Goal: Information Seeking & Learning: Learn about a topic

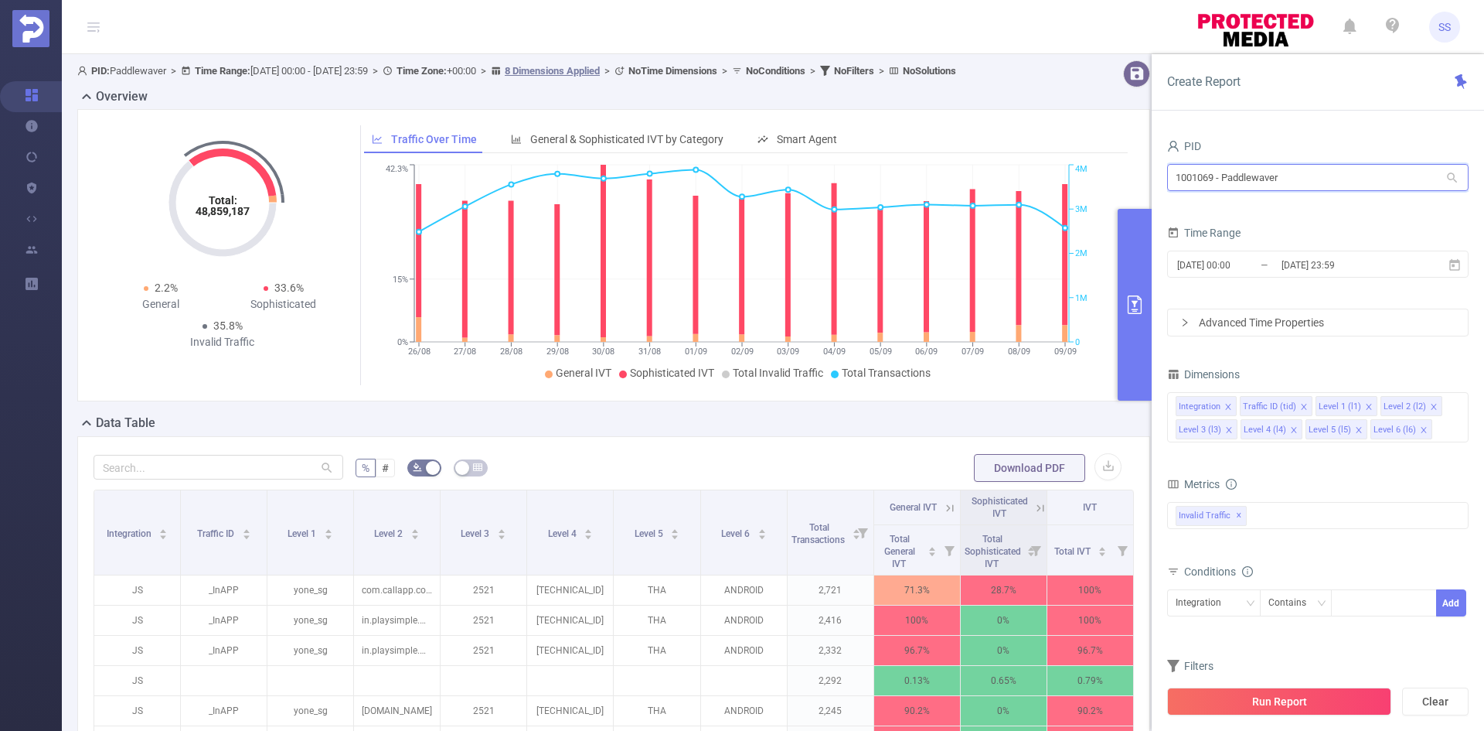
drag, startPoint x: 1215, startPoint y: 181, endPoint x: 1152, endPoint y: 181, distance: 63.4
click at [1152, 181] on div "PID 1001069 - Paddlewaver 1001069 - Paddlewaver Time Range 2025-08-26 00:00 _ 2…" at bounding box center [1318, 439] width 332 height 638
click at [1416, 704] on button "Clear" at bounding box center [1435, 701] width 66 height 28
type input "2025-09-09 10:00"
type input "2025-09-09 10:59"
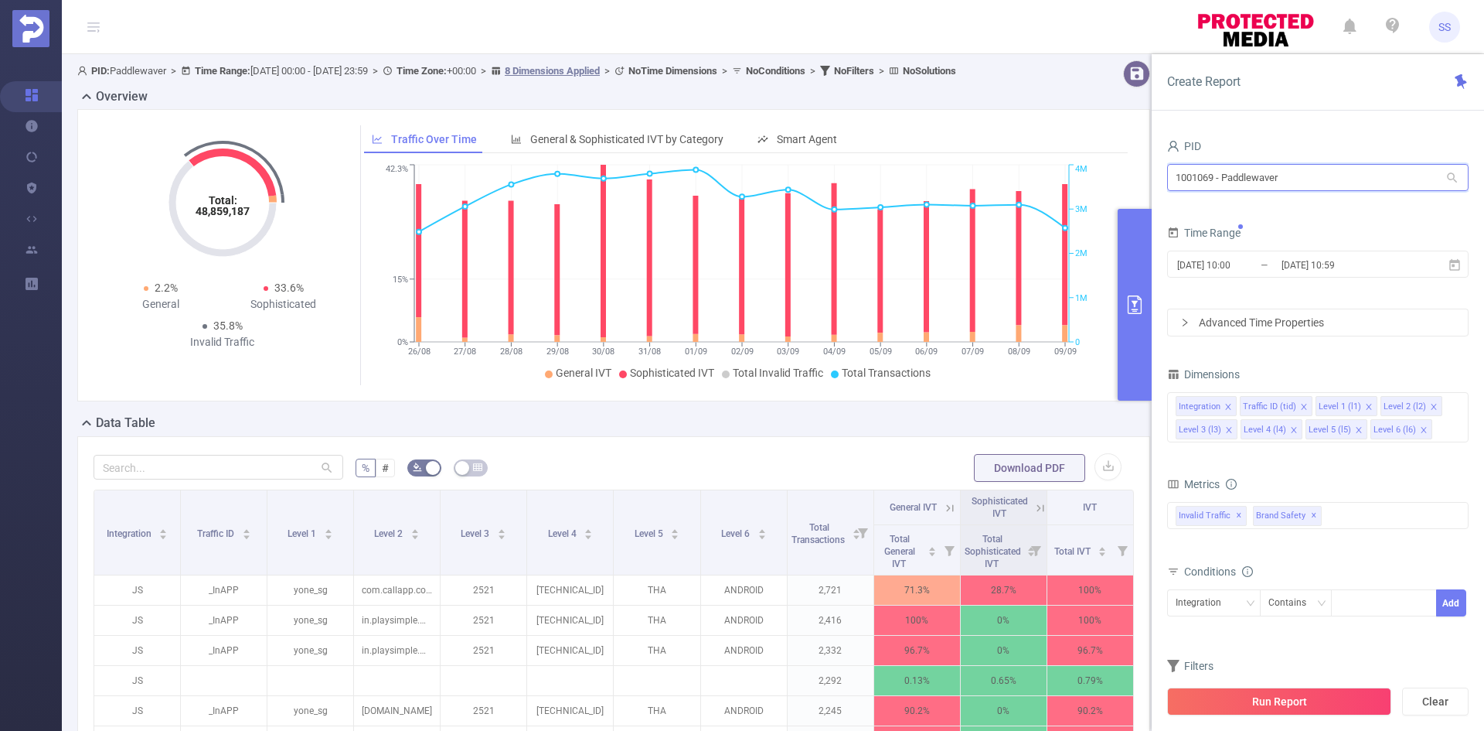
drag, startPoint x: 1353, startPoint y: 169, endPoint x: 1093, endPoint y: 143, distance: 261.0
click at [1093, 143] on section "PID: Paddlewaver > Time Range: 2025-08-26 00:00 - 2025-09-09 23:59 > Time Zone:…" at bounding box center [773, 533] width 1423 height 959
type input "ש"
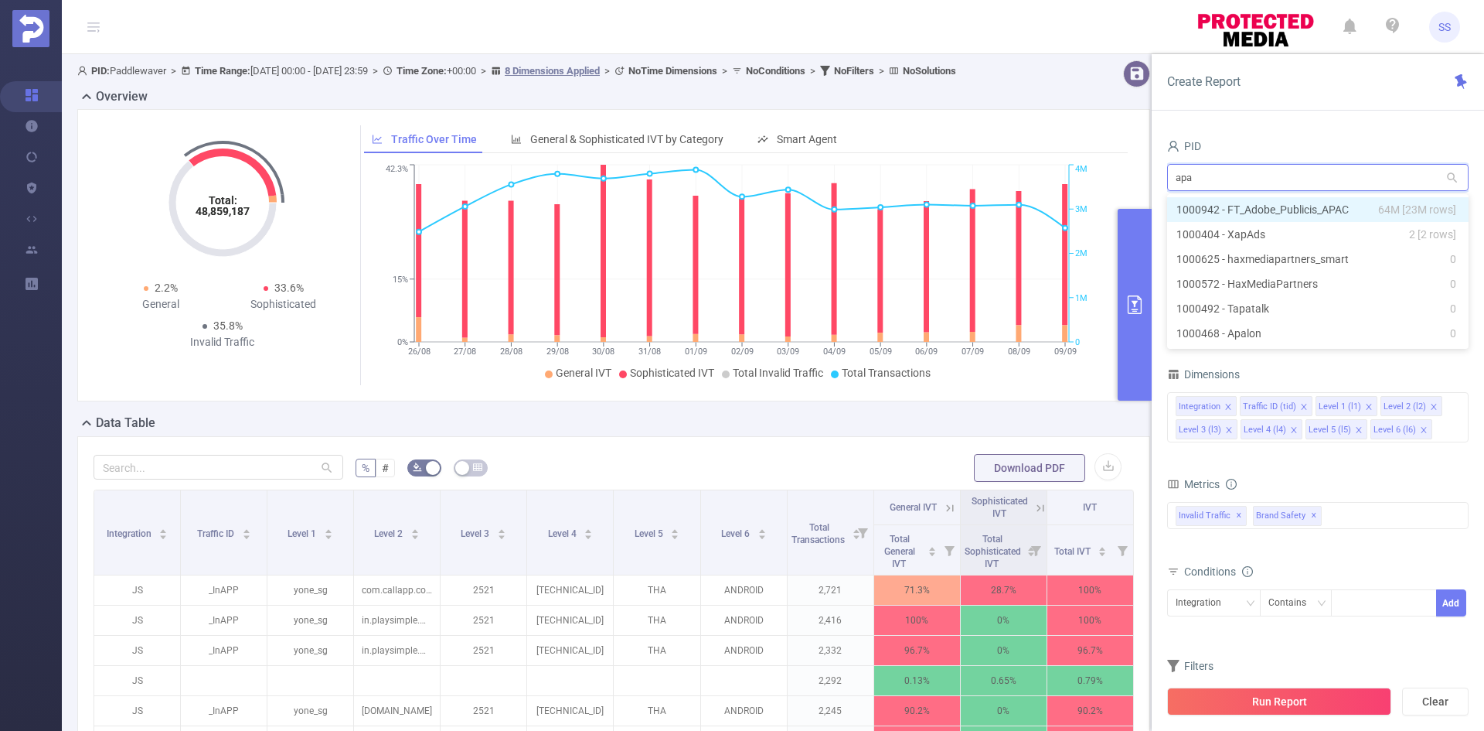
type input "apac"
click at [1397, 206] on span "64M [23M rows]" at bounding box center [1417, 209] width 78 height 17
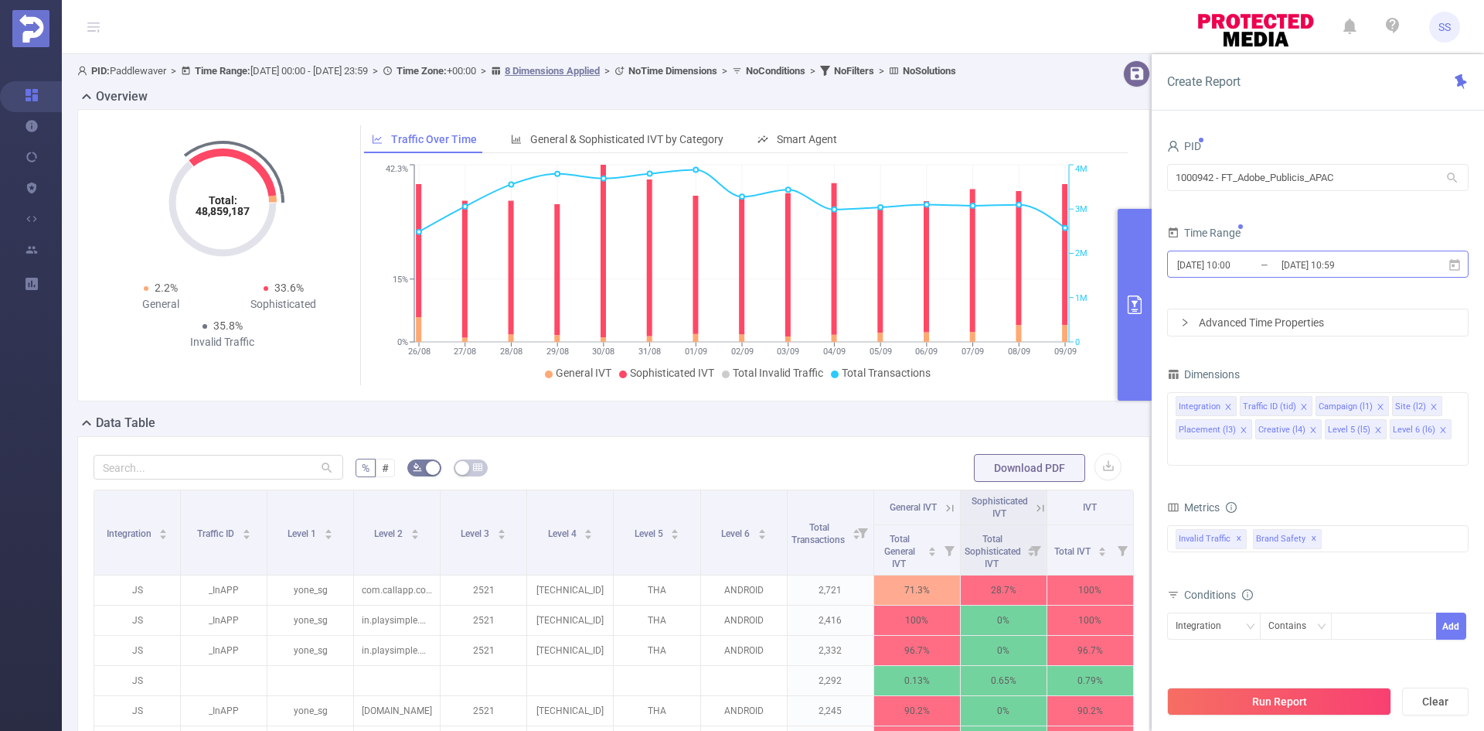
click at [1381, 254] on input "2025-09-09 10:59" at bounding box center [1342, 264] width 125 height 21
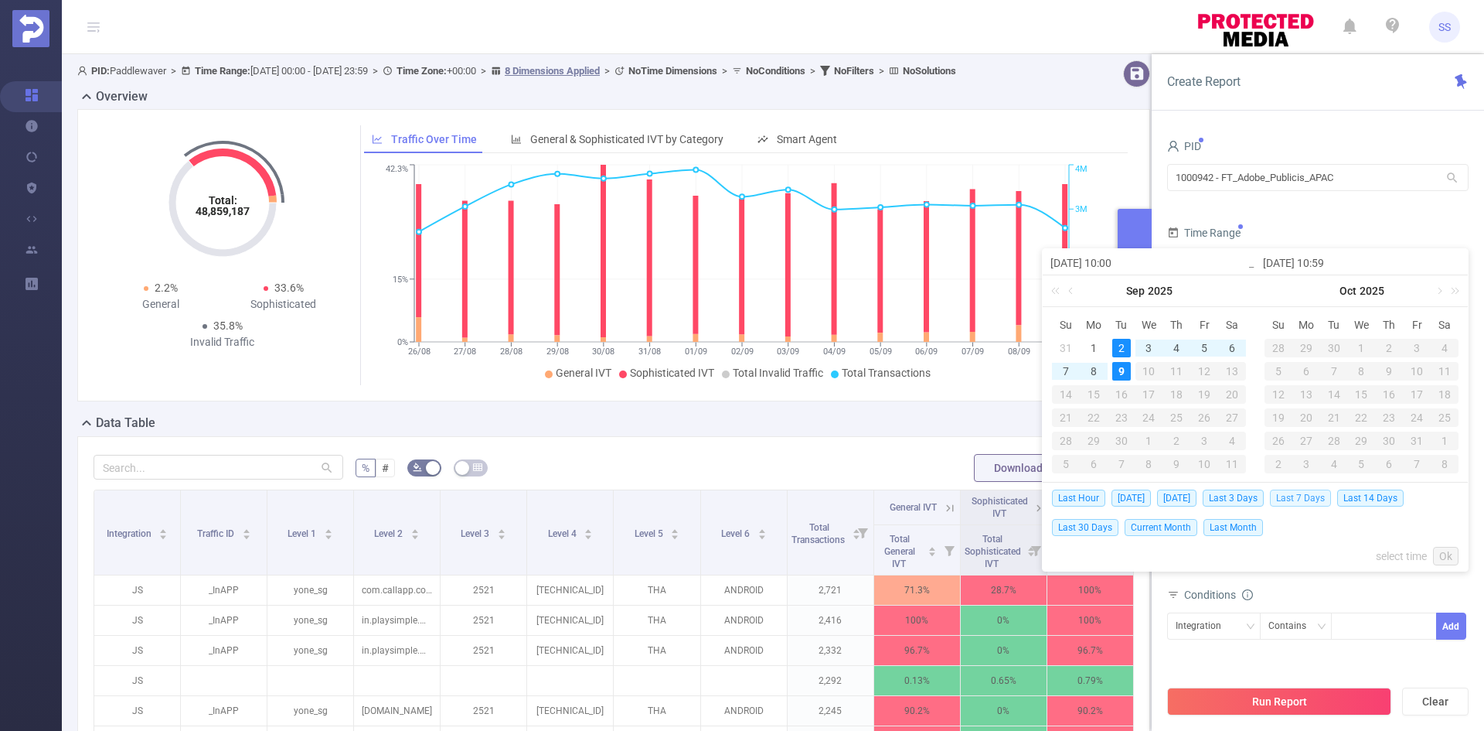
click at [1319, 500] on span "Last 7 Days" at bounding box center [1300, 497] width 61 height 17
type input "[DATE] 00:00"
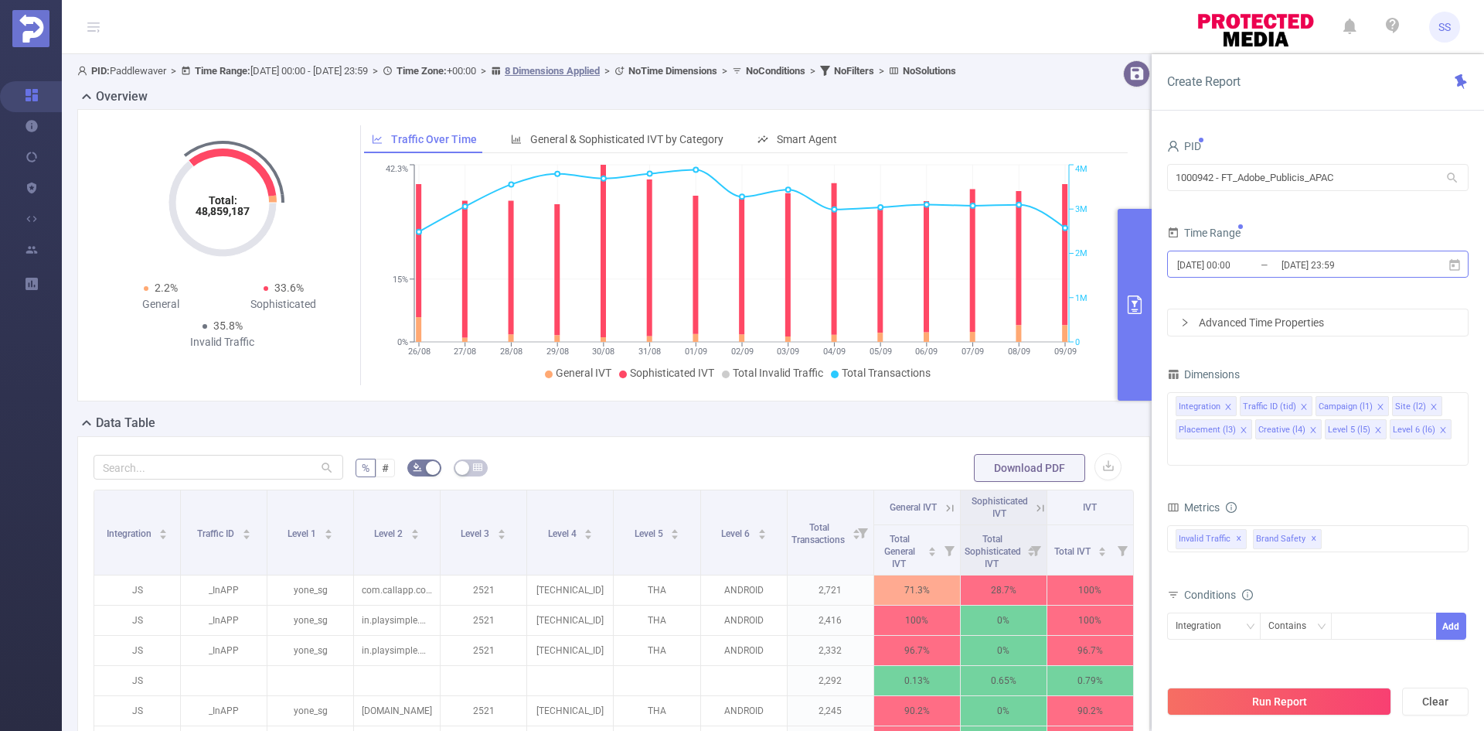
click at [1334, 258] on input "[DATE] 23:59" at bounding box center [1342, 264] width 125 height 21
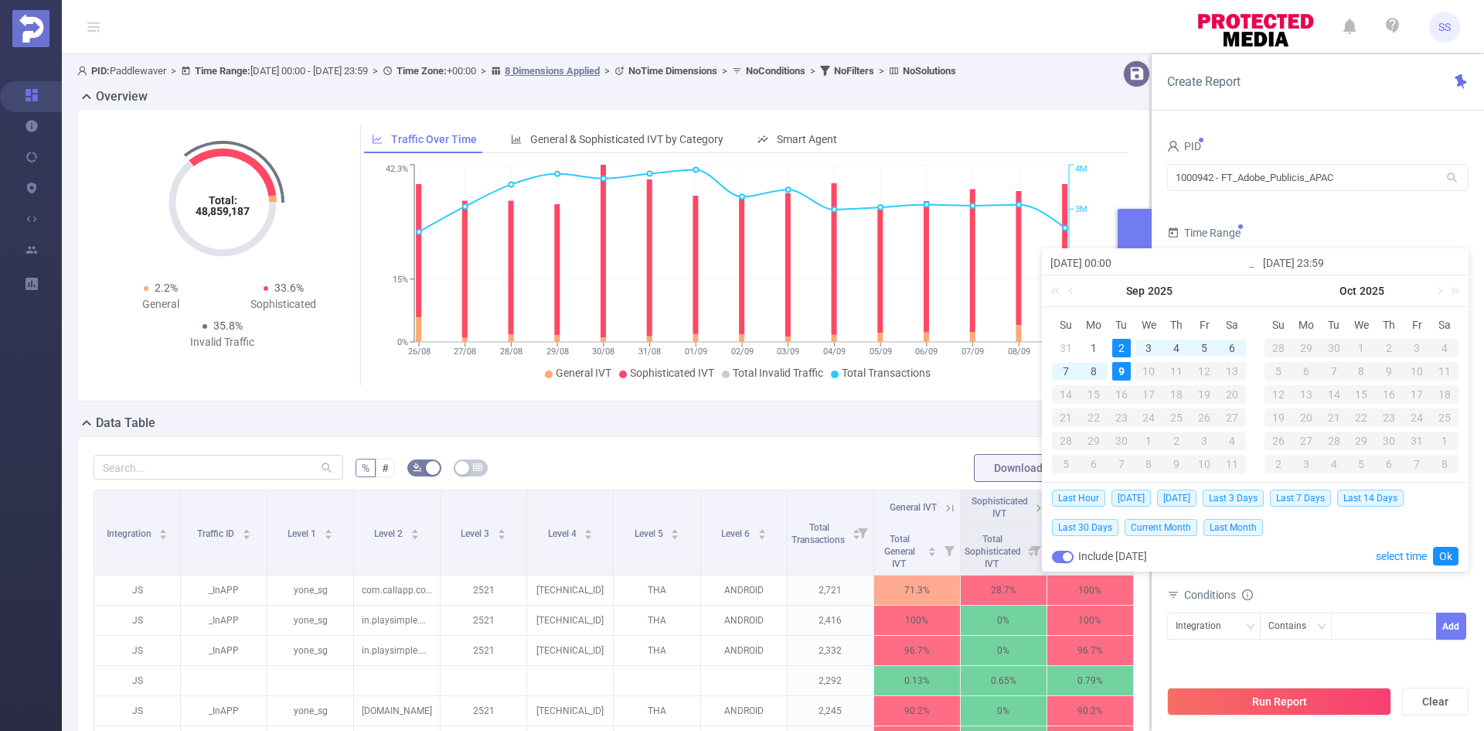
click at [1062, 555] on button "button" at bounding box center [1063, 556] width 22 height 12
type input "[DATE] 23:59"
click at [1335, 219] on form "PID 1000942 - FT_Adobe_Publicis_APAC 1000942 - FT_Adobe_Publicis_APAC Time Rang…" at bounding box center [1318, 235] width 302 height 201
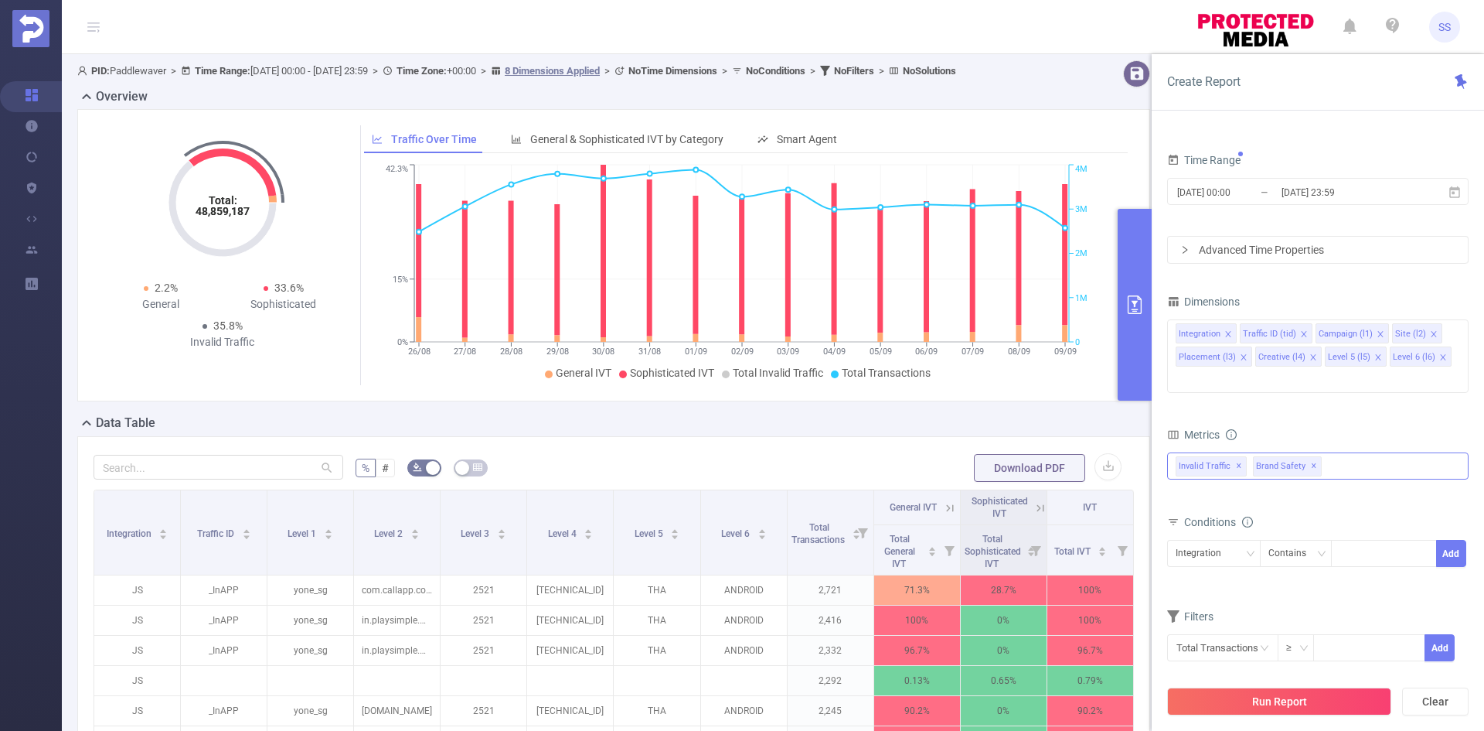
click at [1311, 457] on span "✕" at bounding box center [1314, 466] width 6 height 19
click at [1245, 361] on icon "icon: close" at bounding box center [1244, 357] width 8 height 9
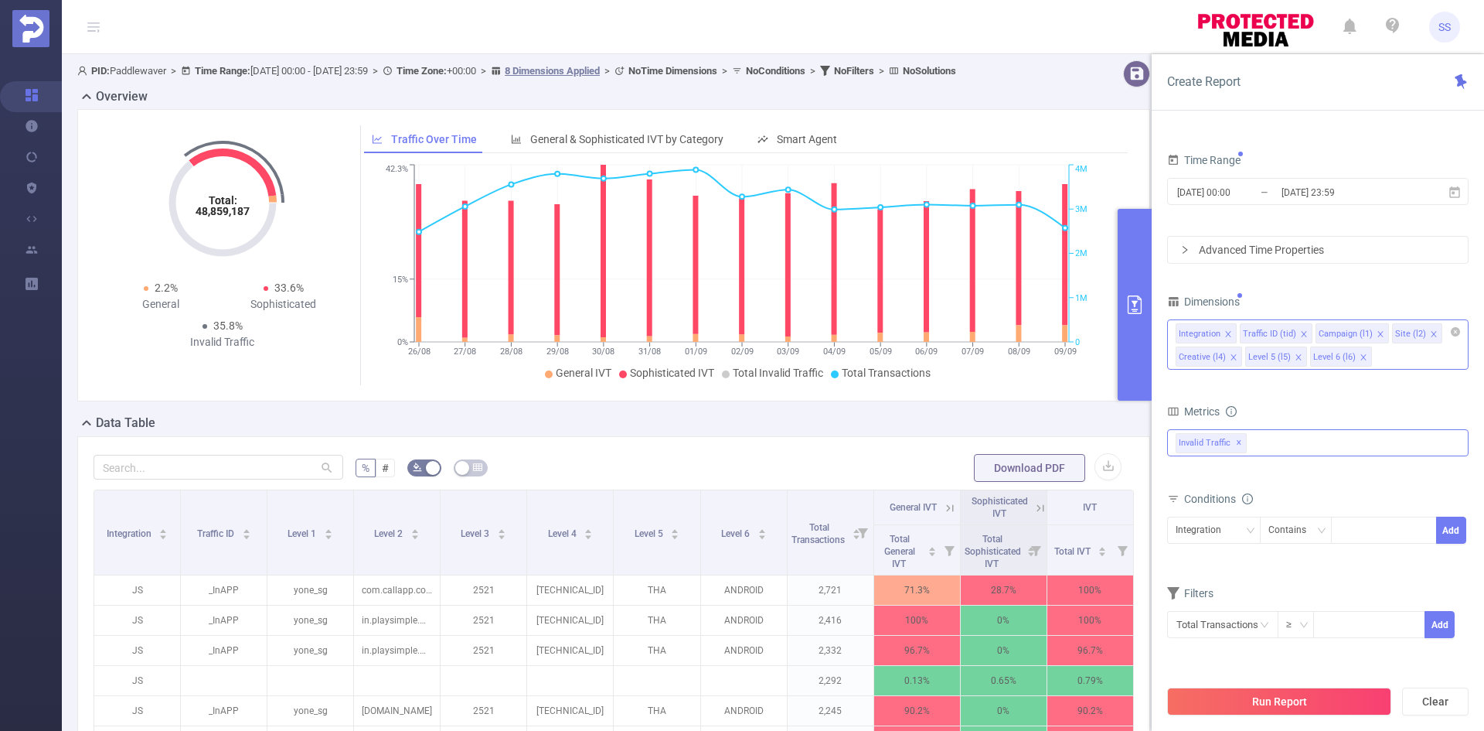
click at [1230, 358] on icon "icon: close" at bounding box center [1234, 357] width 8 height 8
click at [1228, 358] on icon "icon: close" at bounding box center [1228, 356] width 5 height 5
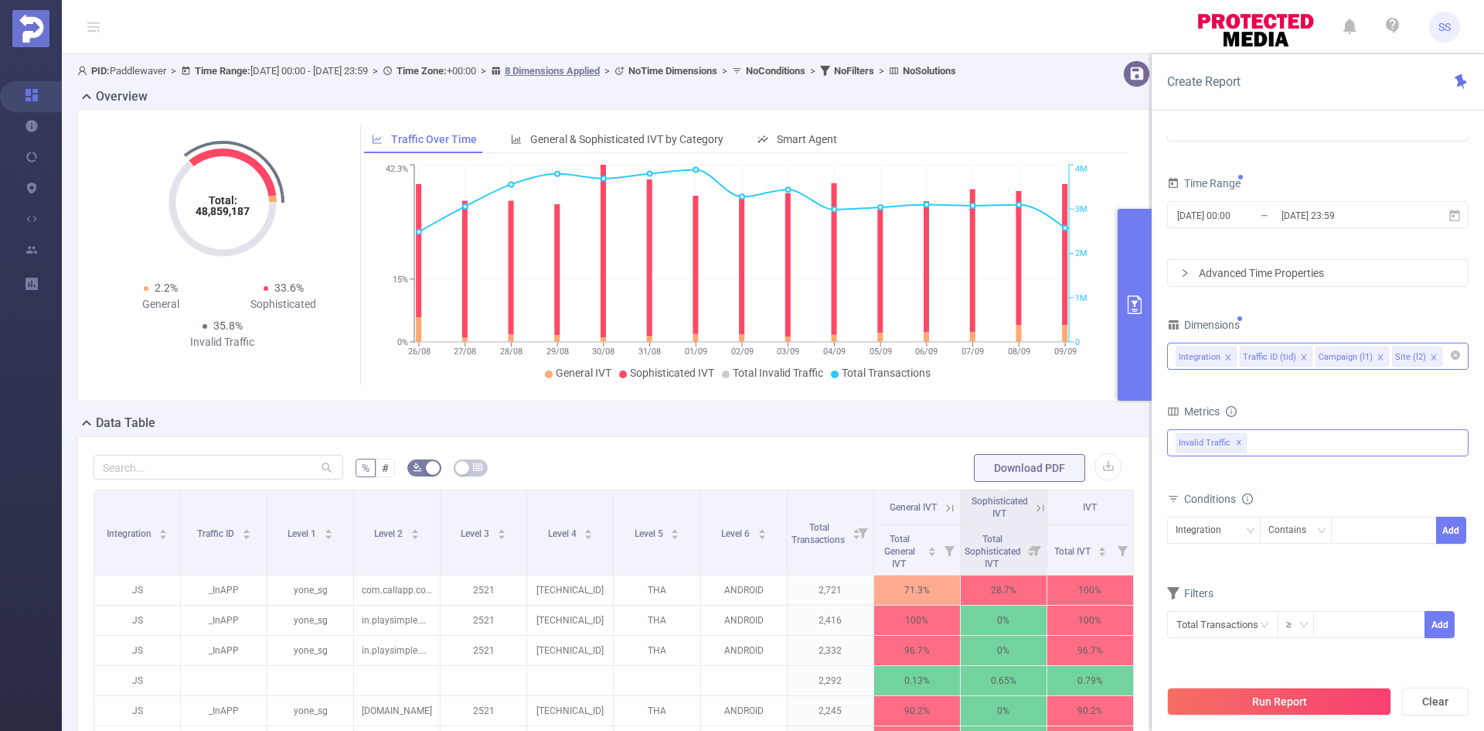
click at [1300, 357] on icon "icon: close" at bounding box center [1304, 357] width 8 height 8
click at [1301, 357] on icon "icon: close" at bounding box center [1305, 357] width 8 height 8
click at [1278, 353] on icon "icon: close" at bounding box center [1282, 357] width 8 height 8
click at [1280, 325] on div "Dimensions" at bounding box center [1318, 327] width 302 height 26
click at [1288, 701] on button "Run Report" at bounding box center [1279, 701] width 224 height 28
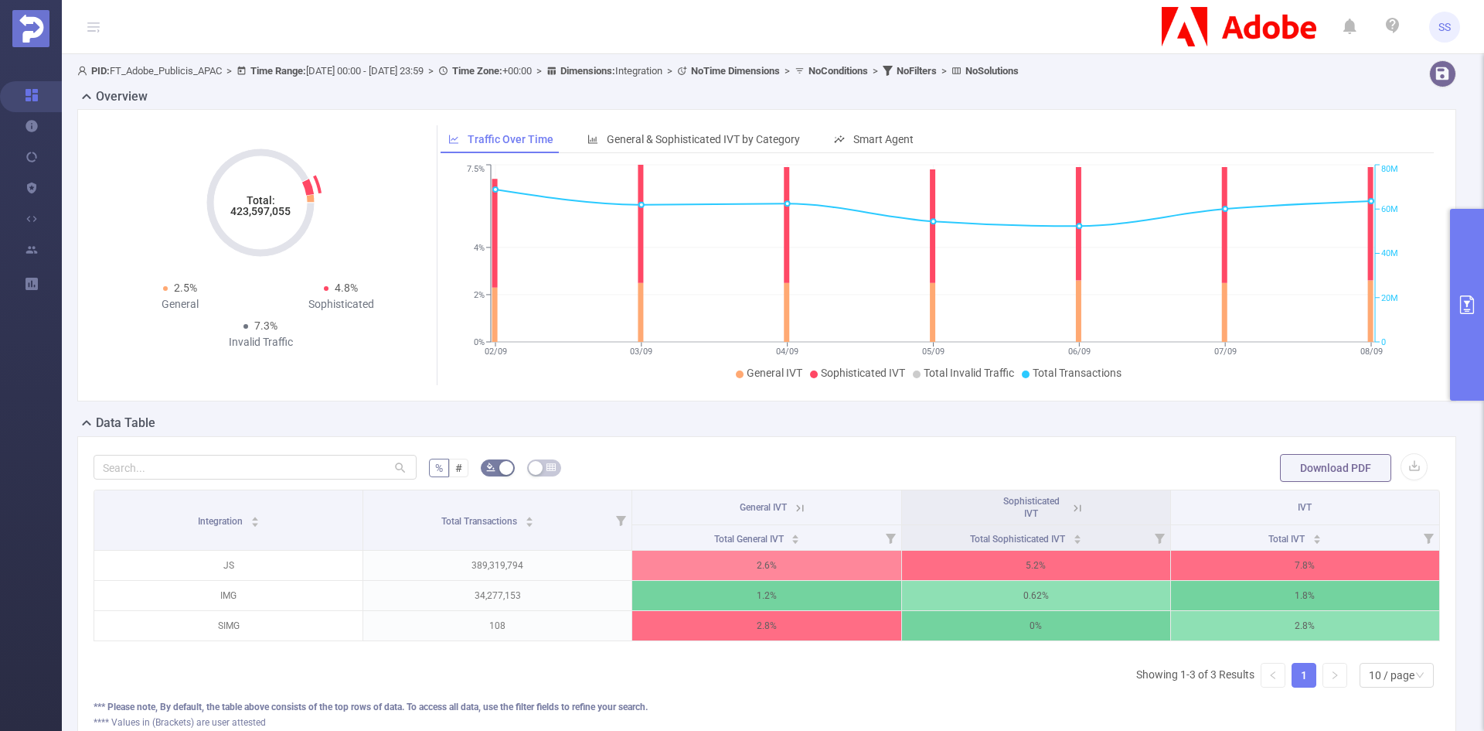
click at [267, 213] on tspan "423,597,055" at bounding box center [260, 211] width 60 height 12
copy tspan "423,597,055"
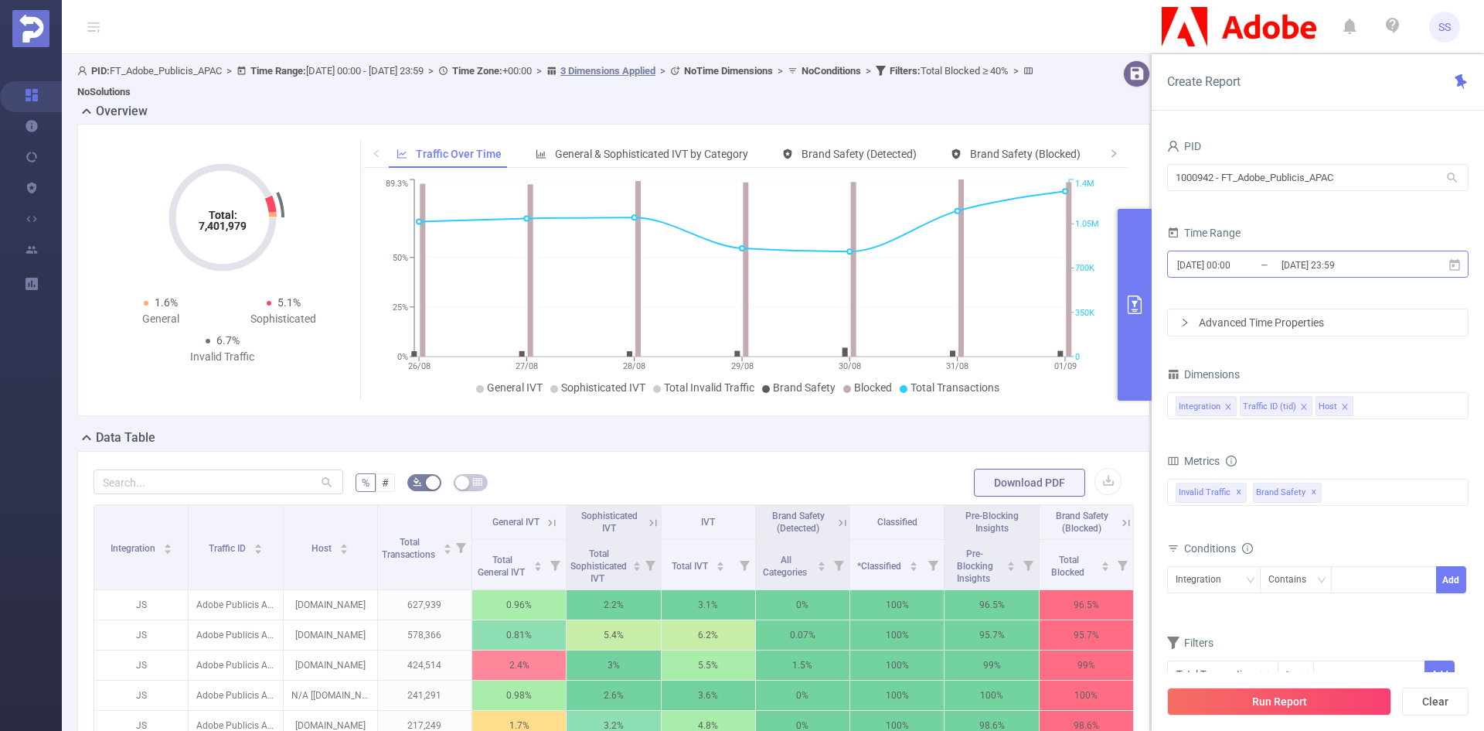
click at [1368, 271] on input "[DATE] 23:59" at bounding box center [1342, 264] width 125 height 21
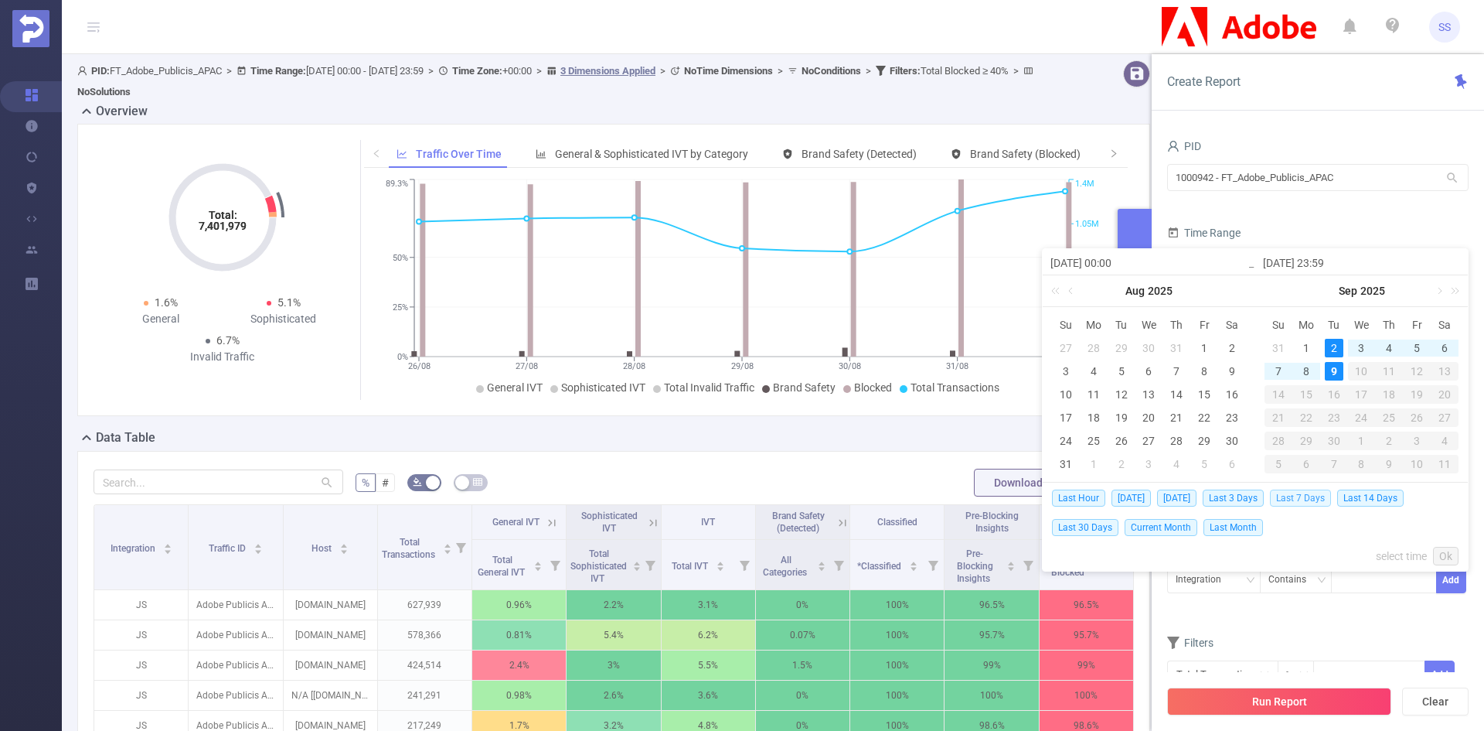
click at [1319, 502] on span "Last 7 Days" at bounding box center [1300, 497] width 61 height 17
type input "[DATE] 00:00"
type input "[DATE] 23:59"
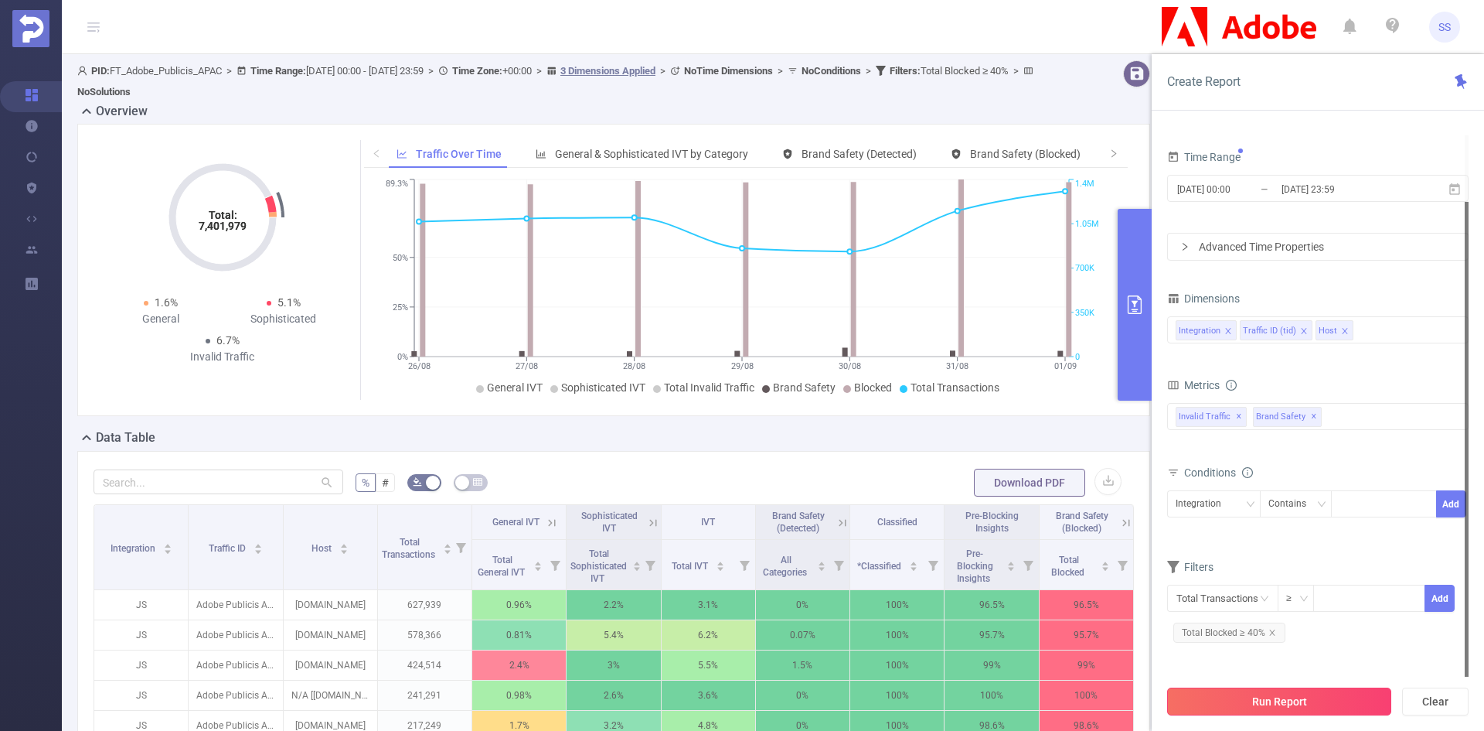
click at [1327, 705] on button "Run Report" at bounding box center [1279, 701] width 224 height 28
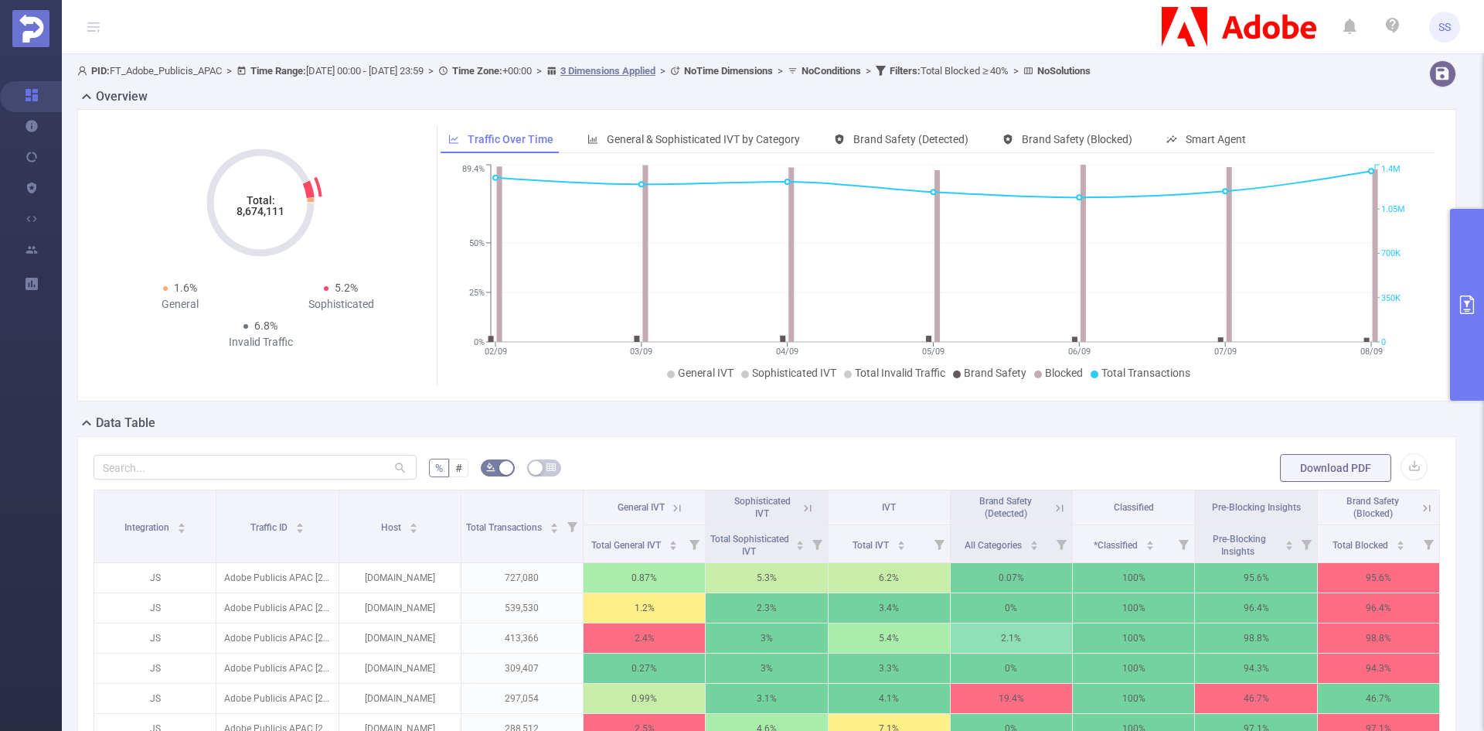
click at [272, 212] on tspan "8,674,111" at bounding box center [261, 211] width 48 height 12
copy tspan "8,674,111"
click at [273, 206] on tspan "8,674,111" at bounding box center [261, 211] width 48 height 12
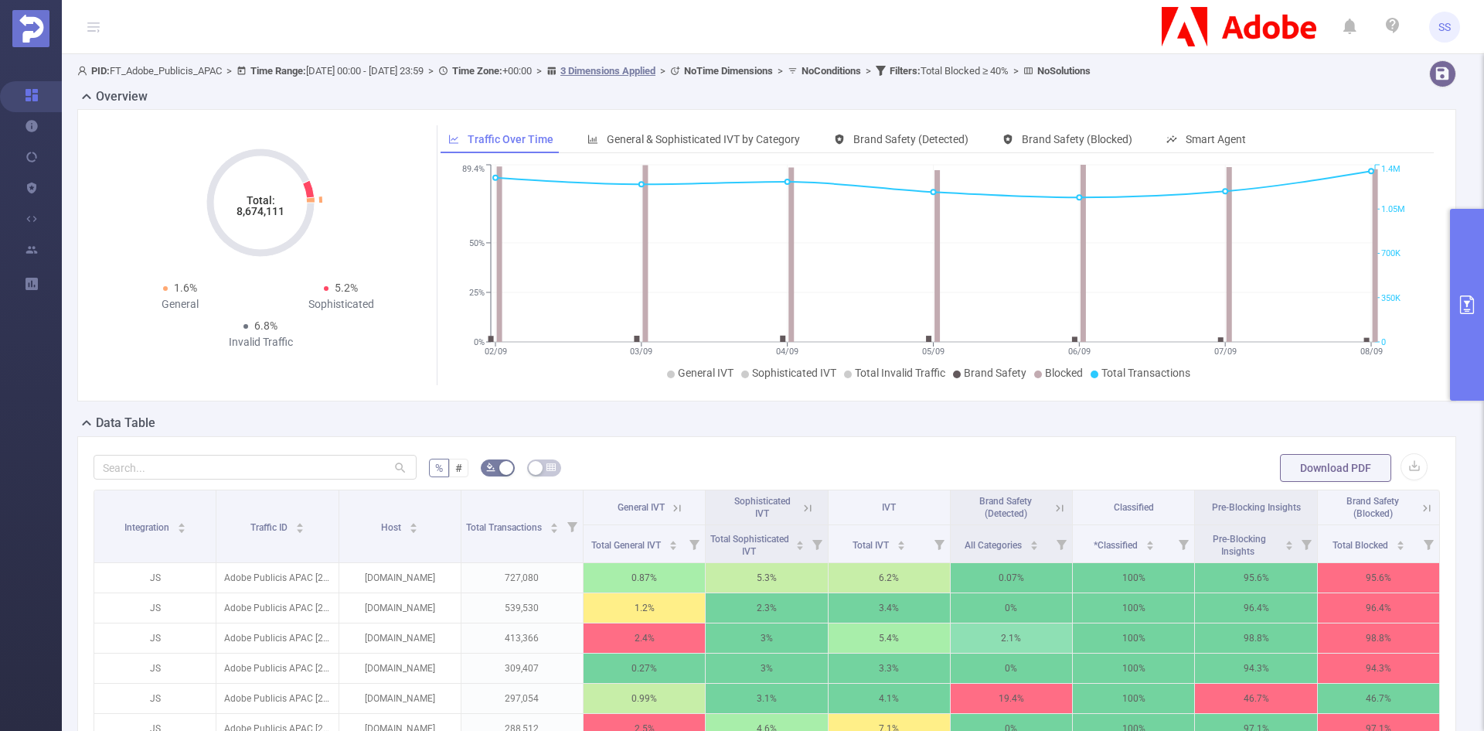
click at [242, 217] on tspan "8,674,111" at bounding box center [261, 211] width 48 height 12
click at [249, 215] on tspan "8,674,111" at bounding box center [261, 211] width 48 height 12
copy tspan "8,674,111"
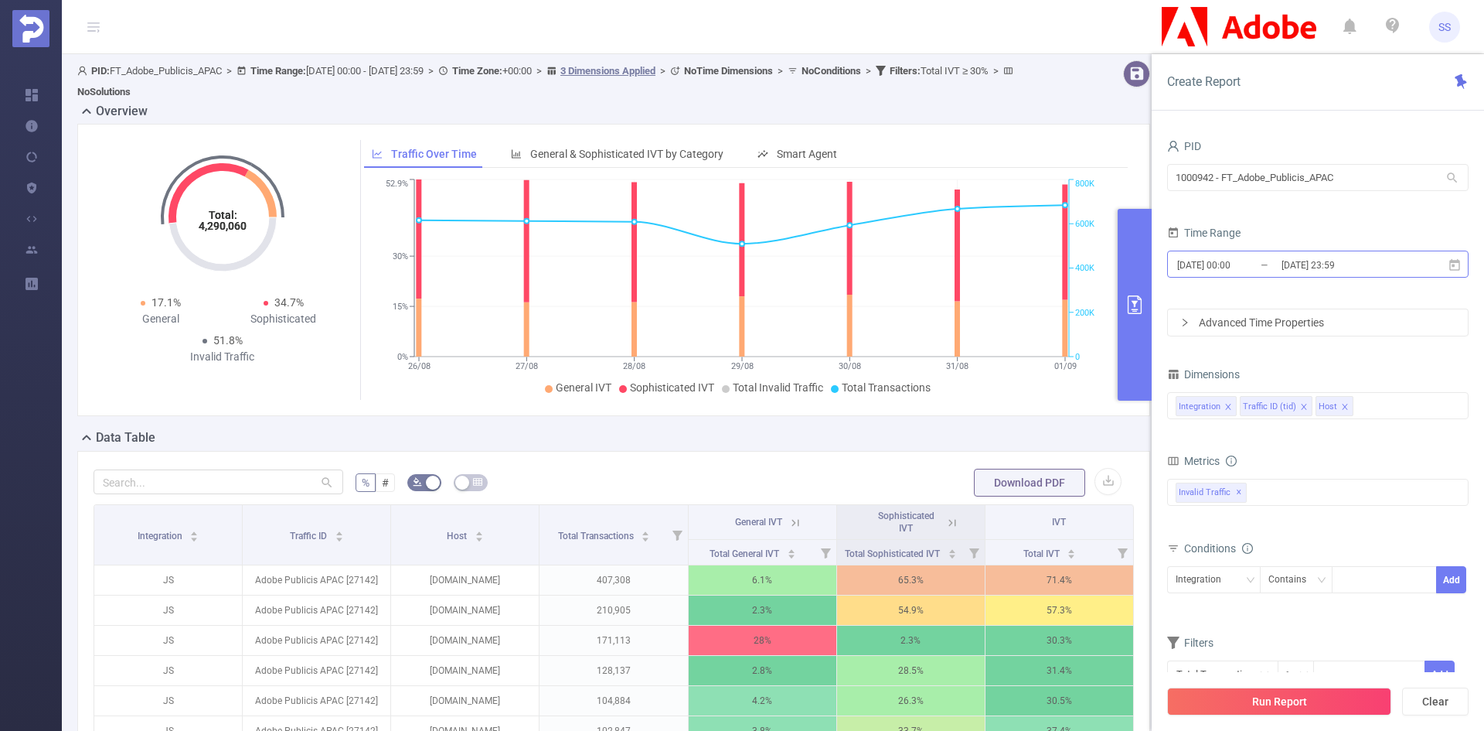
click at [1289, 261] on input "2025-09-01 23:59" at bounding box center [1342, 264] width 125 height 21
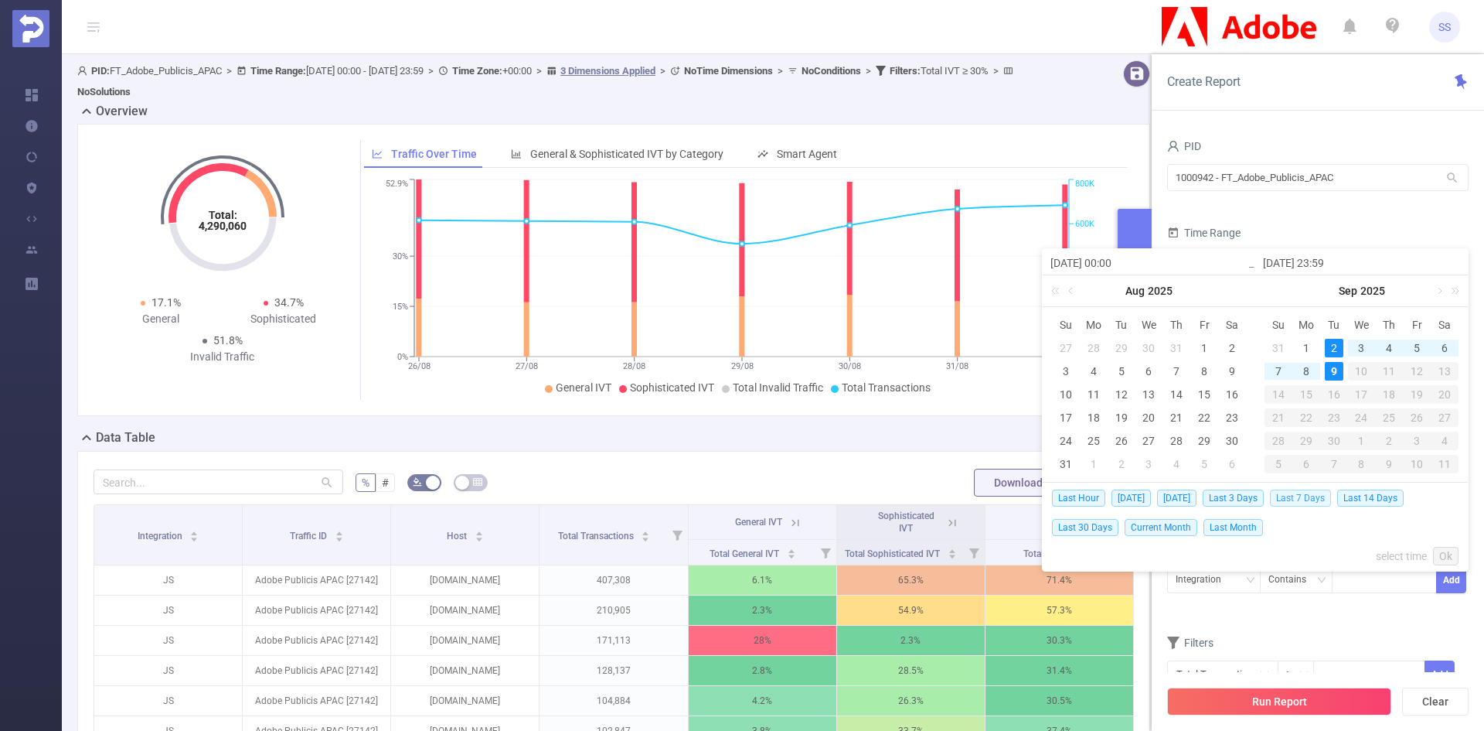
click at [1304, 495] on span "Last 7 Days" at bounding box center [1300, 497] width 61 height 17
type input "[DATE] 00:00"
type input "[DATE] 23:59"
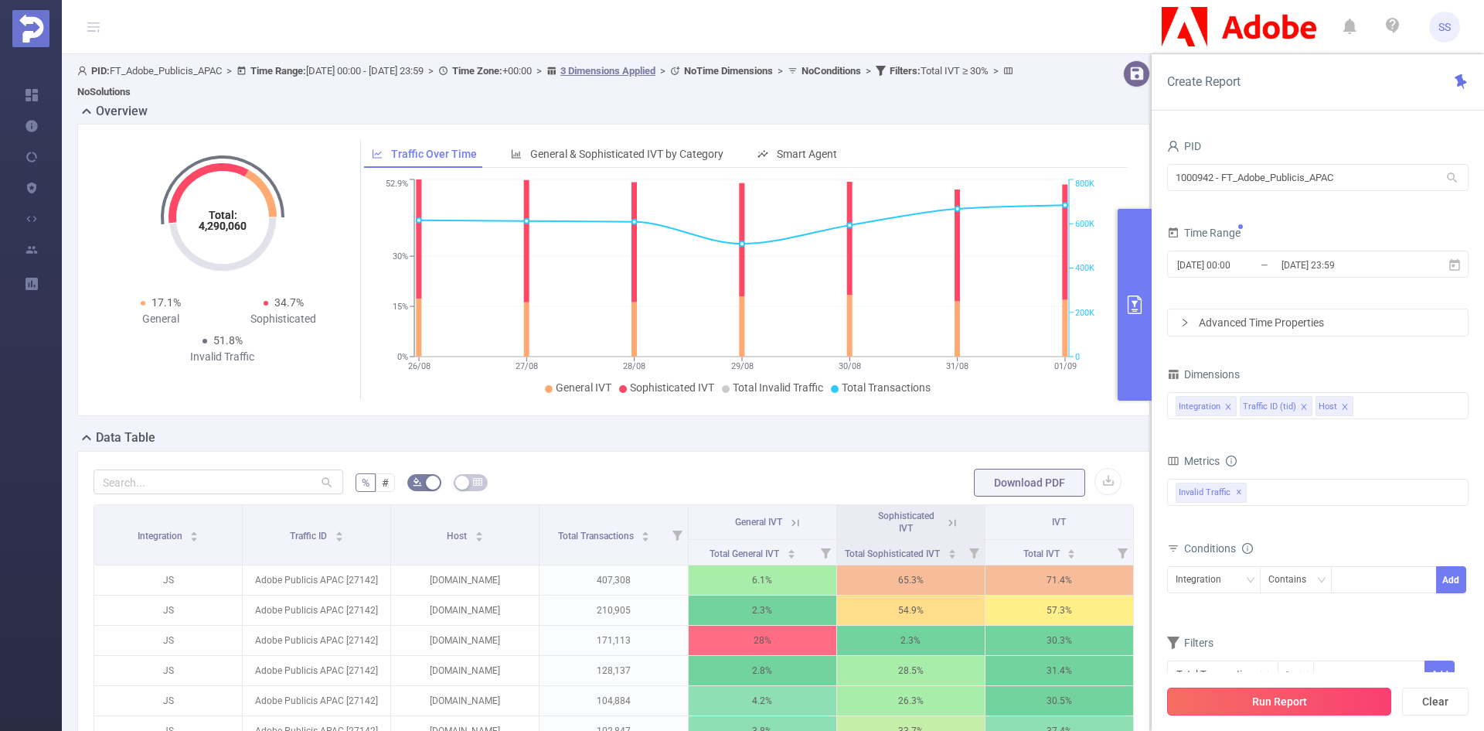
click at [1308, 700] on button "Run Report" at bounding box center [1279, 701] width 224 height 28
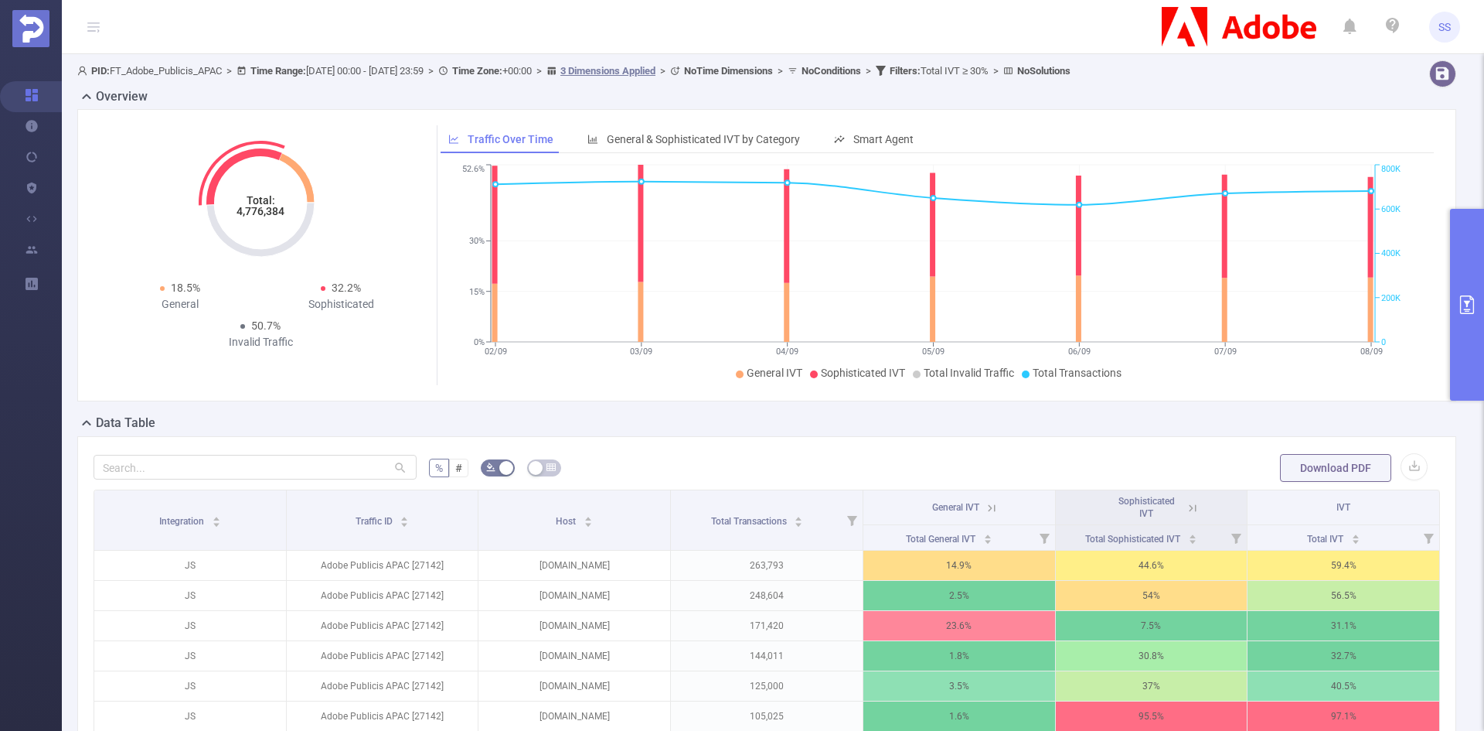
click at [264, 213] on tspan "4,776,384" at bounding box center [261, 211] width 48 height 12
copy tspan "4,776,384"
drag, startPoint x: 553, startPoint y: 30, endPoint x: 591, endPoint y: 32, distance: 38.7
click at [584, 31] on header "SS" at bounding box center [742, 27] width 1484 height 54
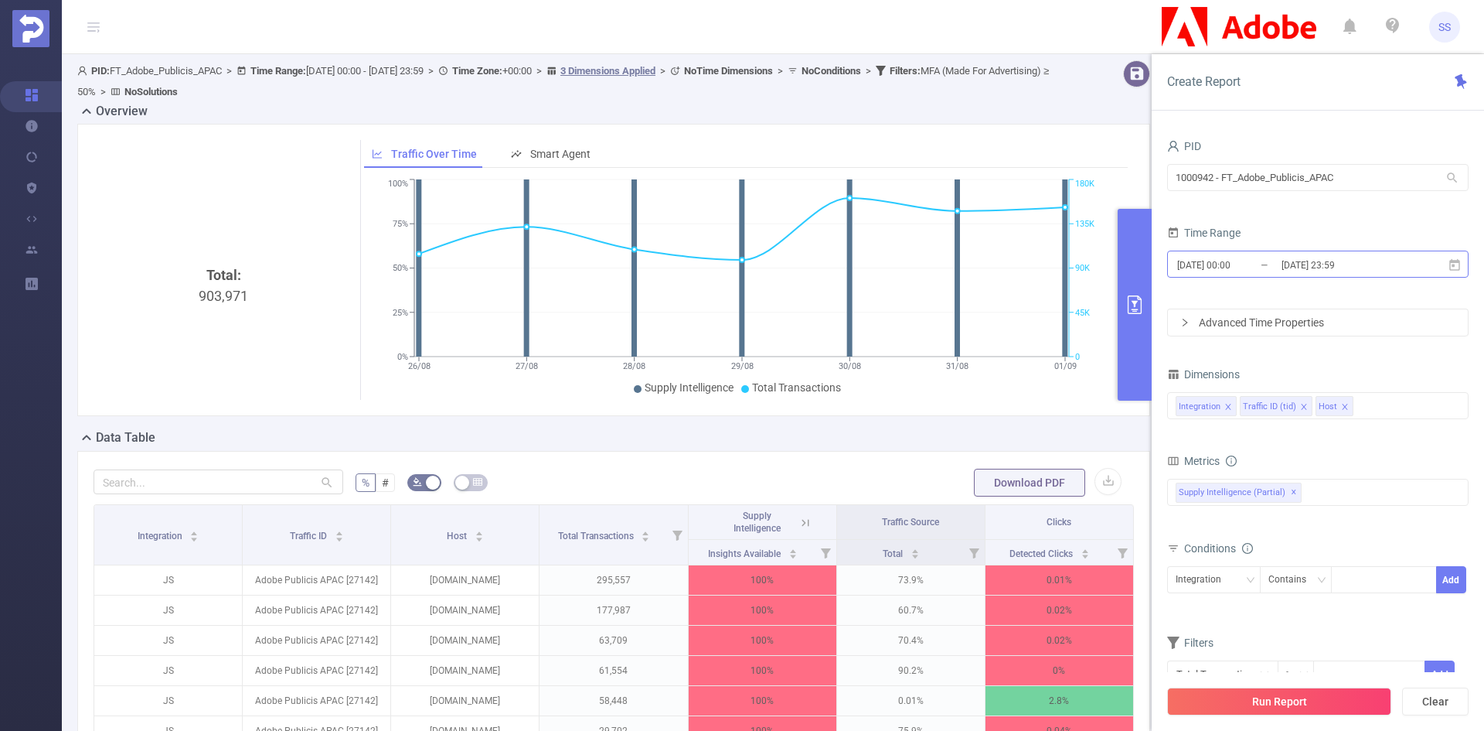
click at [1277, 266] on input "[DATE] 00:00" at bounding box center [1238, 264] width 125 height 21
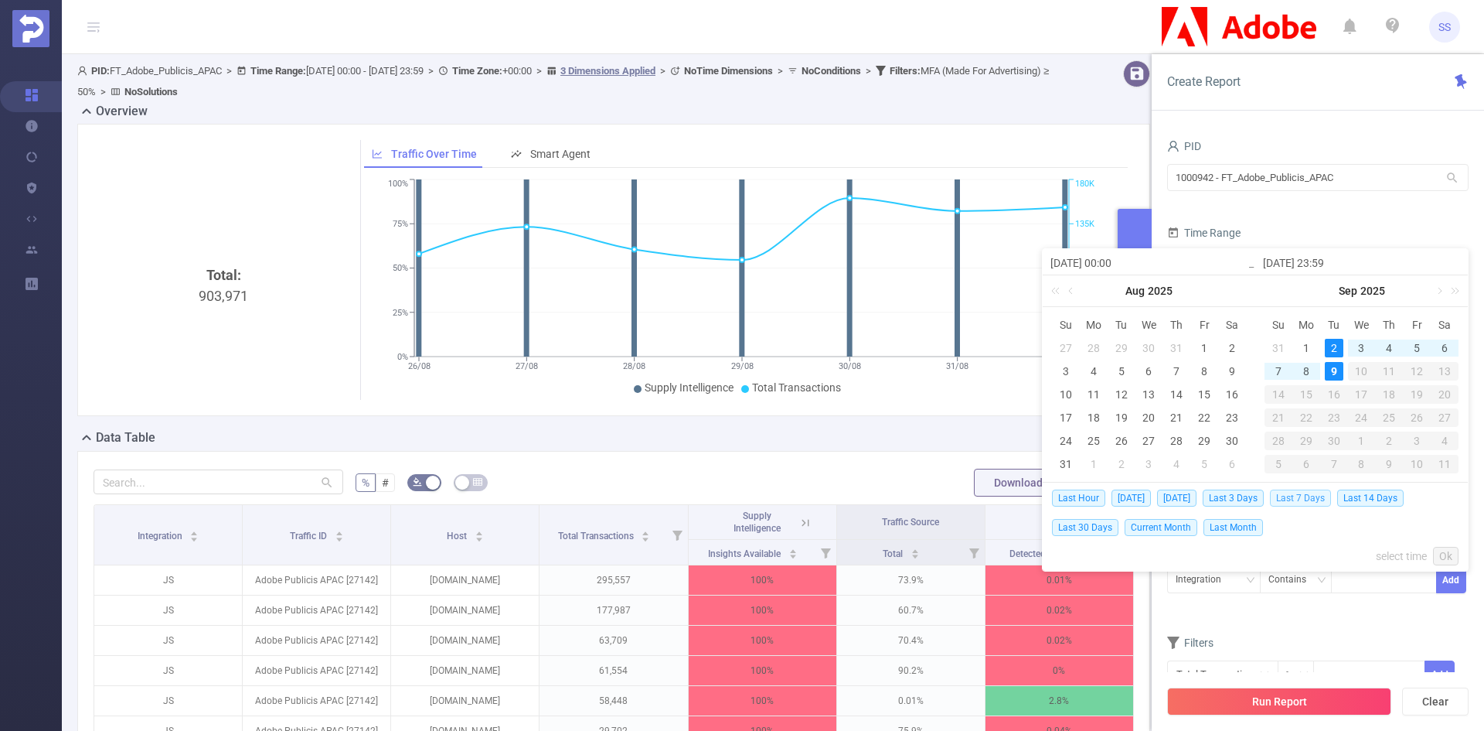
click at [1310, 497] on span "Last 7 Days" at bounding box center [1300, 497] width 61 height 17
type input "[DATE] 00:00"
type input "[DATE] 23:59"
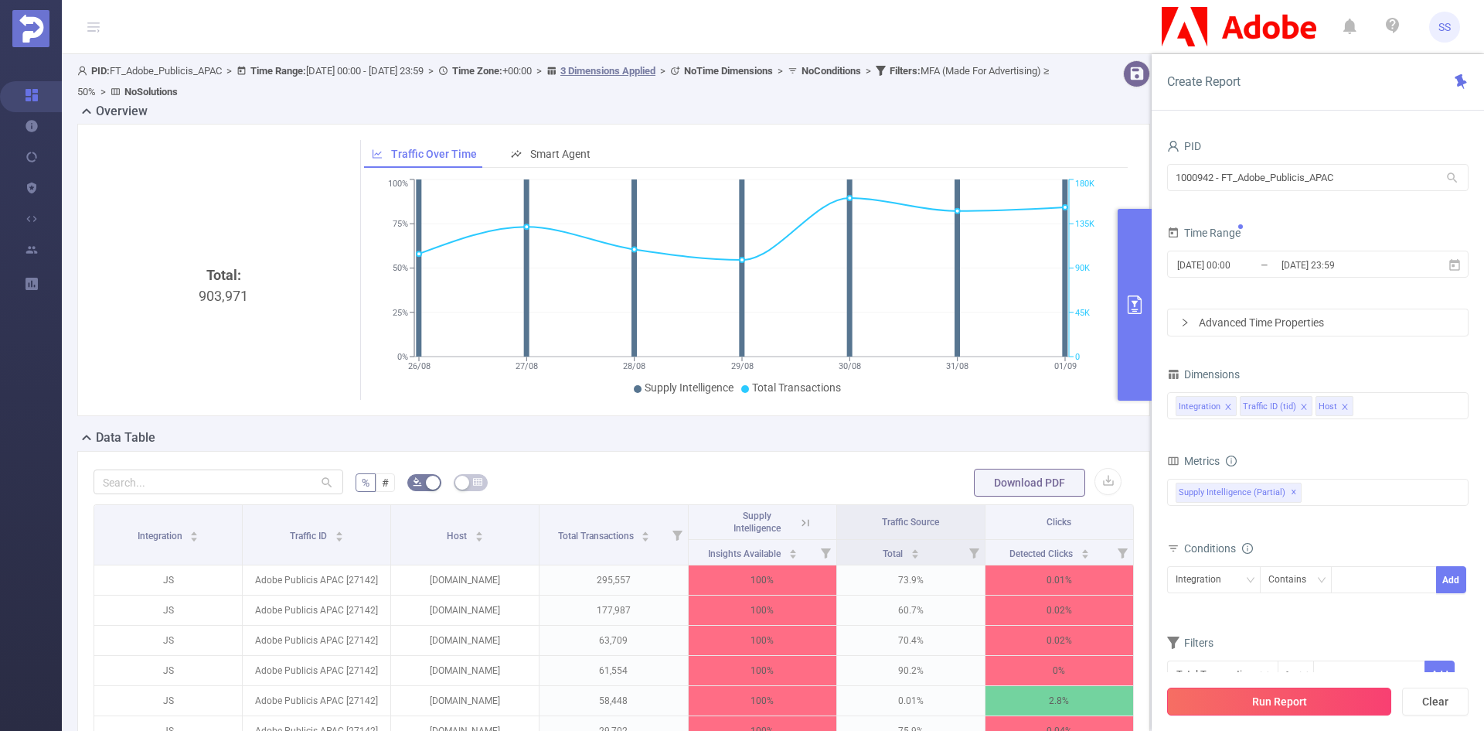
click at [1294, 695] on button "Run Report" at bounding box center [1279, 701] width 224 height 28
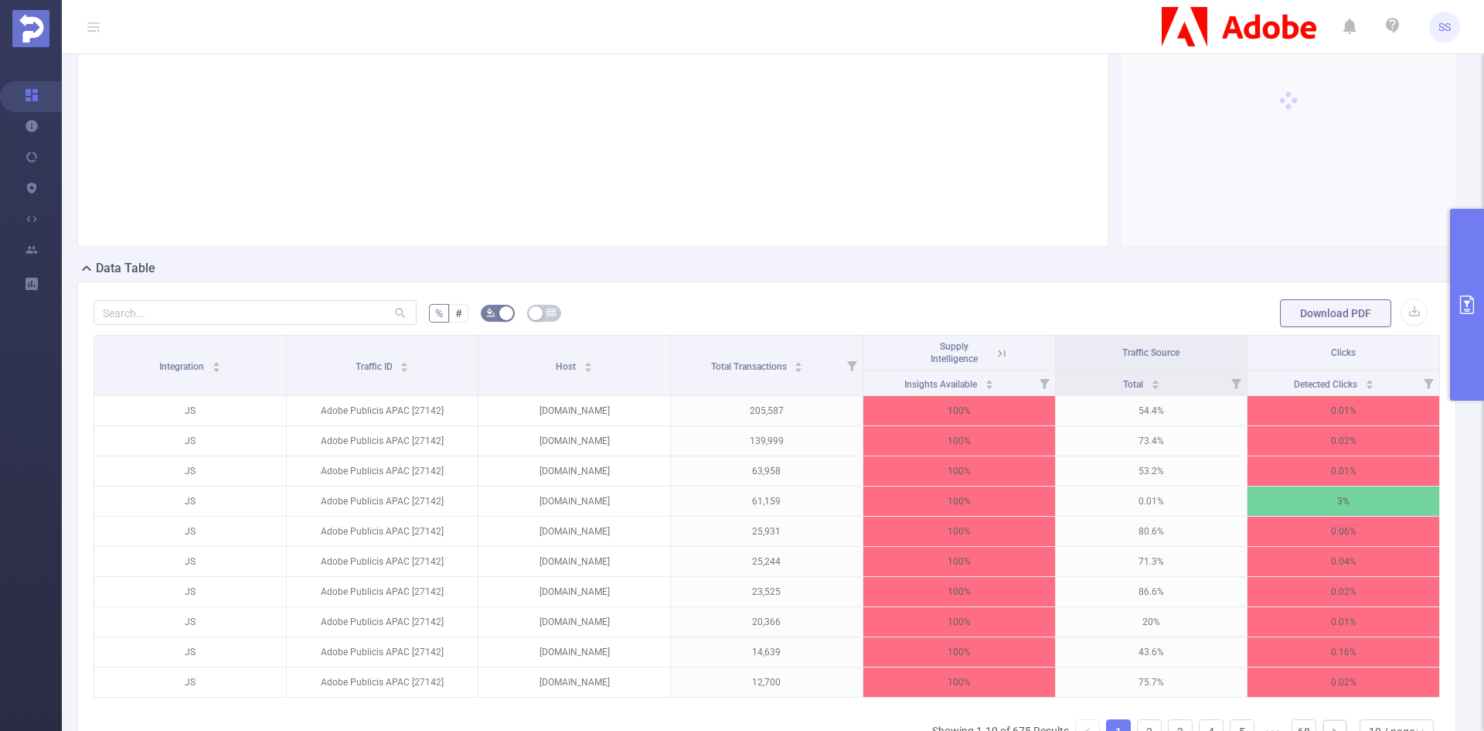
scroll to position [77, 0]
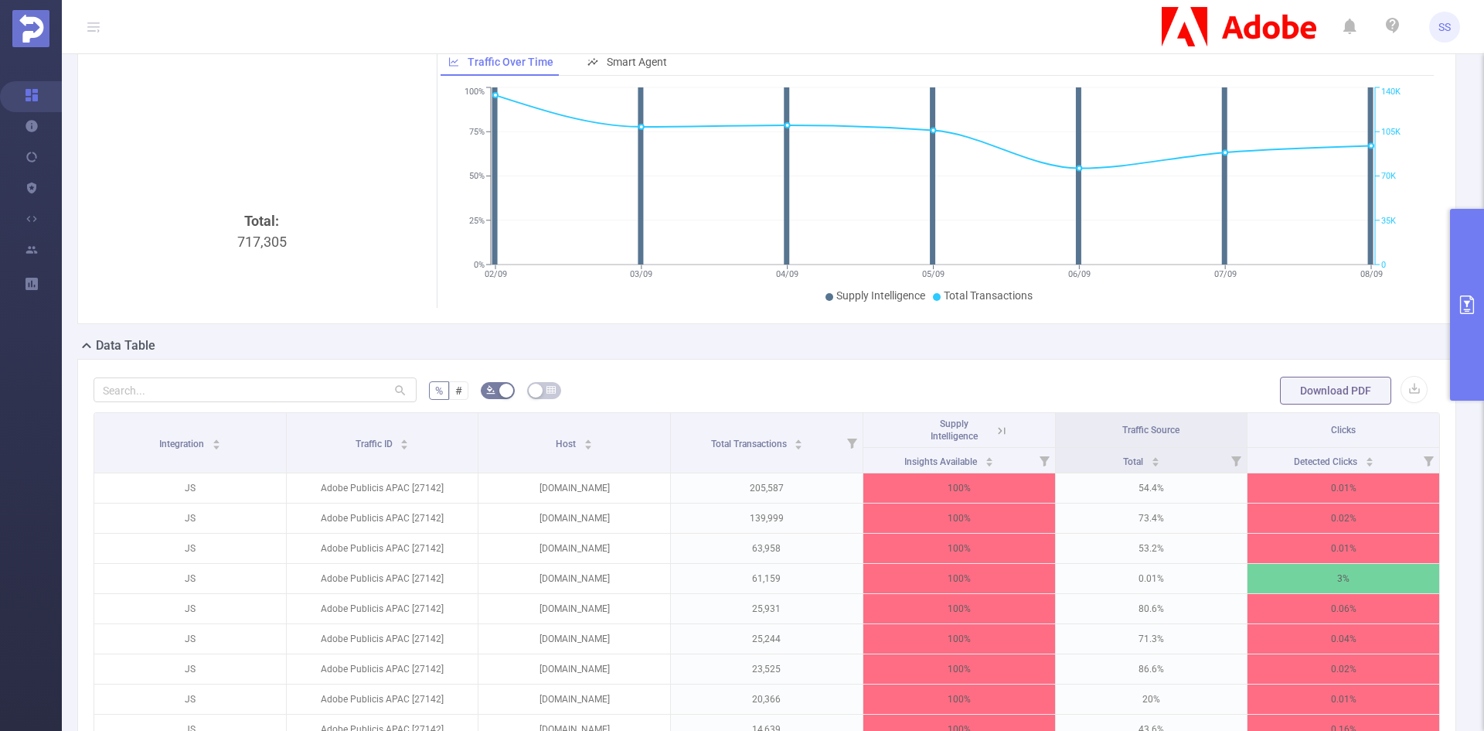
click at [271, 236] on div "Total: 717,305" at bounding box center [262, 340] width 325 height 260
copy div "717,305"
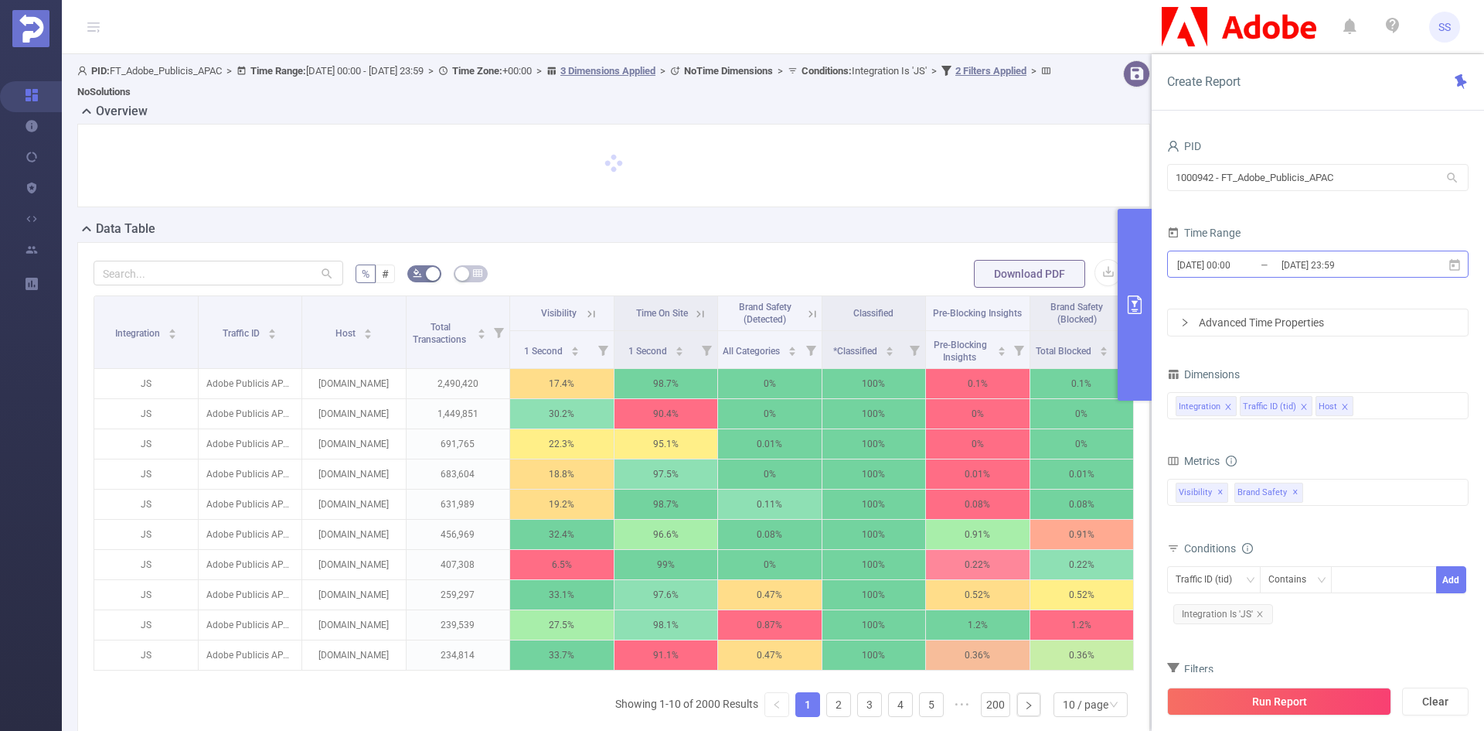
click at [1289, 264] on input "2025-09-01 23:59" at bounding box center [1342, 264] width 125 height 21
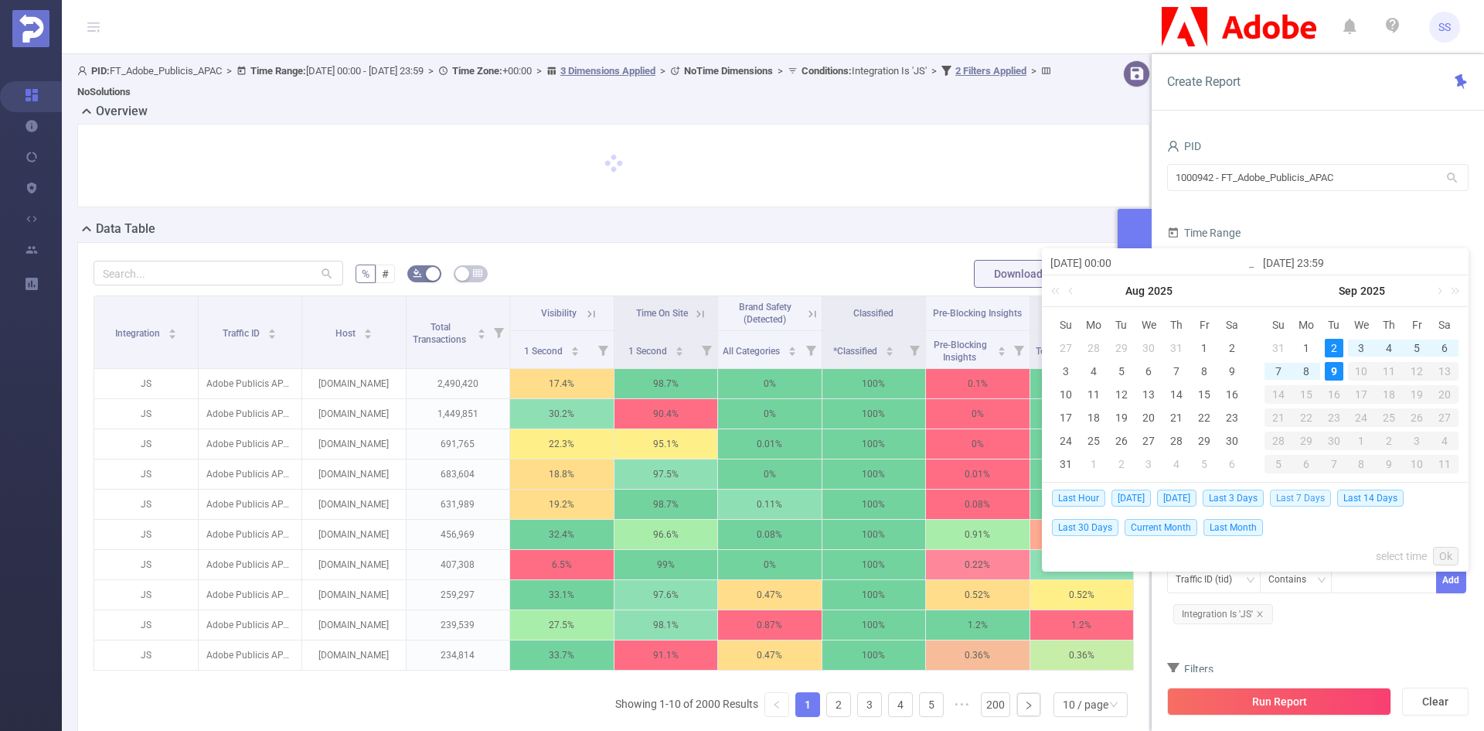
click at [1324, 501] on span "Last 7 Days" at bounding box center [1300, 497] width 61 height 17
type input "2025-09-02 00:00"
type input "[DATE] 23:59"
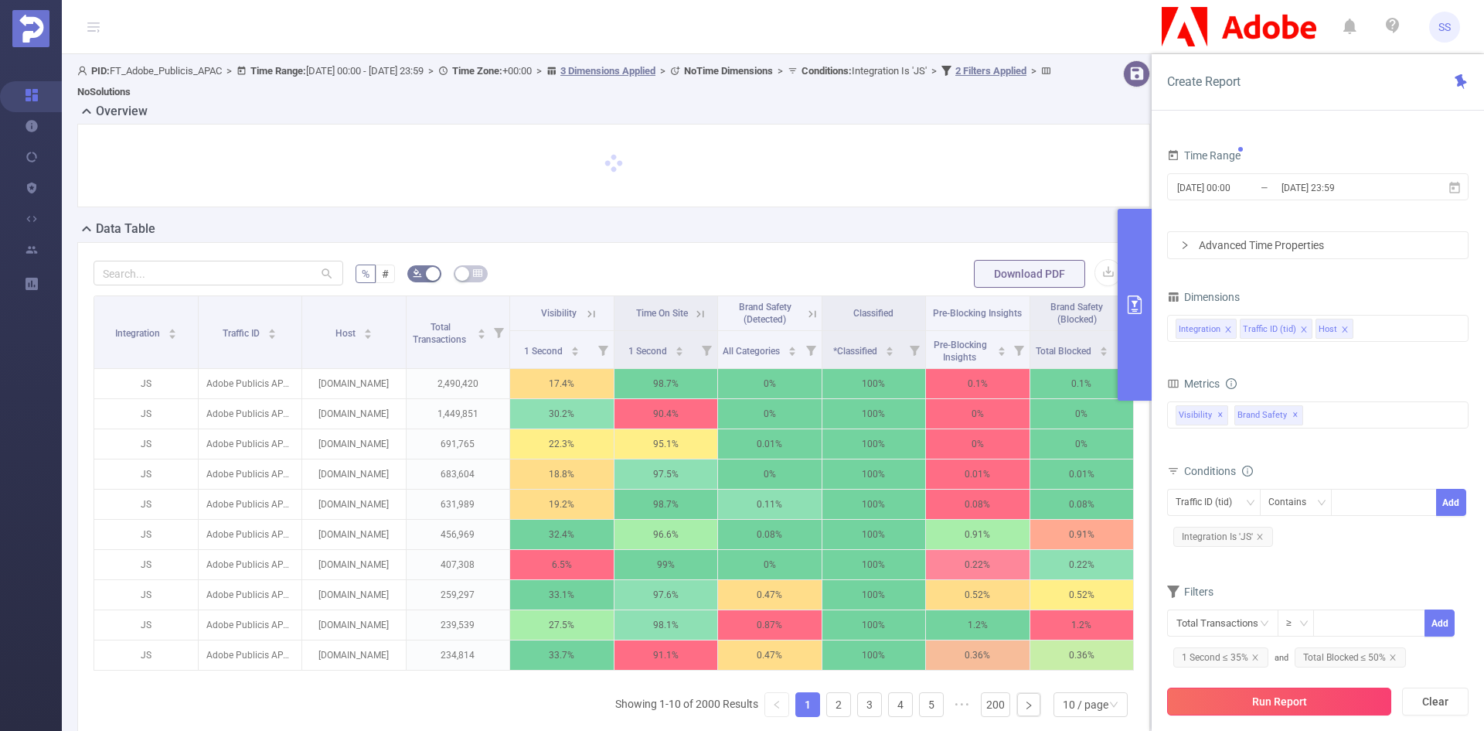
click at [1291, 703] on button "Run Report" at bounding box center [1279, 701] width 224 height 28
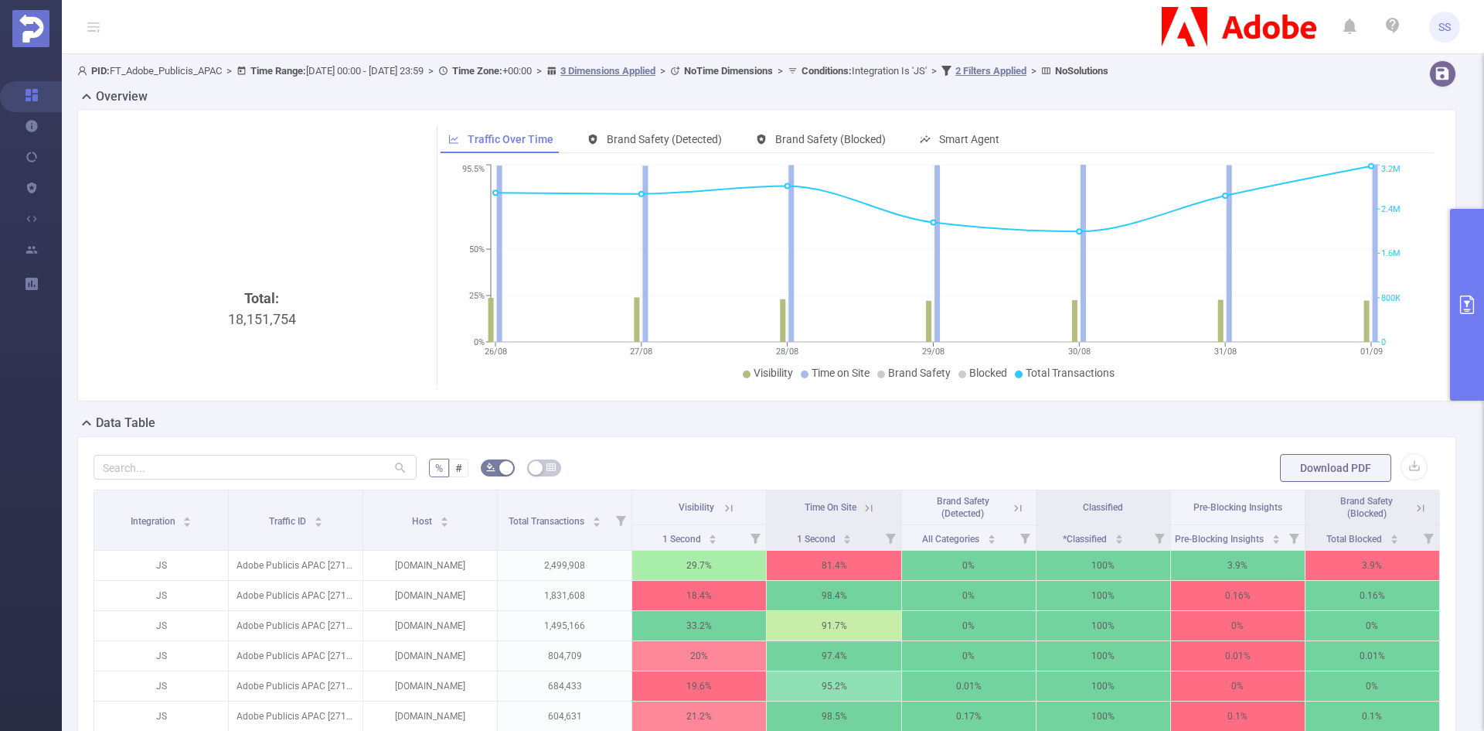
click at [271, 312] on div "Total: 18,151,754" at bounding box center [262, 418] width 325 height 260
copy div "18,151,754"
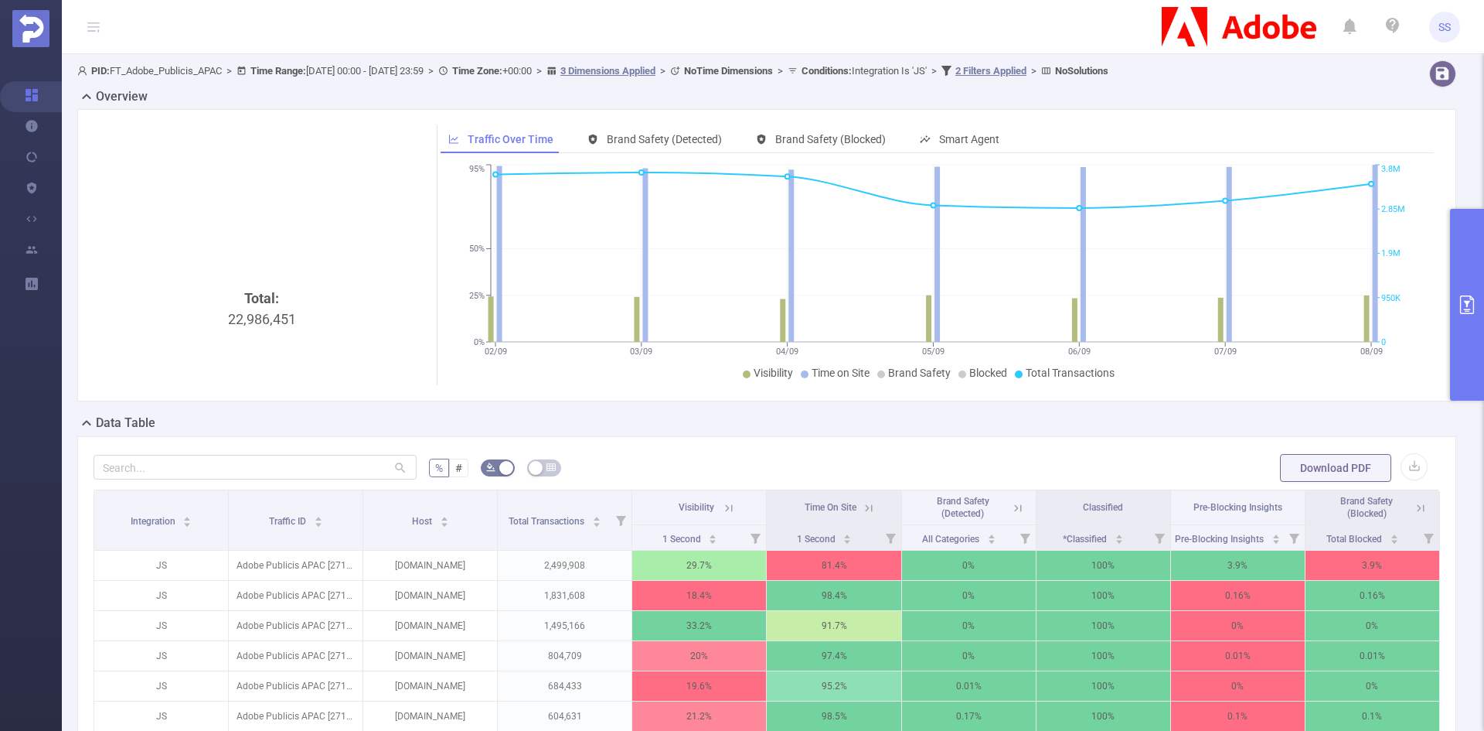
click at [250, 322] on div "Total: 22,986,451" at bounding box center [262, 418] width 325 height 260
copy div "22,986,451"
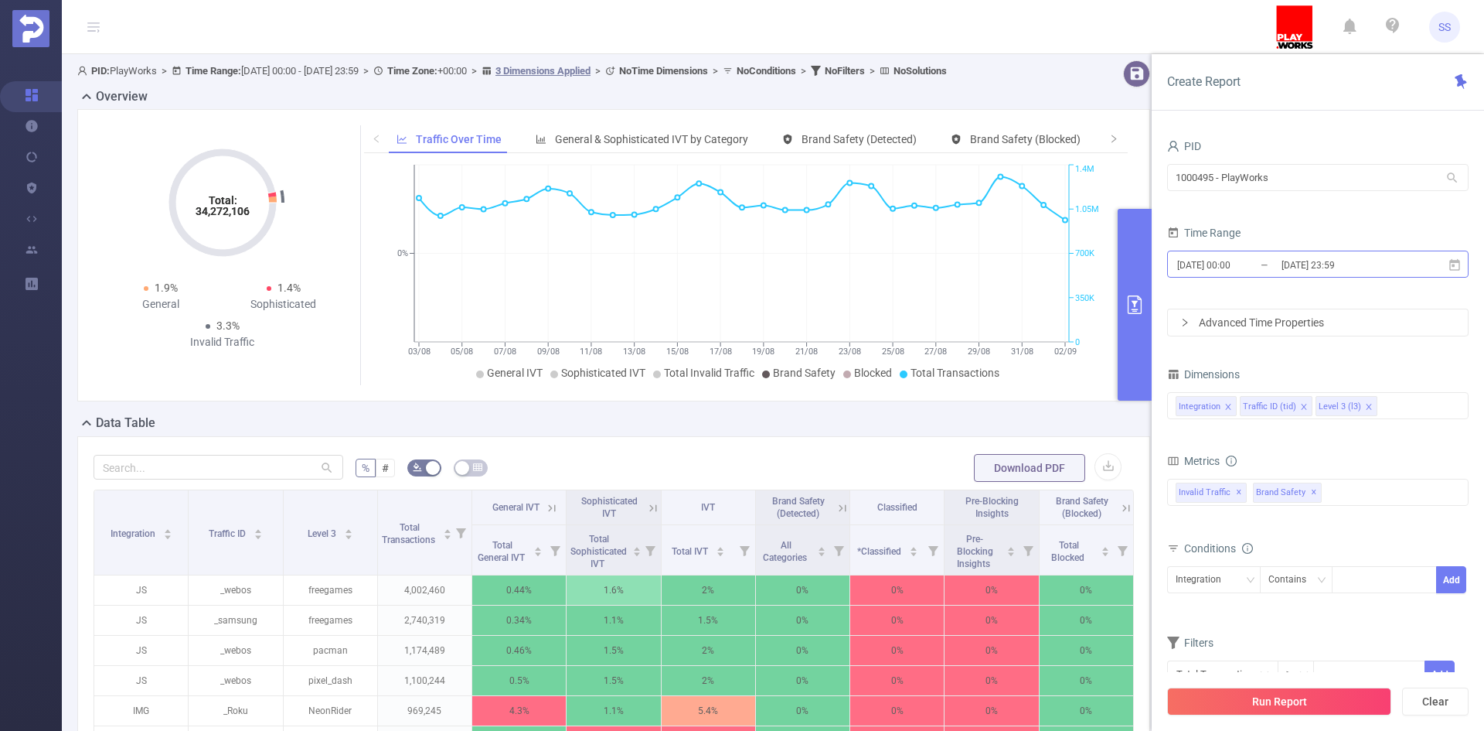
click at [1347, 263] on input "[DATE] 23:59" at bounding box center [1342, 264] width 125 height 21
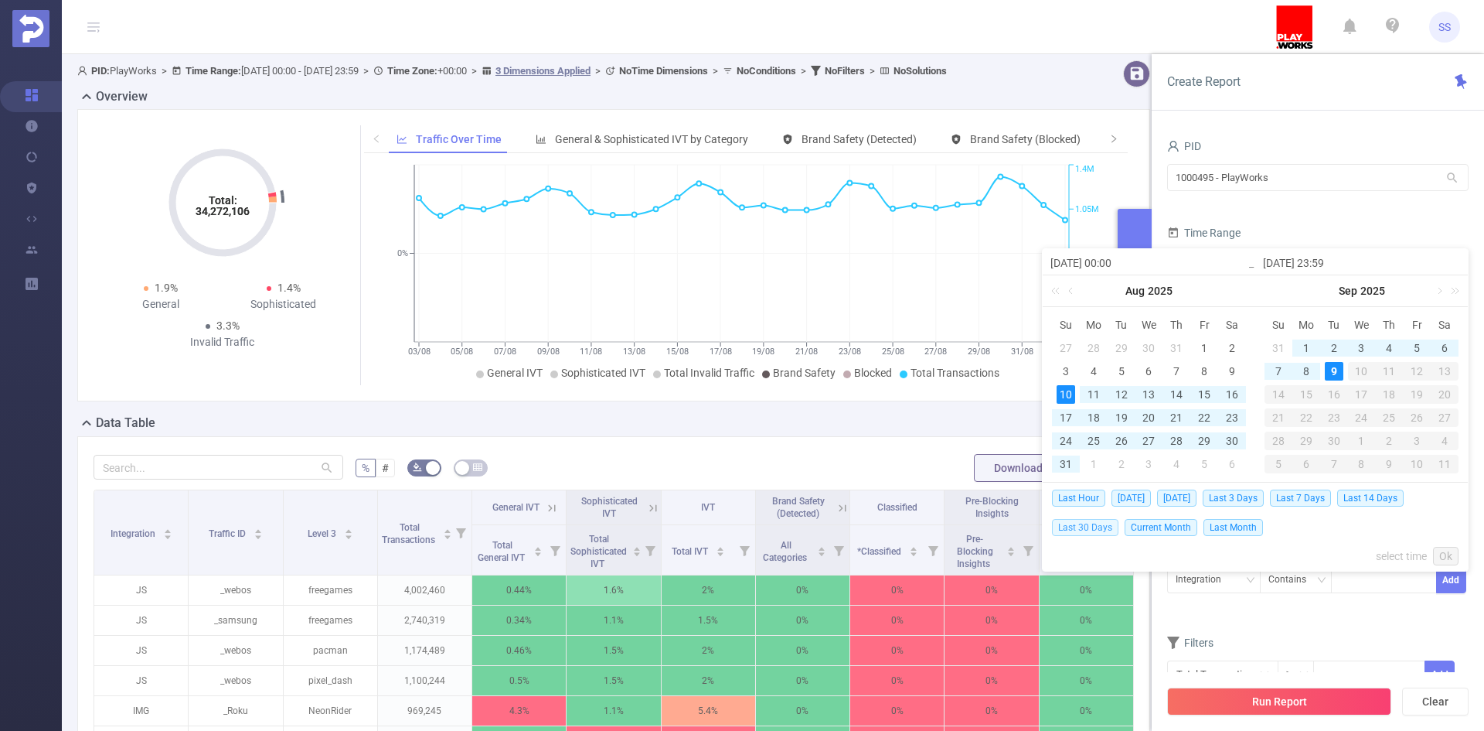
click at [1109, 527] on span "Last 30 Days" at bounding box center [1085, 527] width 66 height 17
type input "[DATE] 00:00"
type input "[DATE] 23:59"
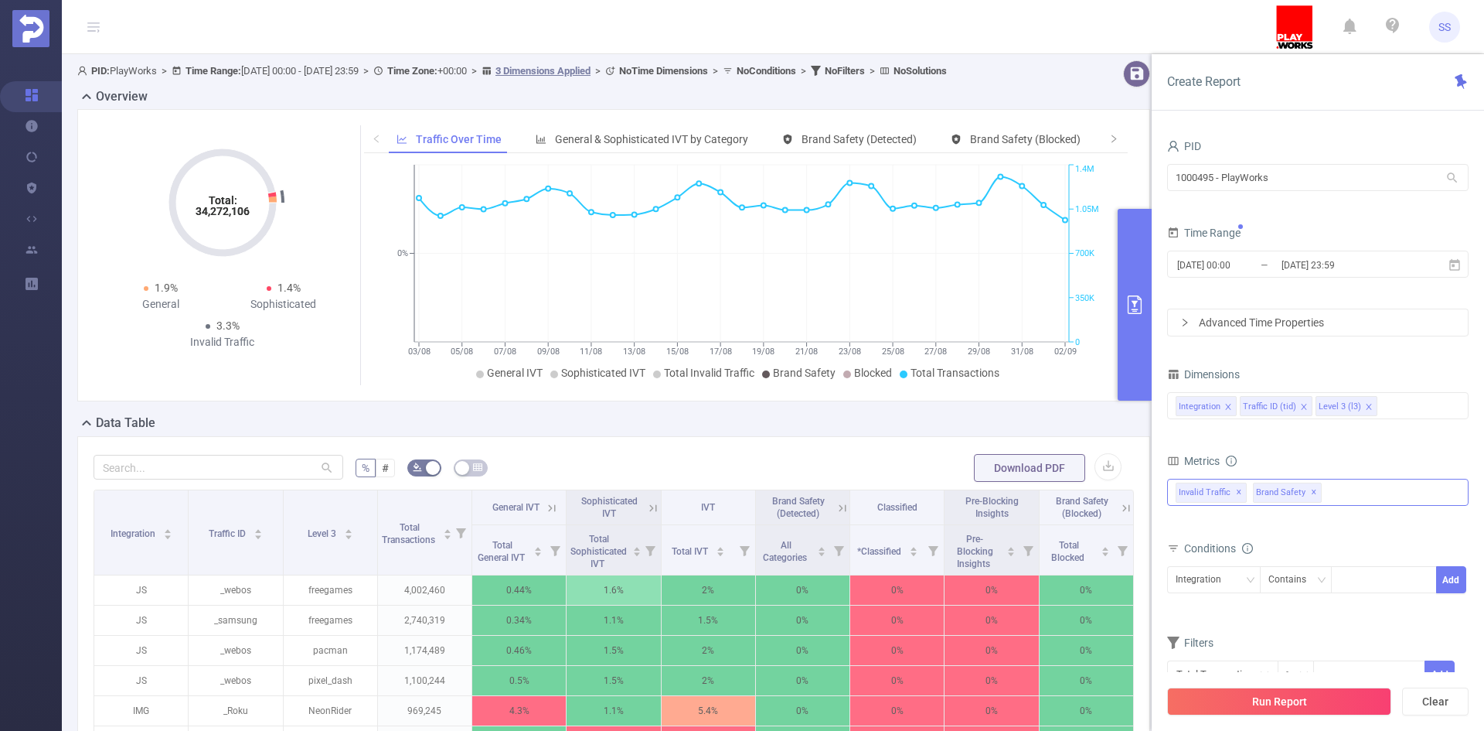
click at [1346, 495] on div "Invalid Traffic ✕ Brand Safety ✕" at bounding box center [1318, 492] width 302 height 27
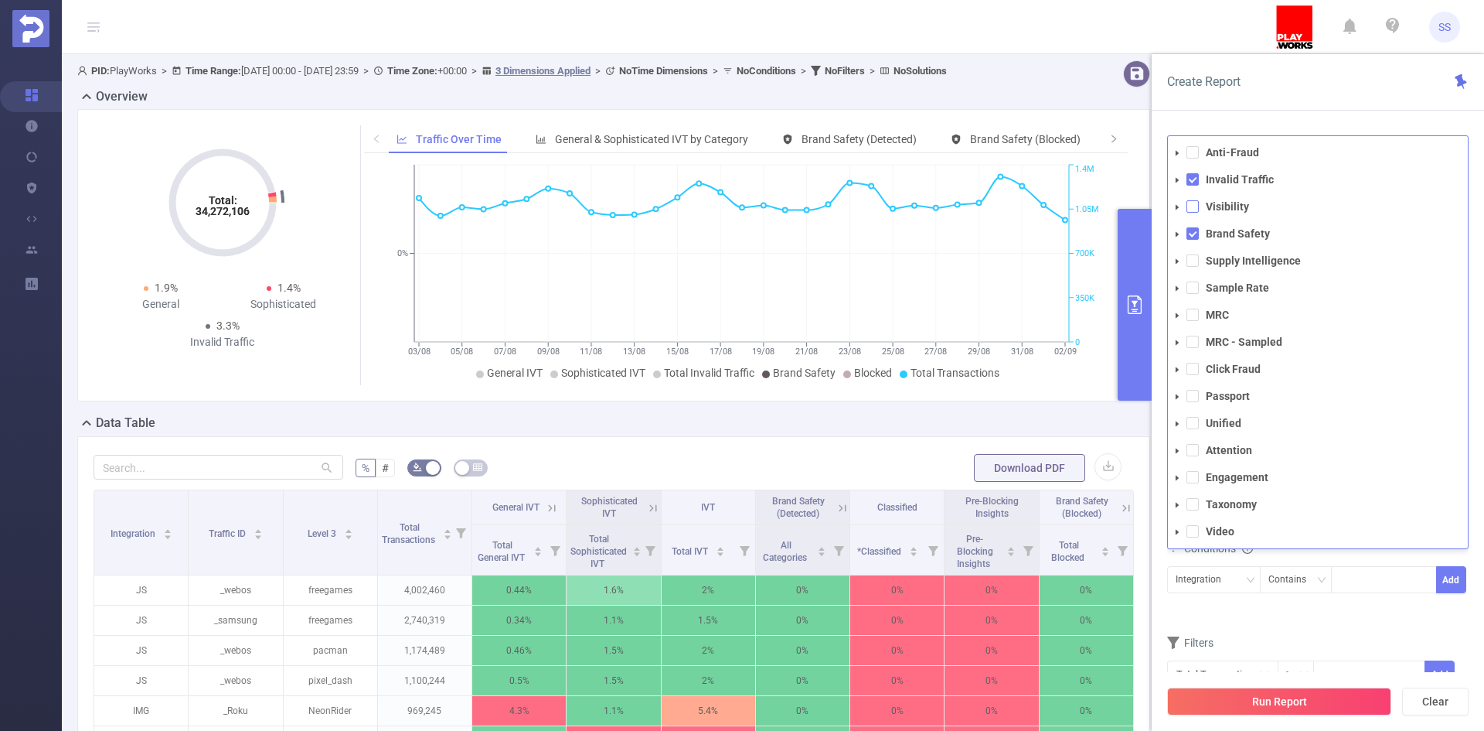
click at [1195, 206] on span at bounding box center [1193, 206] width 12 height 12
click at [1266, 104] on div "Create Report" at bounding box center [1318, 82] width 332 height 56
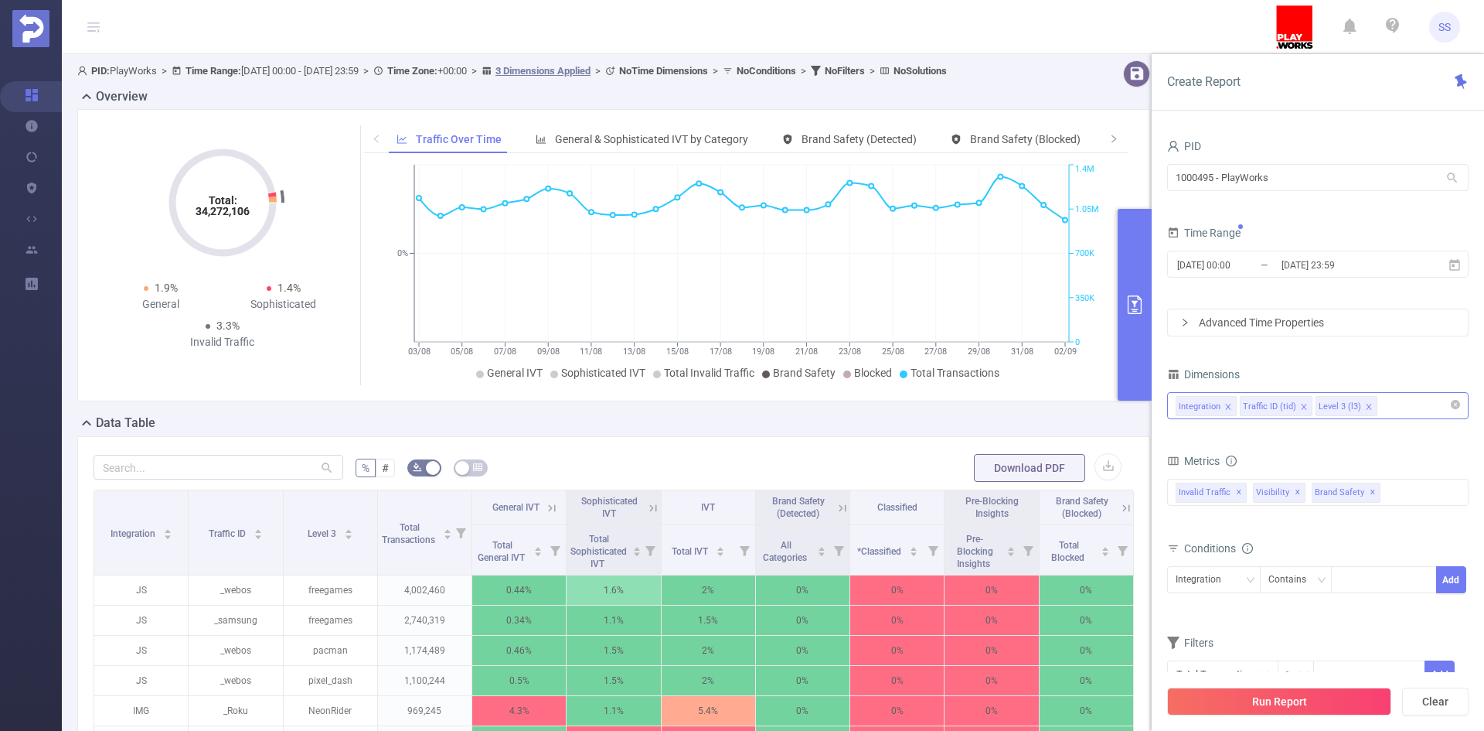
click at [1368, 410] on icon "icon: close" at bounding box center [1369, 407] width 8 height 8
click at [1365, 405] on div "Integration Traffic ID (tid)" at bounding box center [1318, 406] width 285 height 26
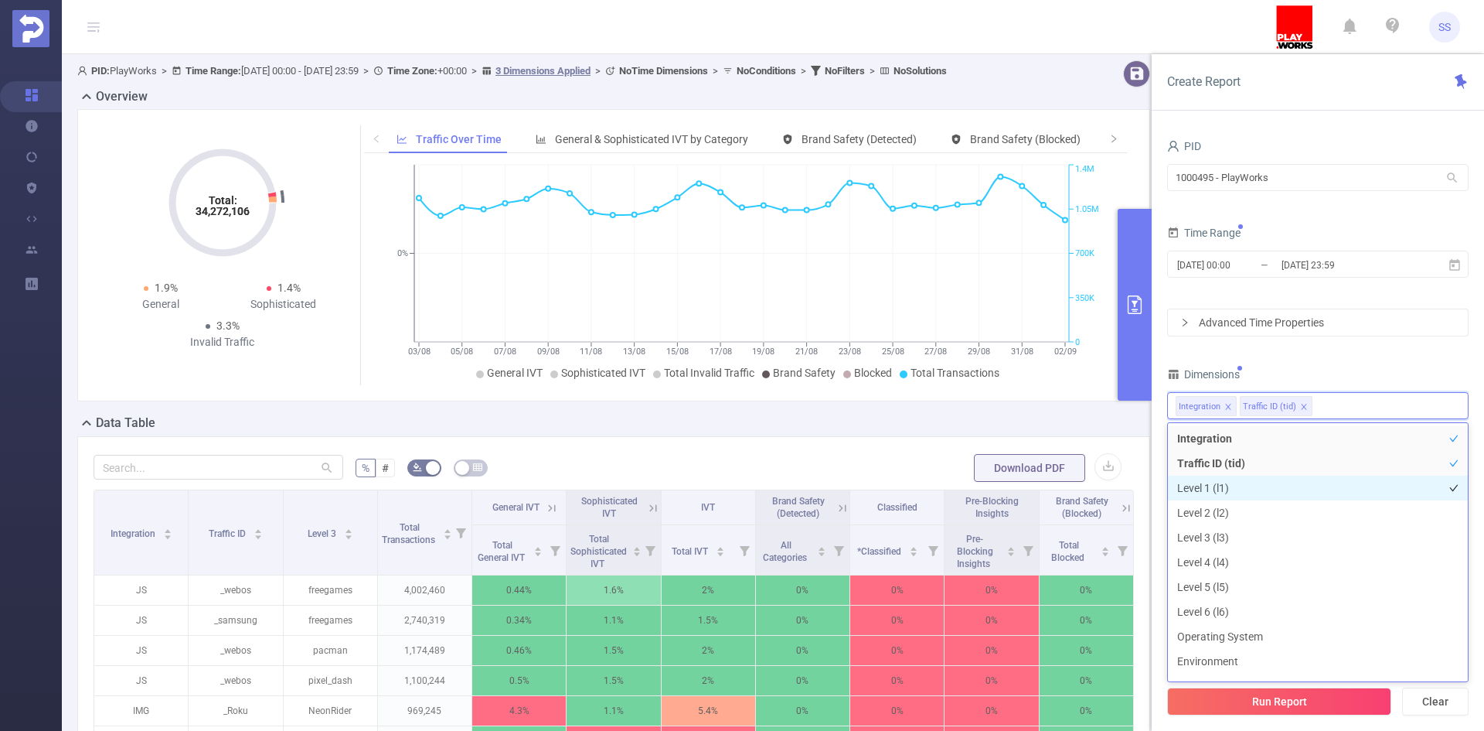
click at [1259, 484] on li "Level 1 (l1)" at bounding box center [1318, 487] width 300 height 25
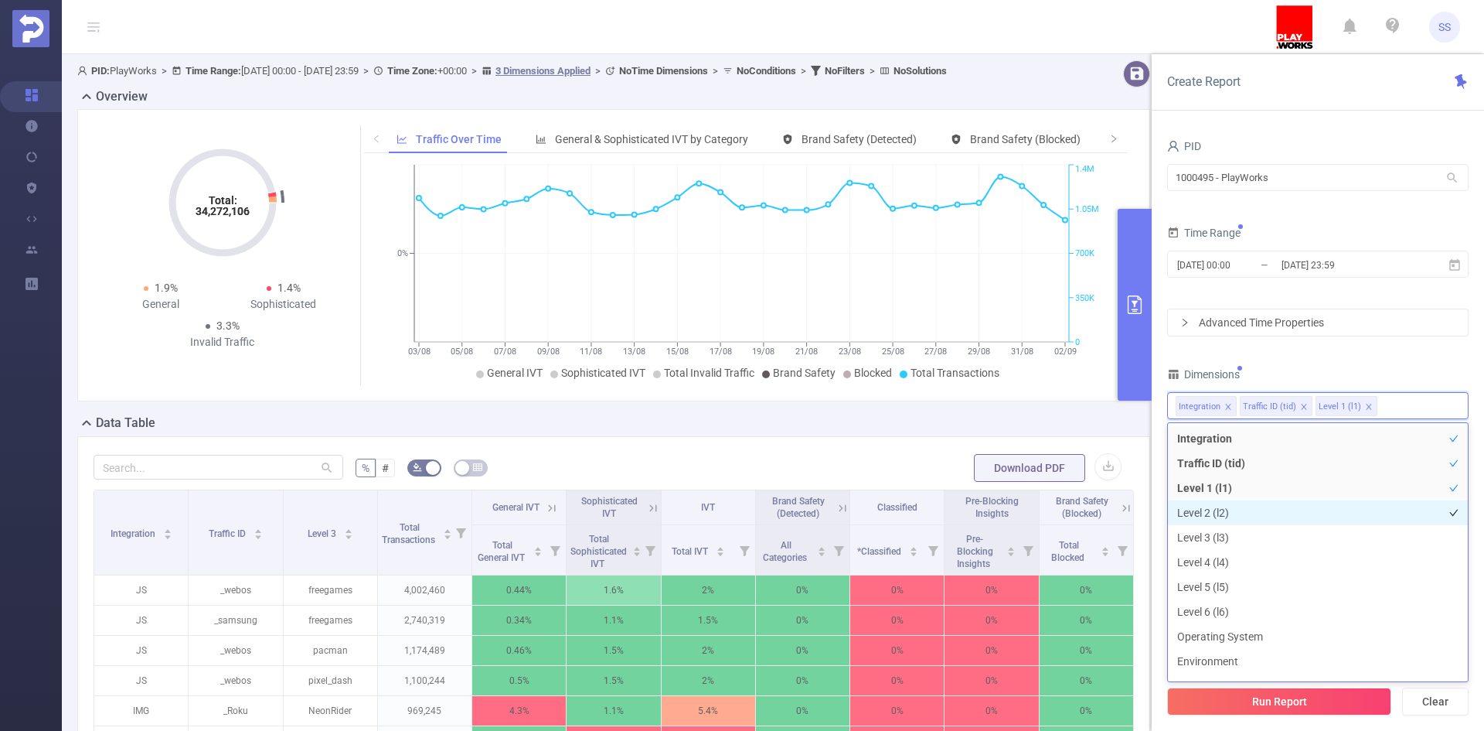
click at [1259, 505] on li "Level 2 (l2)" at bounding box center [1318, 512] width 300 height 25
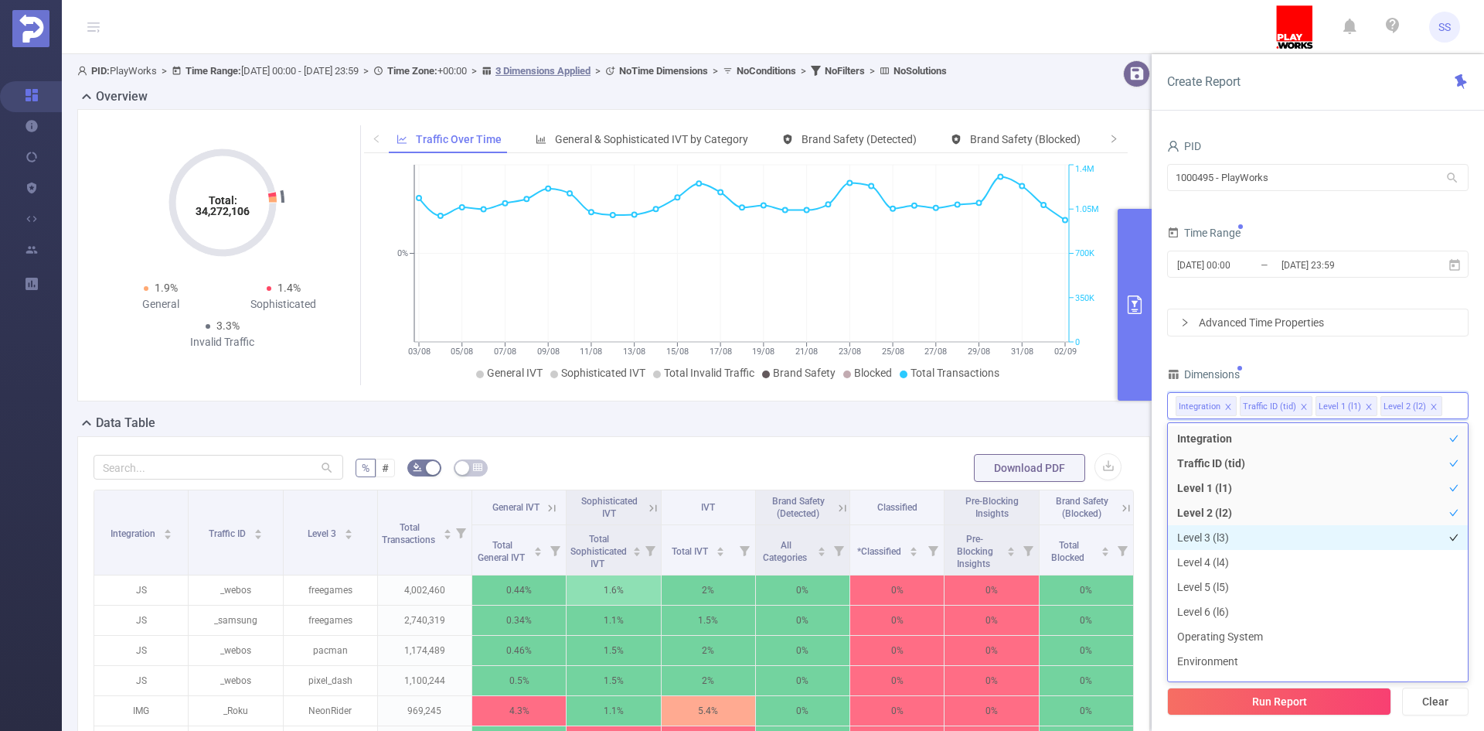
click at [1262, 540] on li "Level 3 (l3)" at bounding box center [1318, 537] width 300 height 25
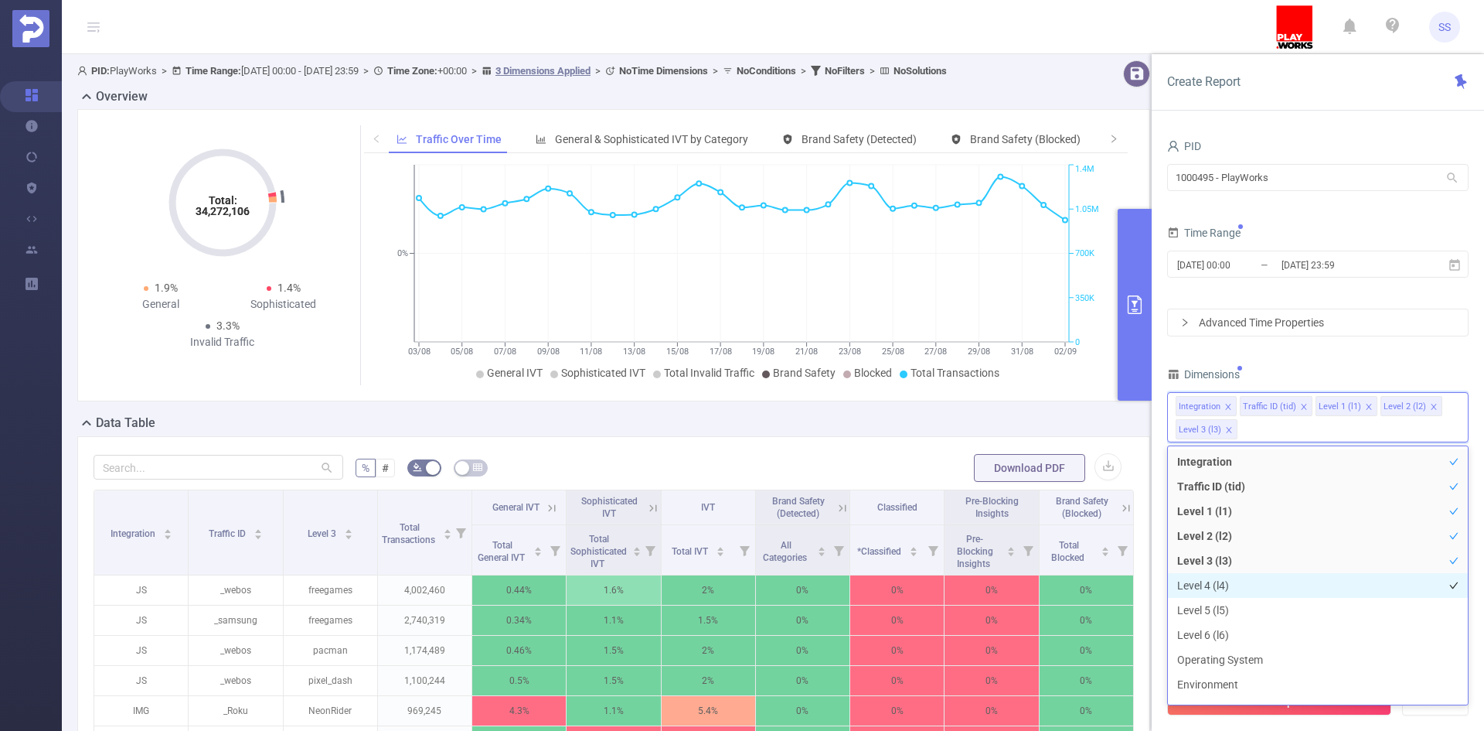
click at [1257, 581] on li "Level 4 (l4)" at bounding box center [1318, 585] width 300 height 25
click at [1249, 606] on li "Level 5 (l5)" at bounding box center [1318, 610] width 300 height 25
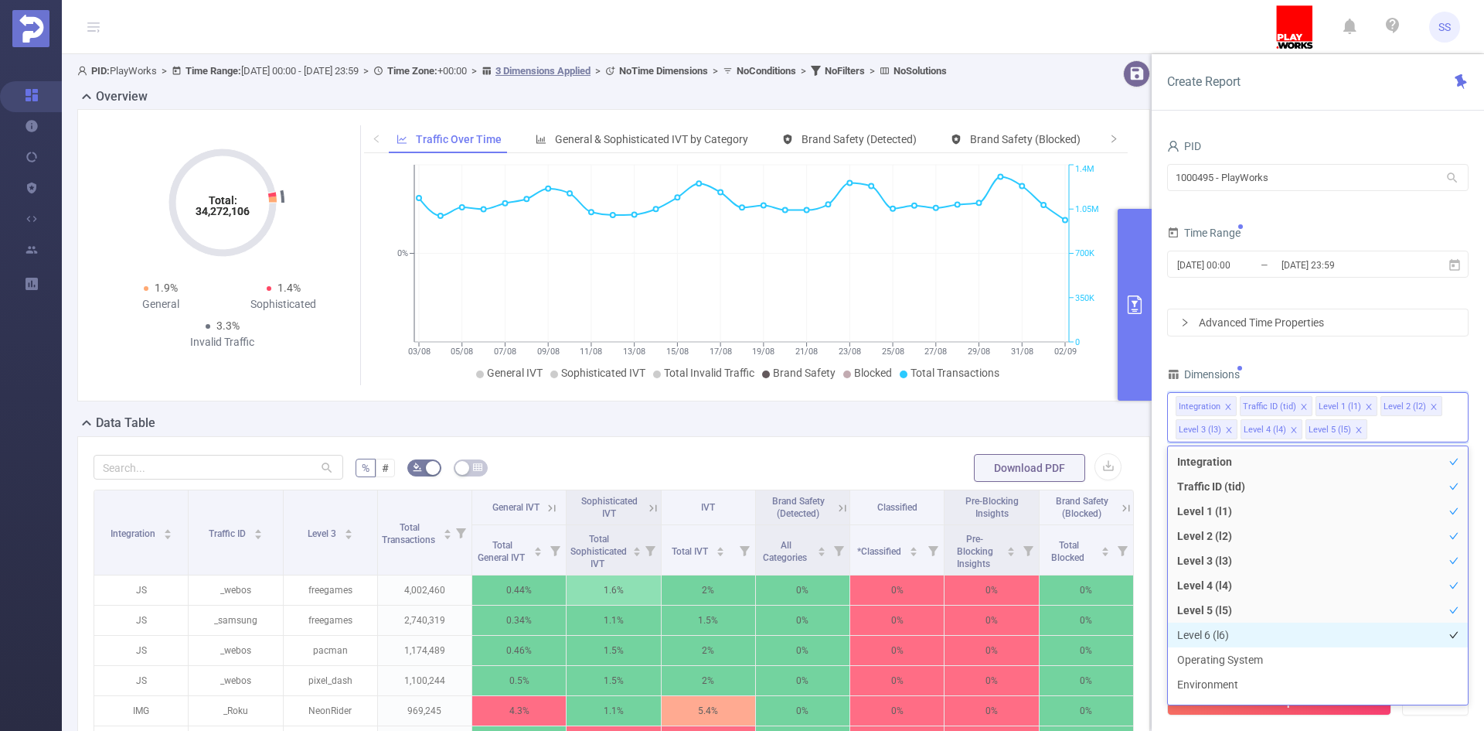
click at [1246, 630] on li "Level 6 (l6)" at bounding box center [1318, 634] width 300 height 25
click at [1362, 354] on div "PID 1000495 - PlayWorks 1000495 - PlayWorks Time Range [DATE] 00:00 _ [DATE] 23…" at bounding box center [1318, 432] width 302 height 595
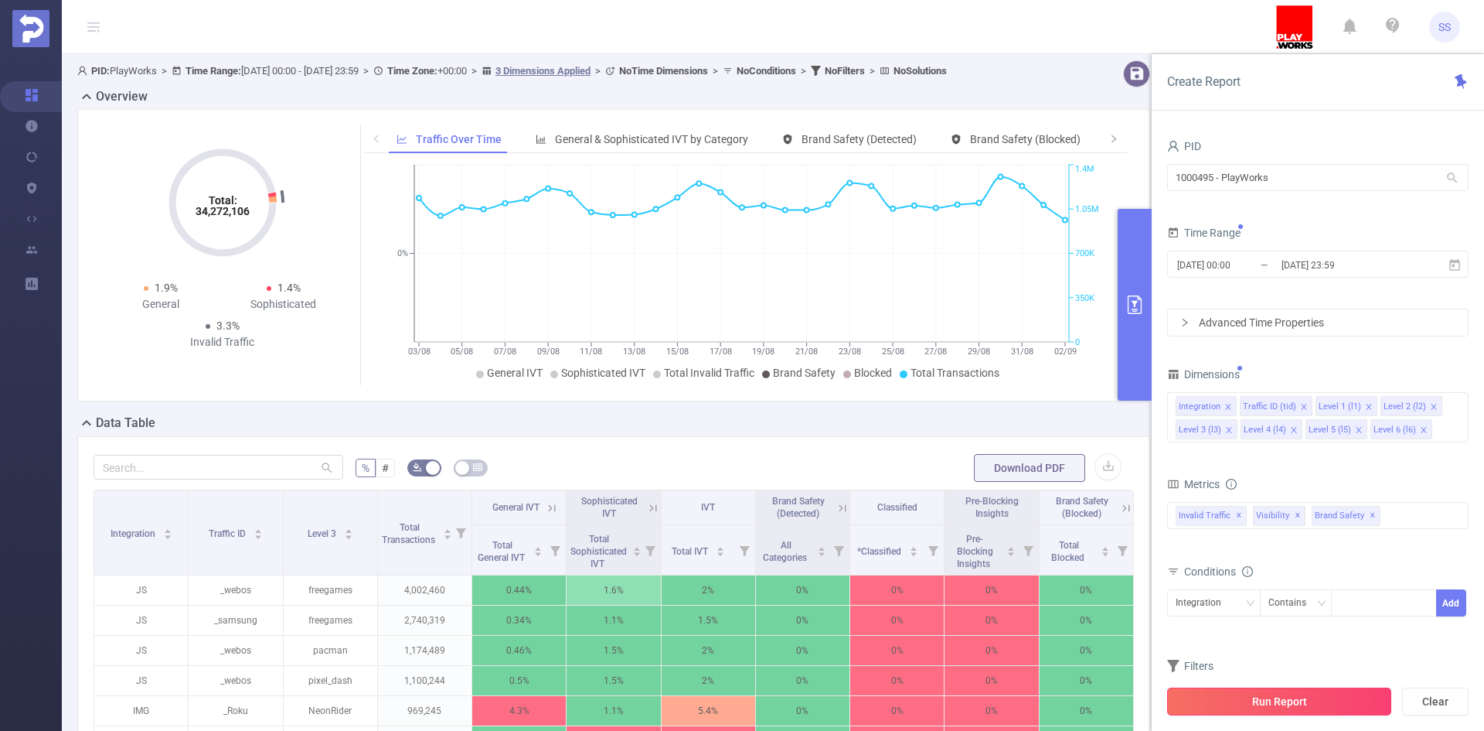
click at [1259, 705] on button "Run Report" at bounding box center [1279, 701] width 224 height 28
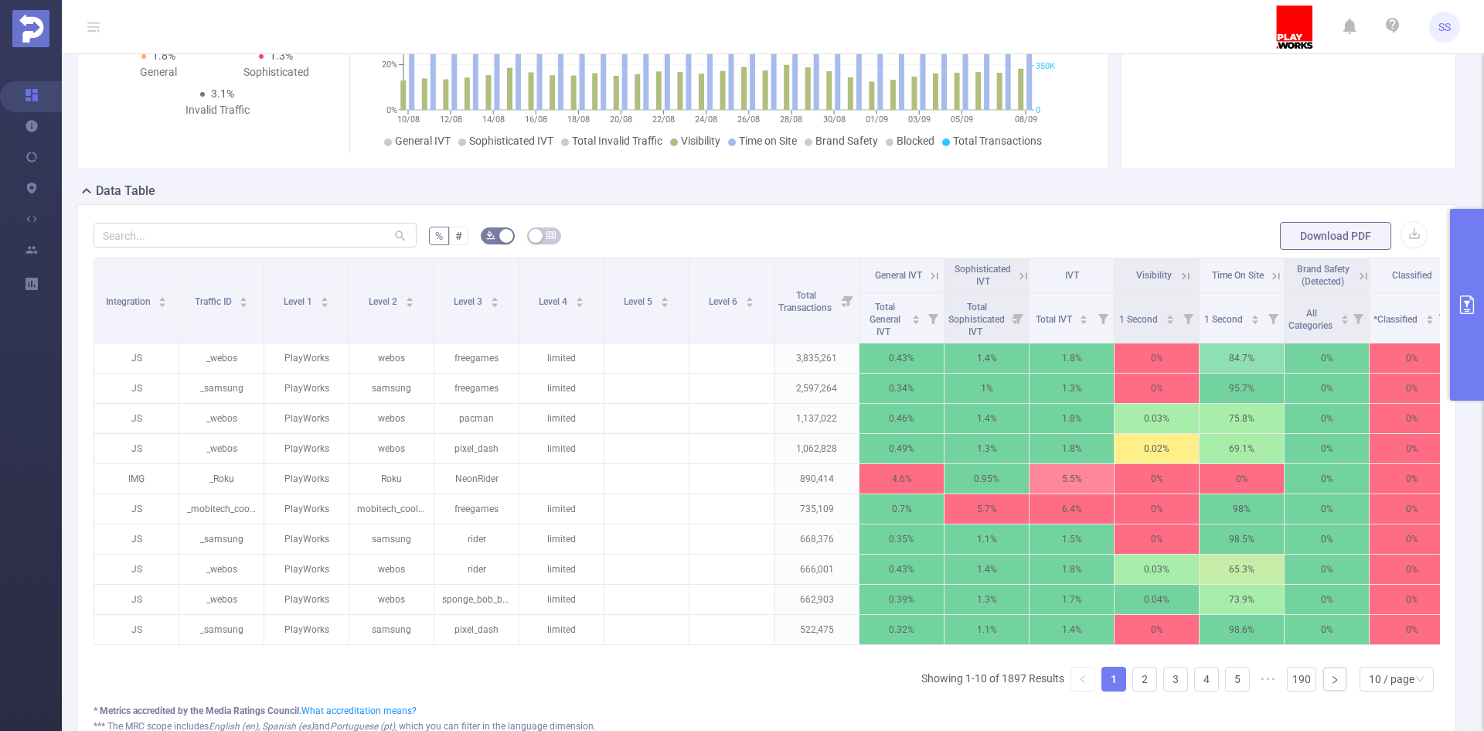
scroll to position [0, 199]
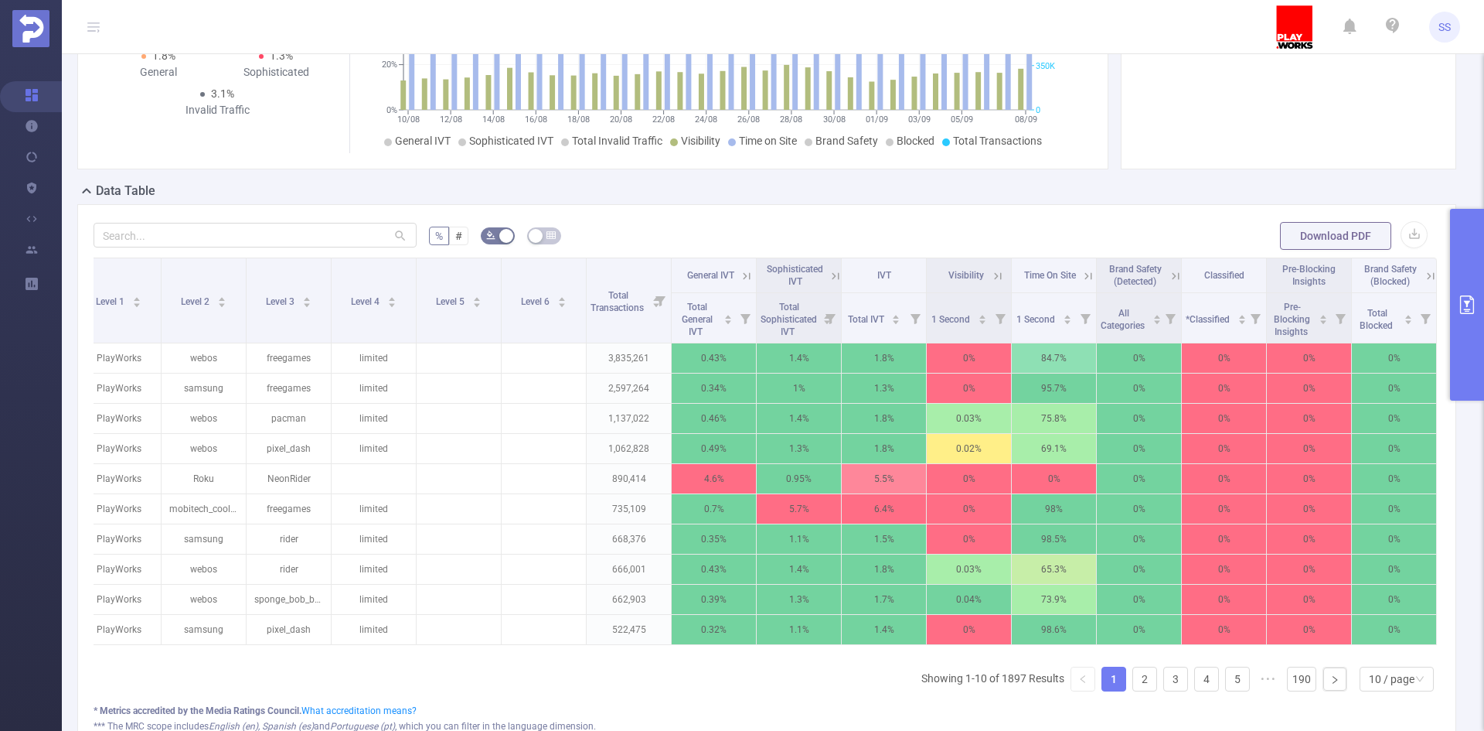
click at [991, 274] on icon at bounding box center [998, 276] width 14 height 14
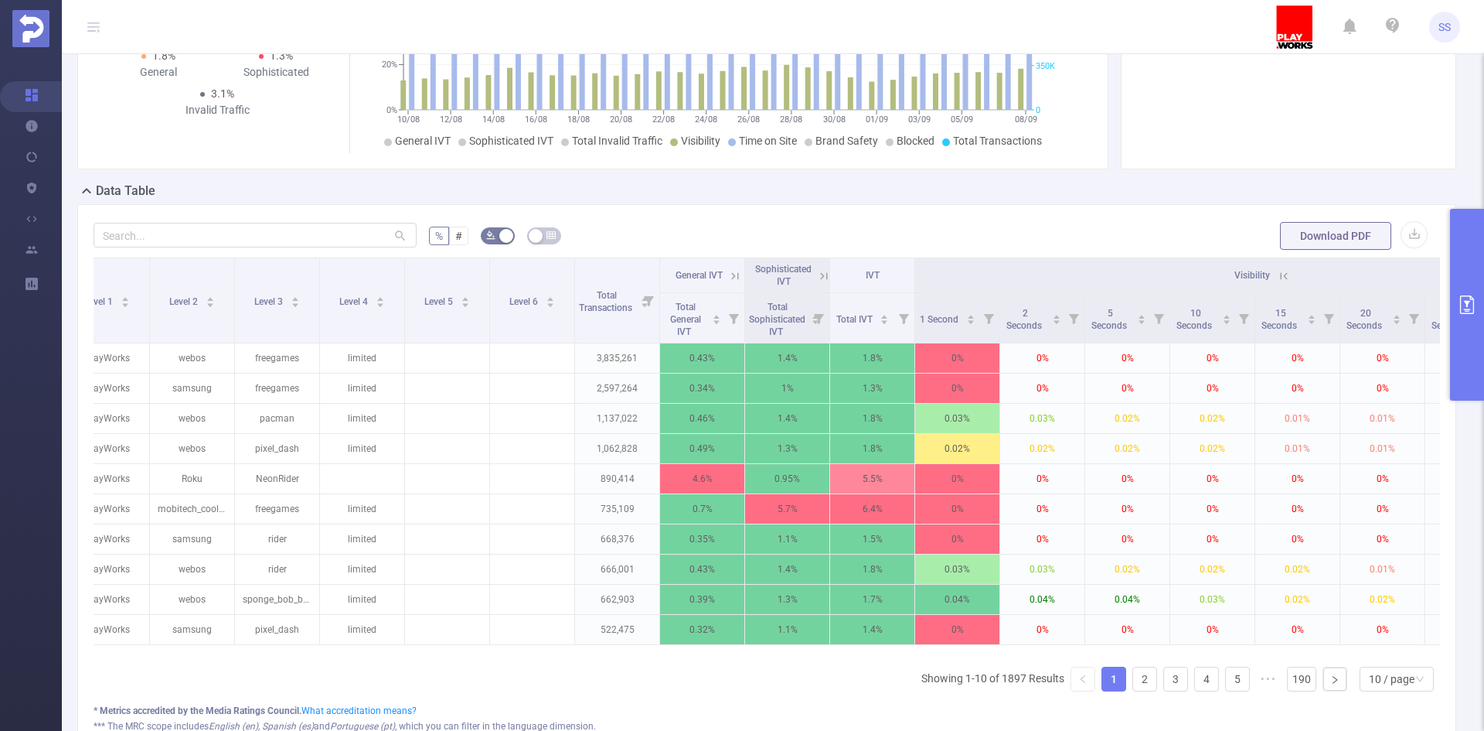
click at [1291, 277] on icon at bounding box center [1284, 276] width 14 height 14
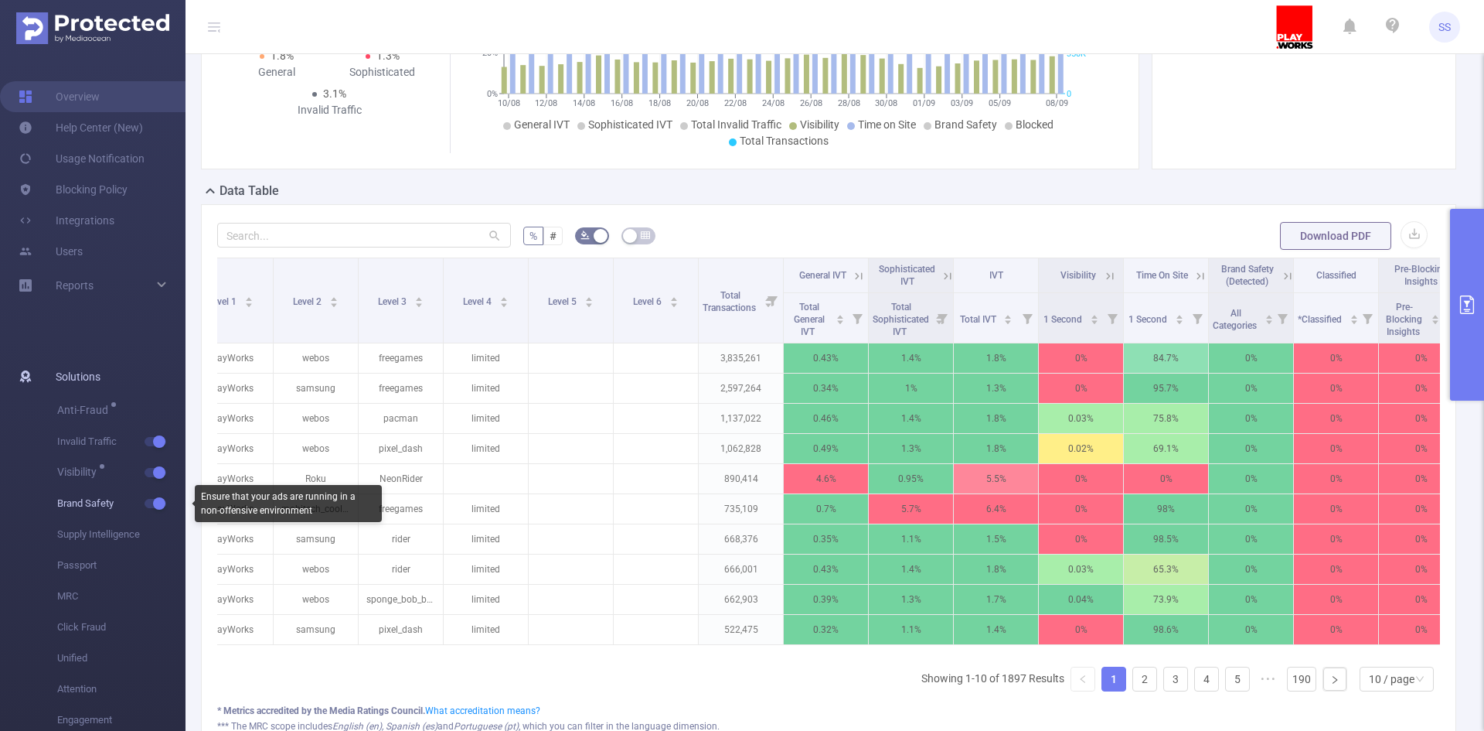
click at [149, 501] on span "button" at bounding box center [158, 503] width 20 height 8
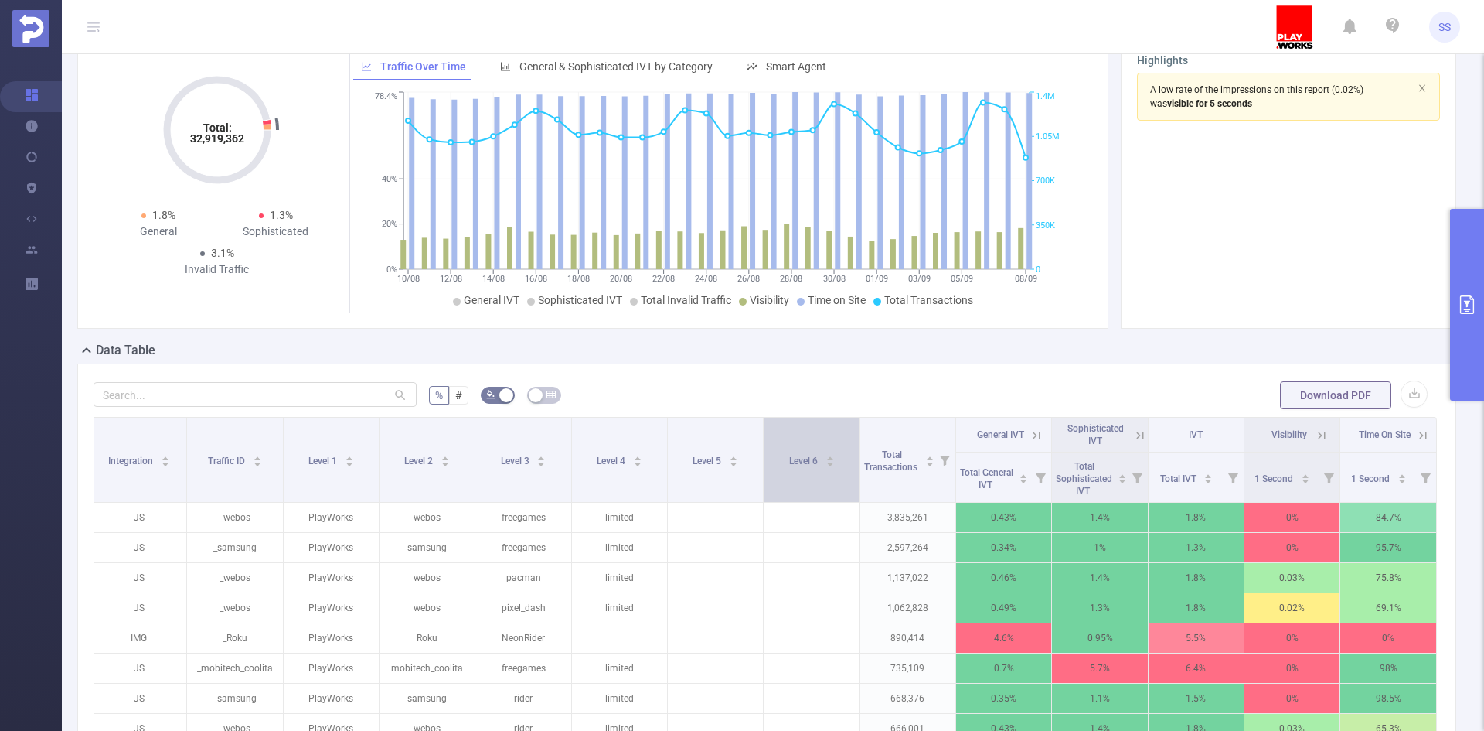
scroll to position [232, 0]
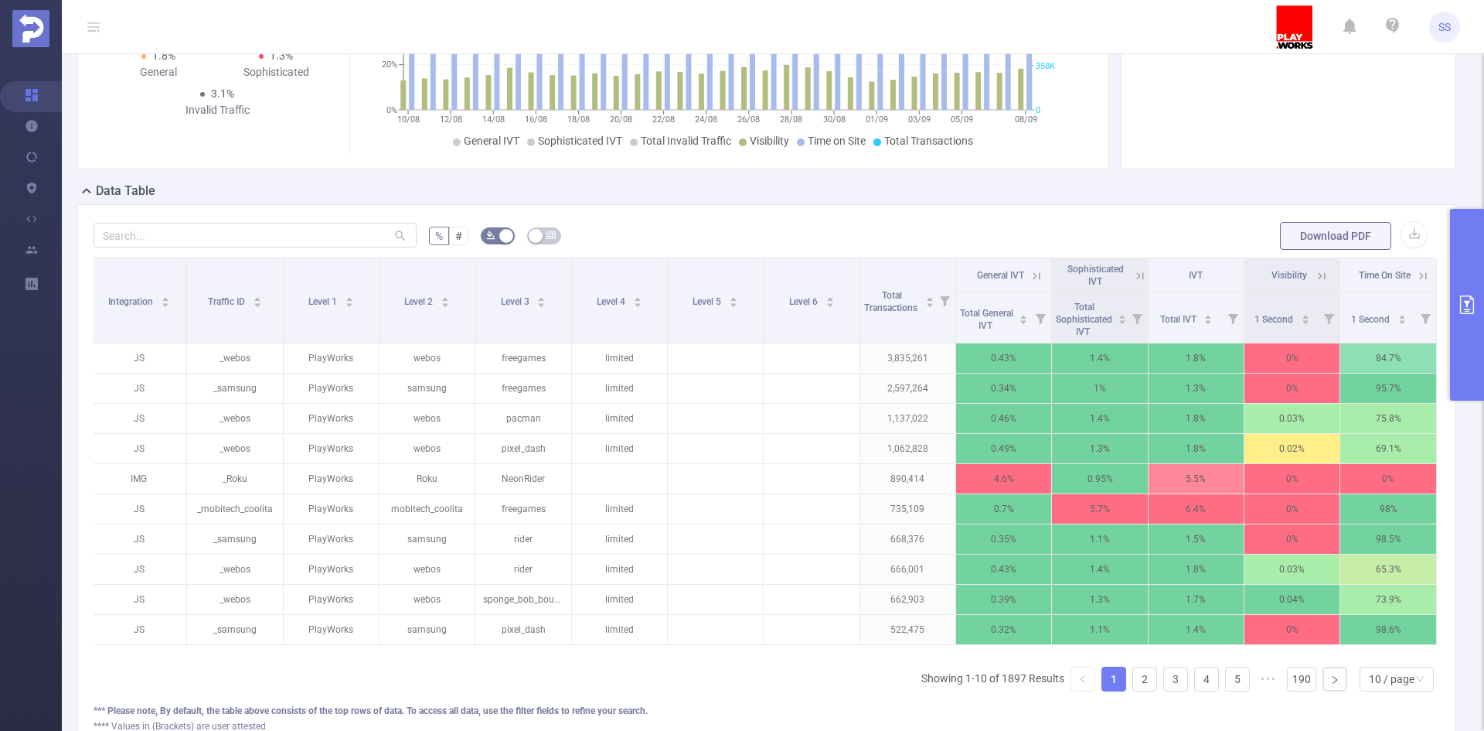
click at [1136, 276] on icon at bounding box center [1139, 275] width 7 height 7
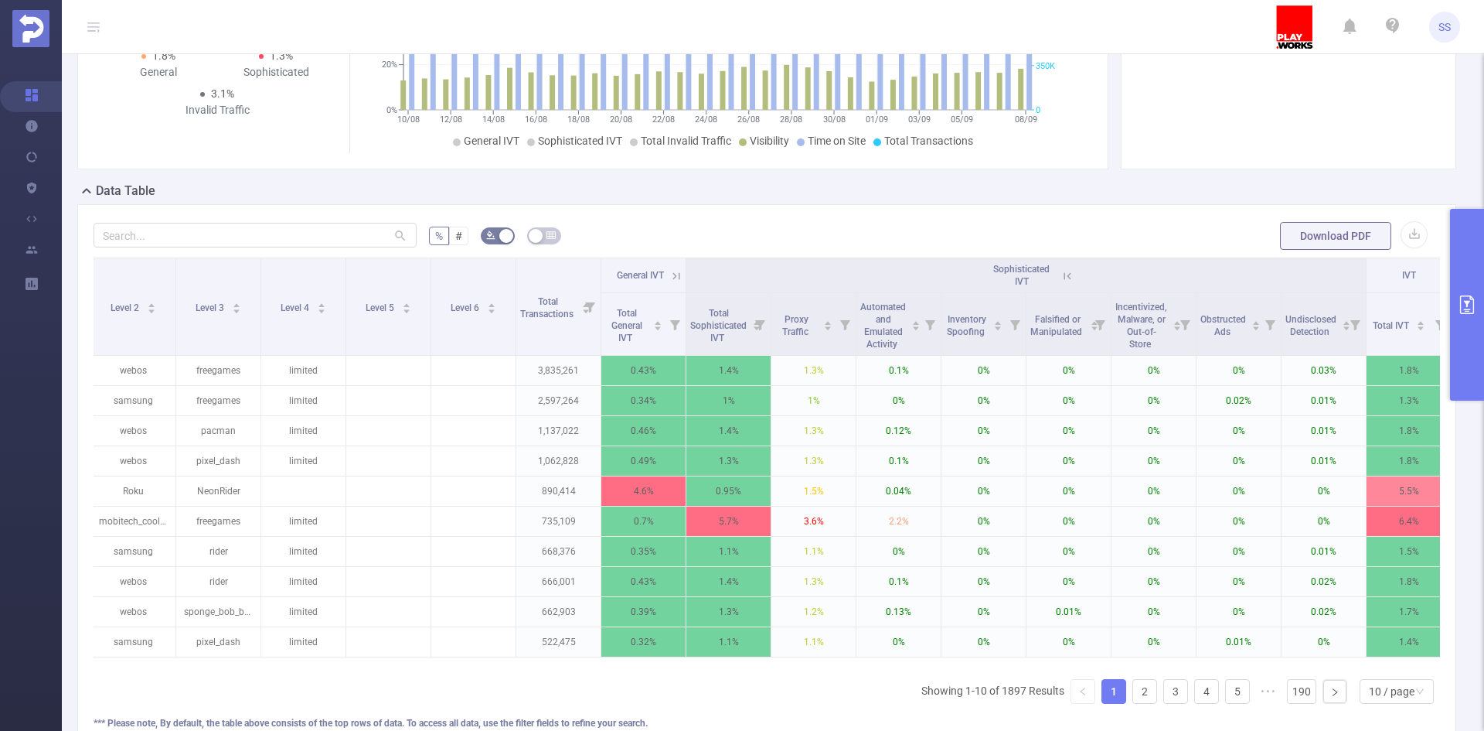
scroll to position [0, 274]
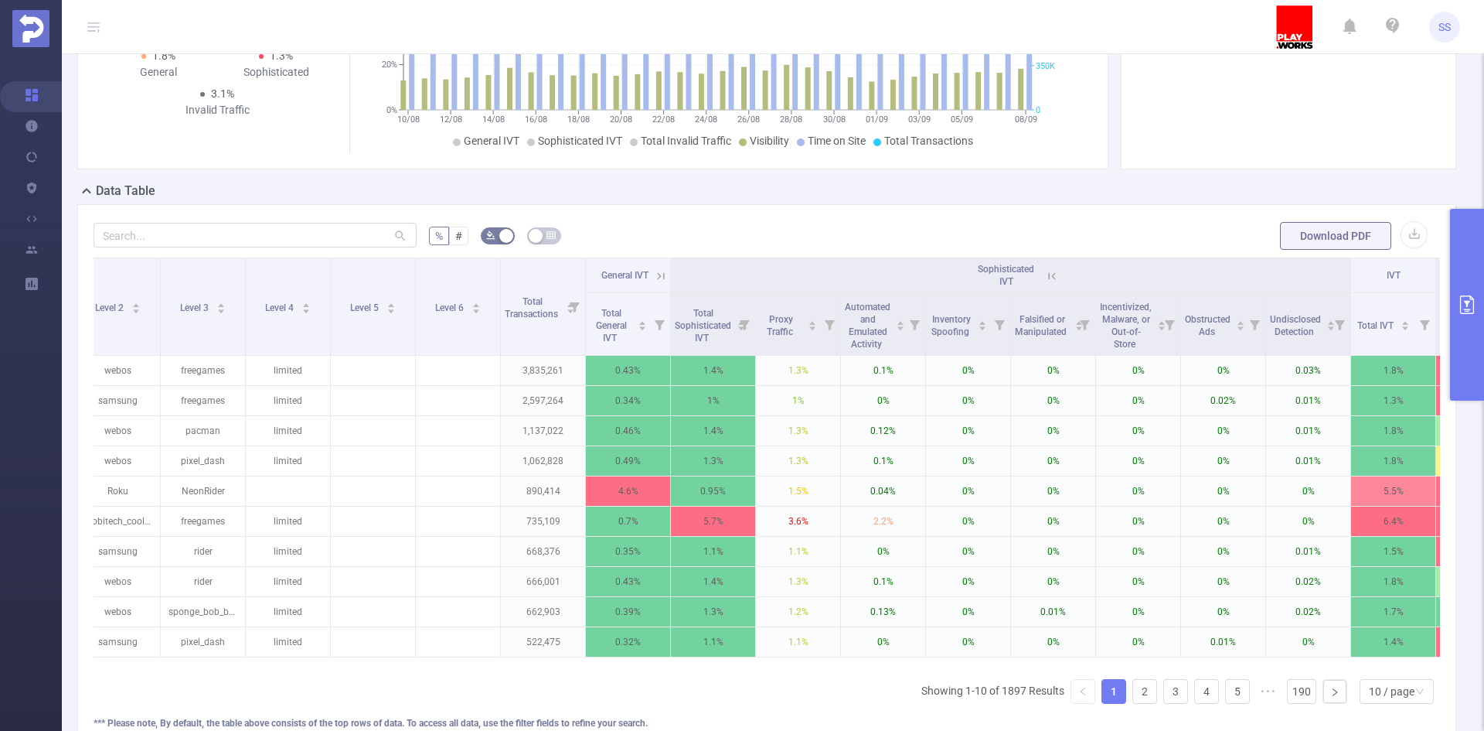
click at [1056, 273] on icon at bounding box center [1052, 276] width 14 height 14
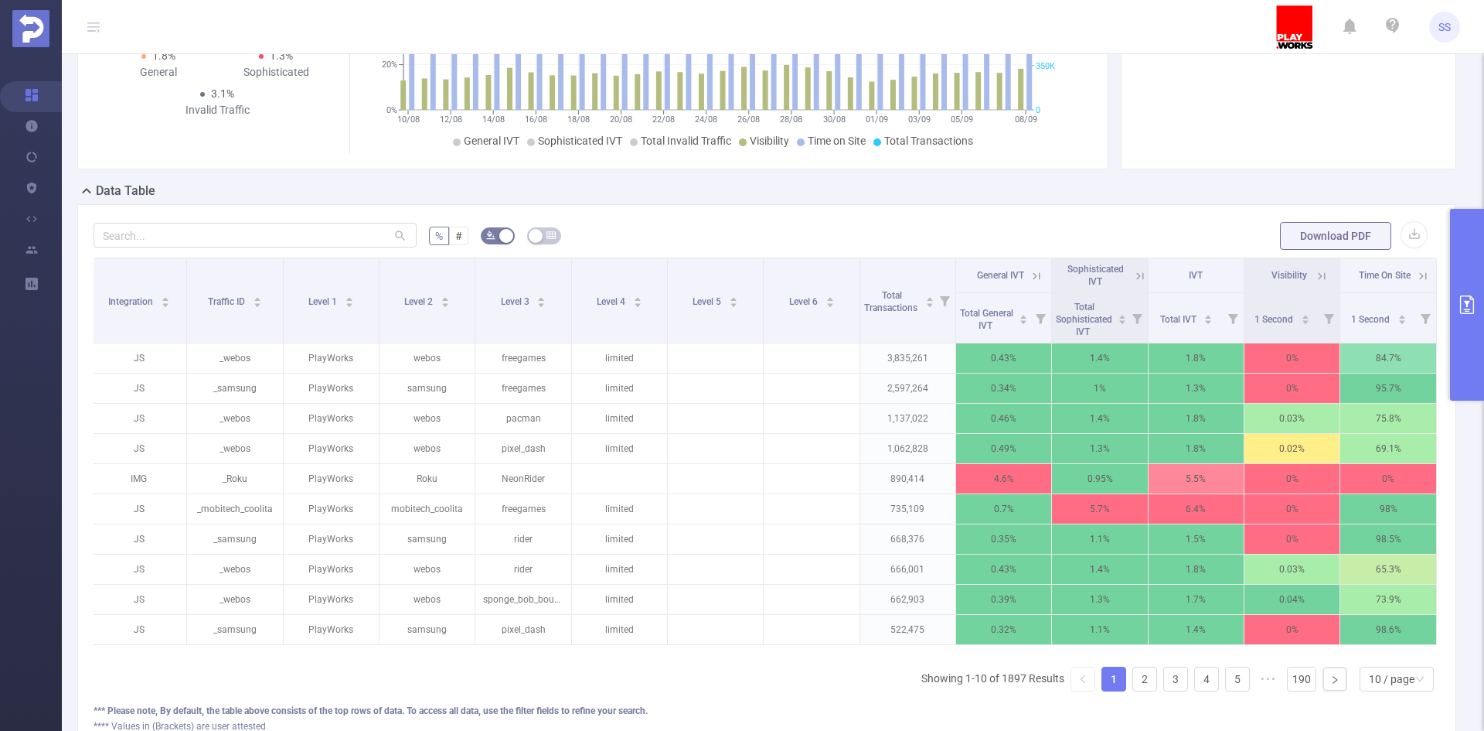
scroll to position [0, 3]
click at [184, 236] on input "text" at bounding box center [255, 235] width 323 height 25
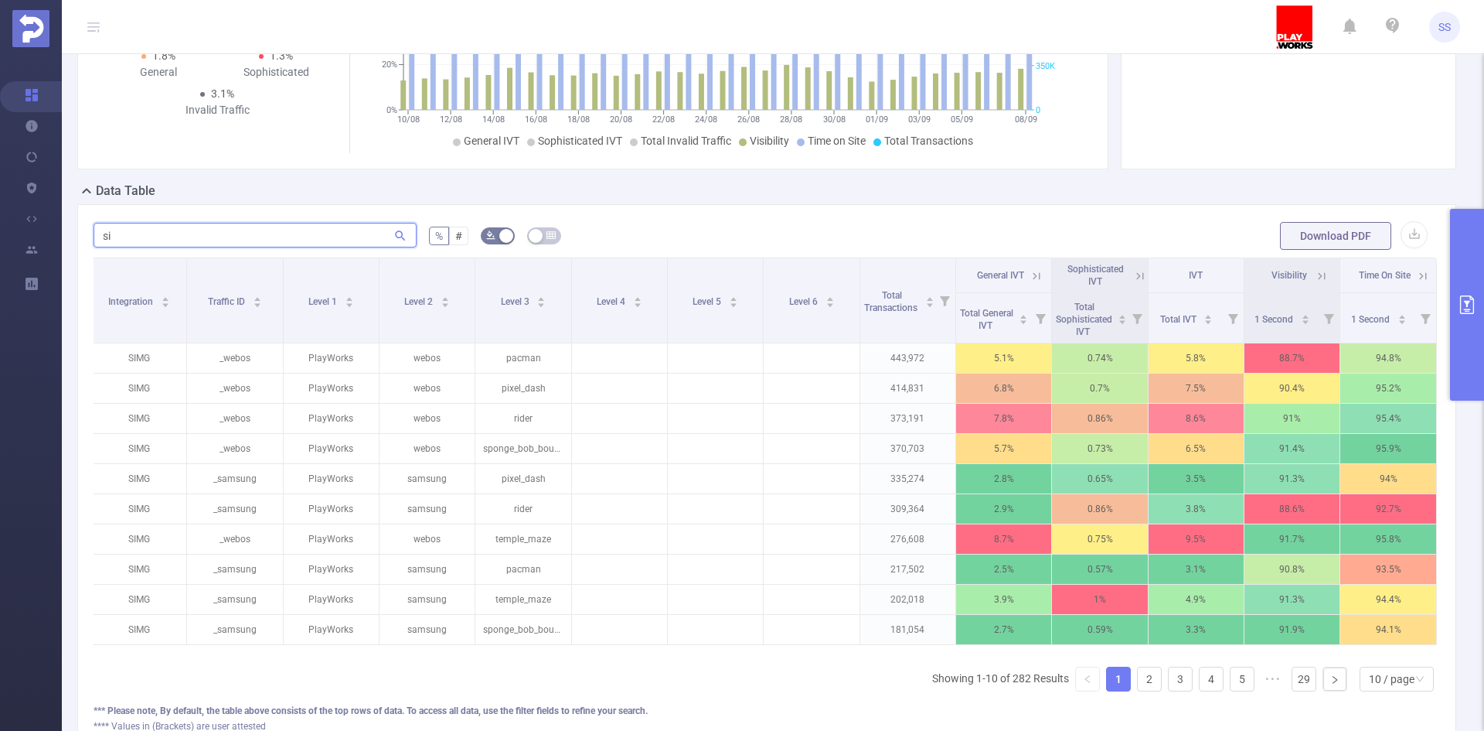
type input "s"
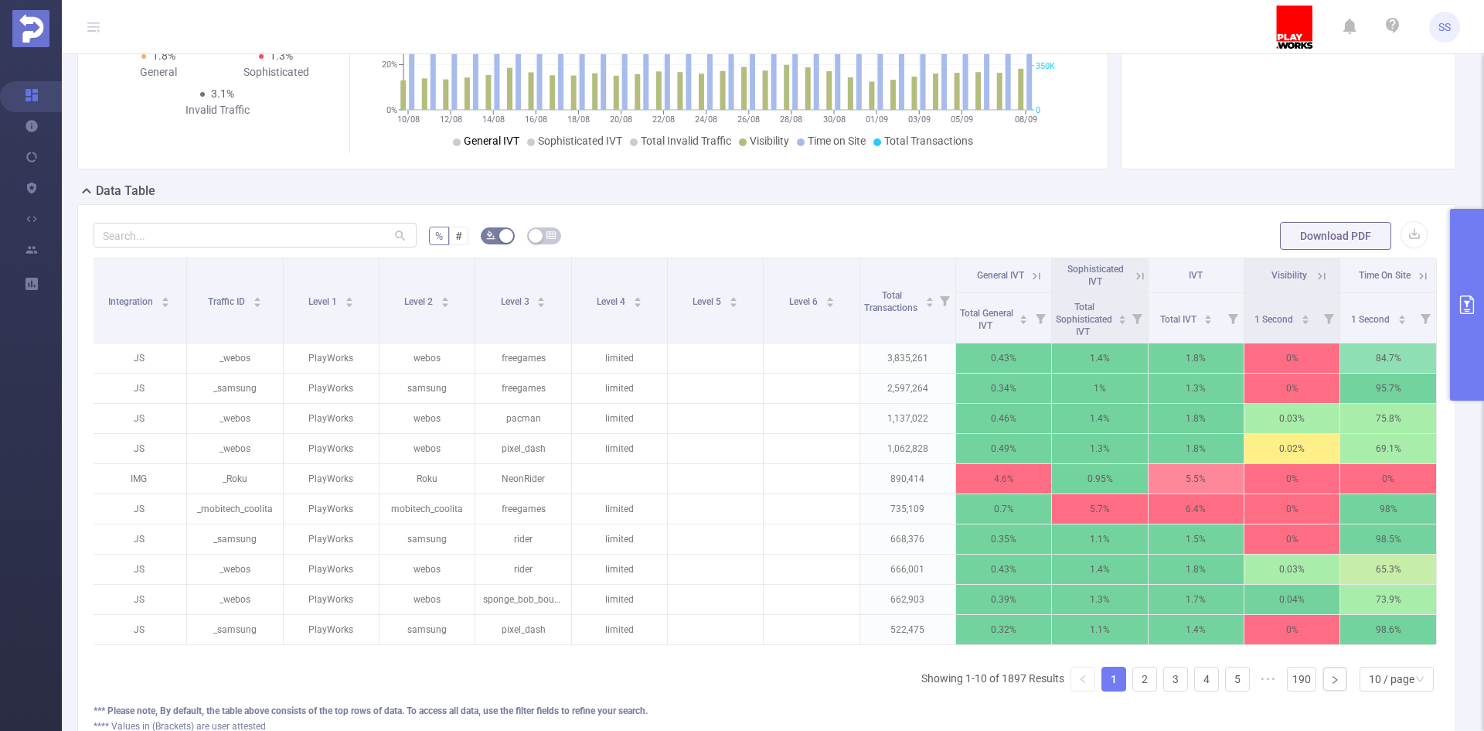
click at [492, 138] on span "General IVT" at bounding box center [492, 141] width 56 height 12
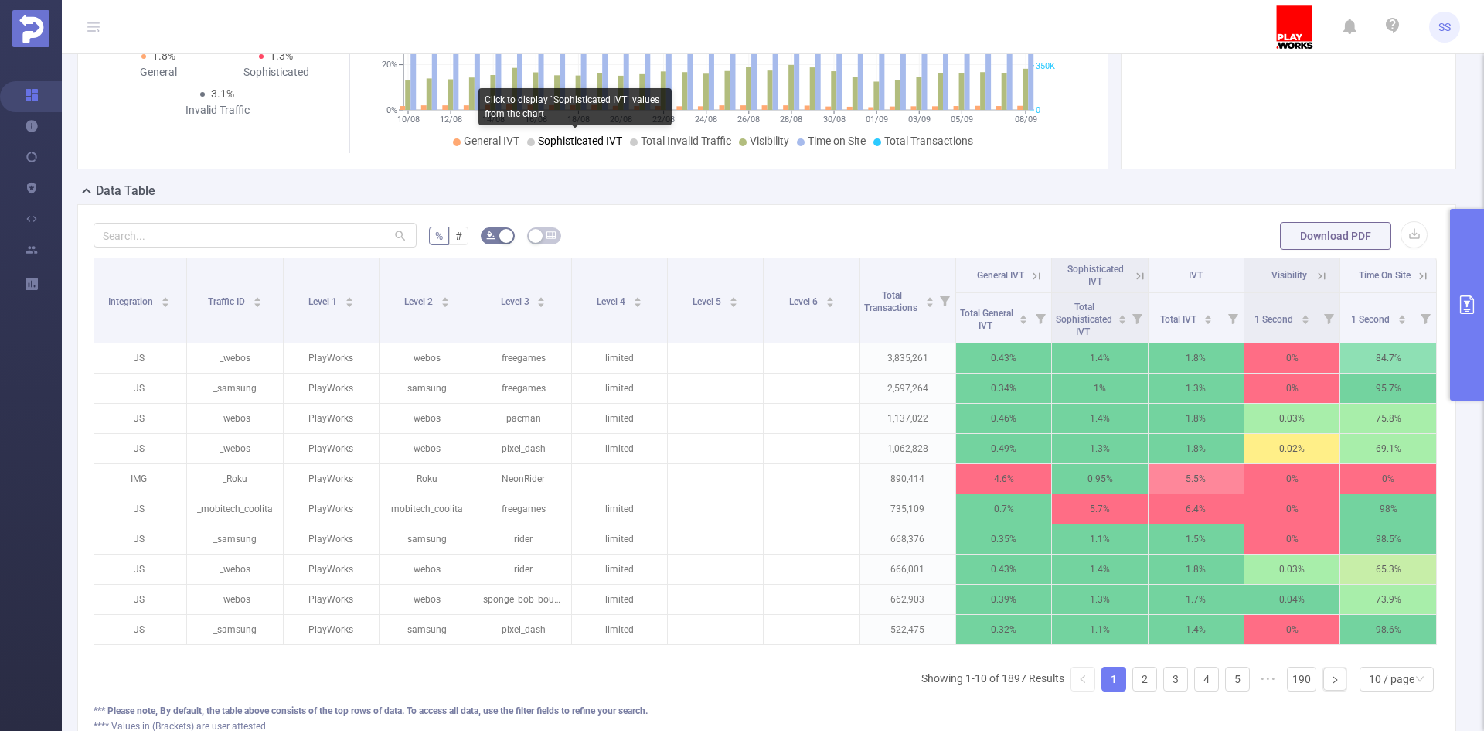
click at [567, 140] on span "Sophisticated IVT" at bounding box center [580, 141] width 84 height 12
click at [762, 138] on span "Visibility" at bounding box center [769, 141] width 39 height 12
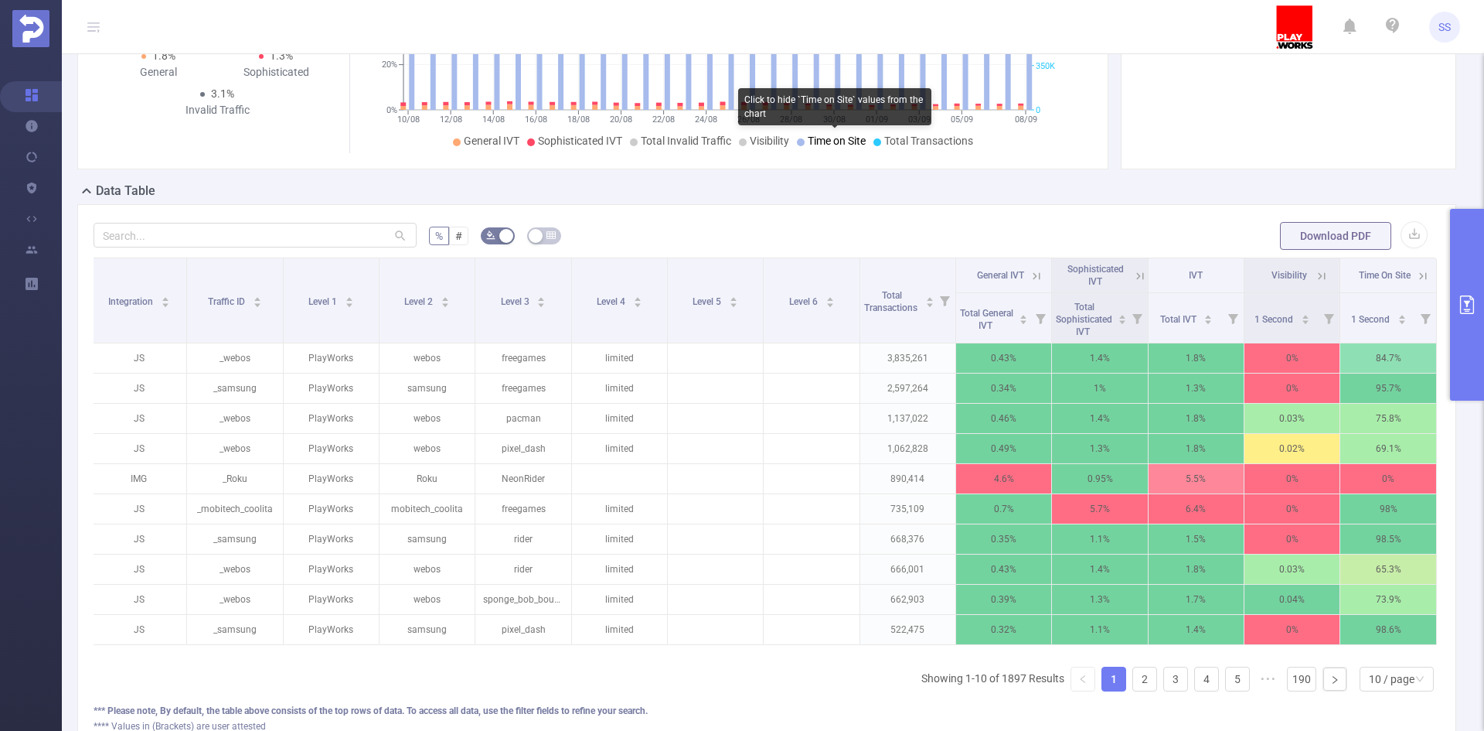
click at [820, 140] on span "Time on Site" at bounding box center [837, 141] width 58 height 12
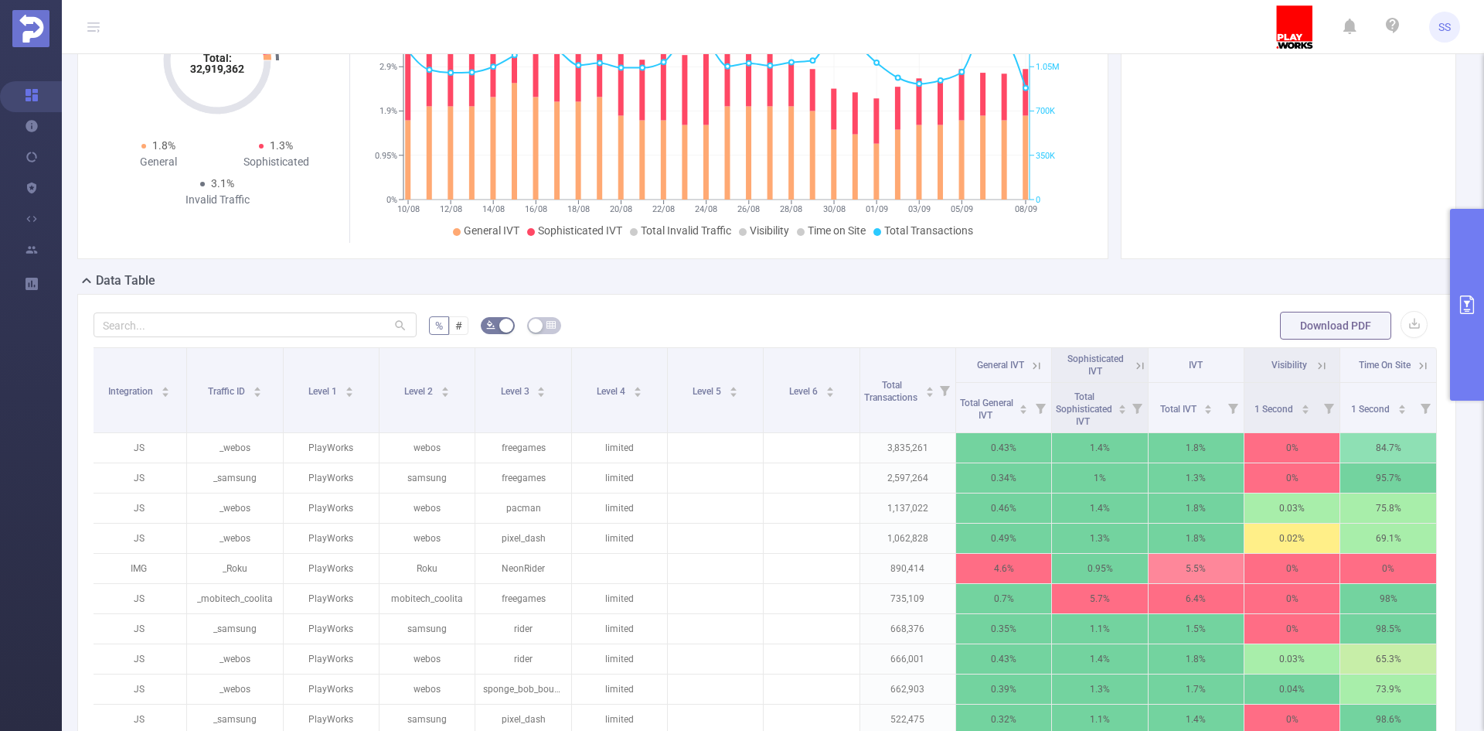
scroll to position [0, 0]
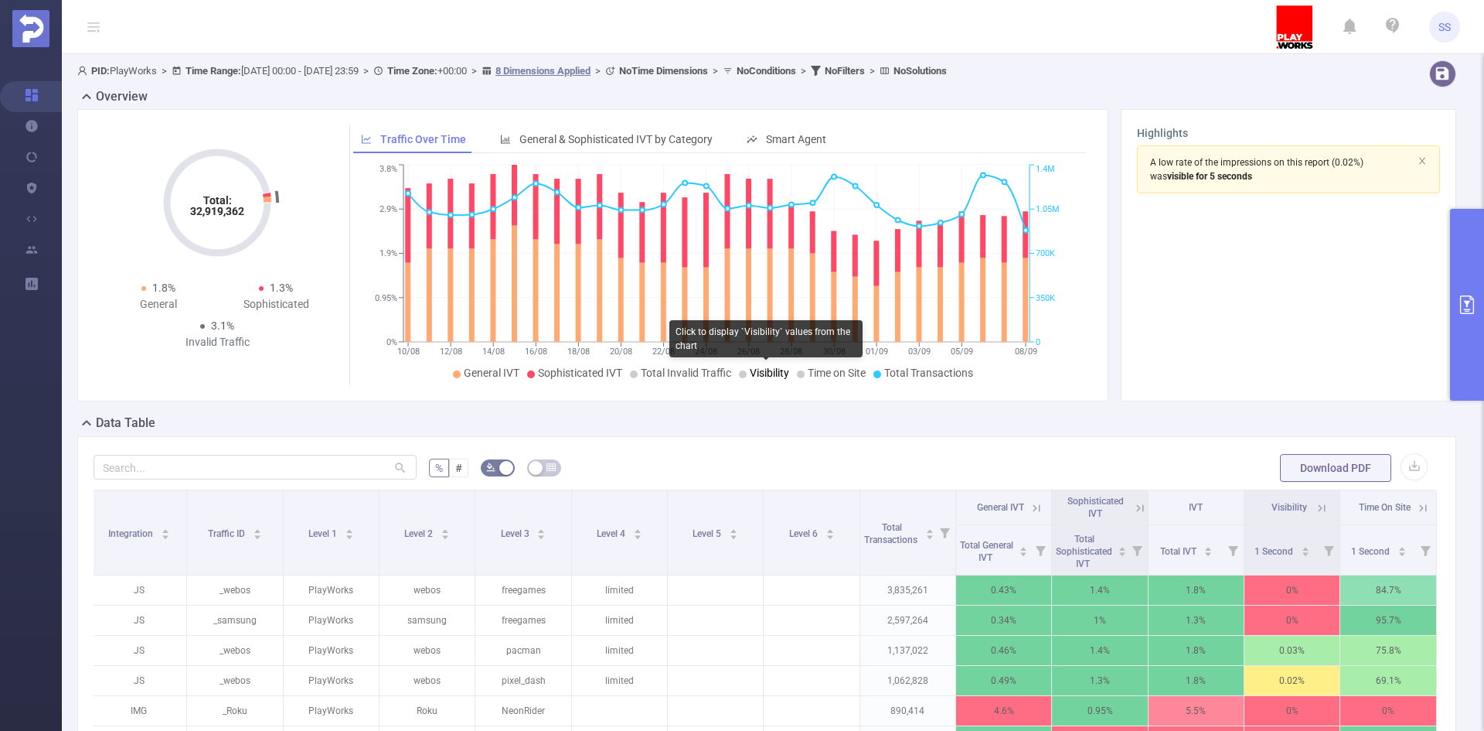
click at [768, 373] on span "Visibility" at bounding box center [769, 372] width 39 height 12
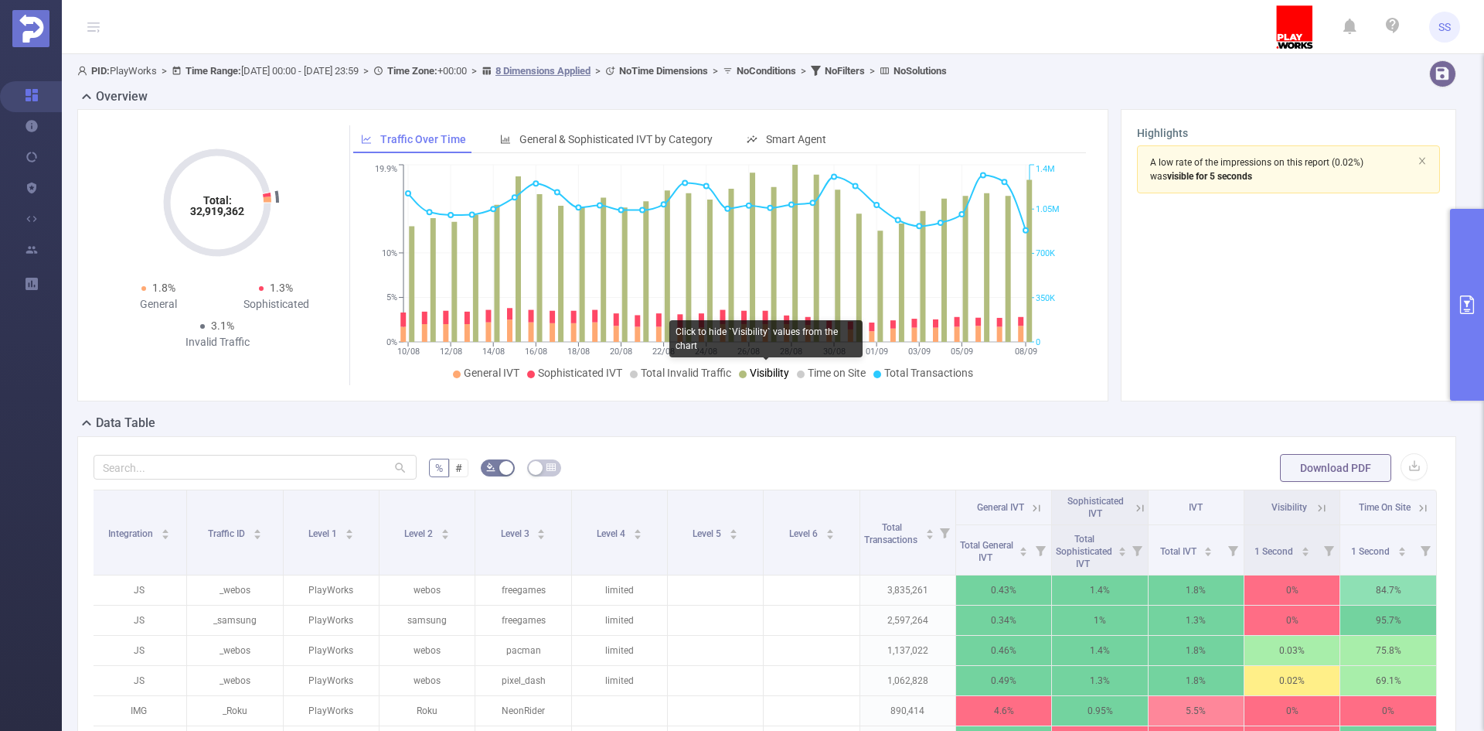
click at [750, 373] on span "Visibility" at bounding box center [769, 372] width 39 height 12
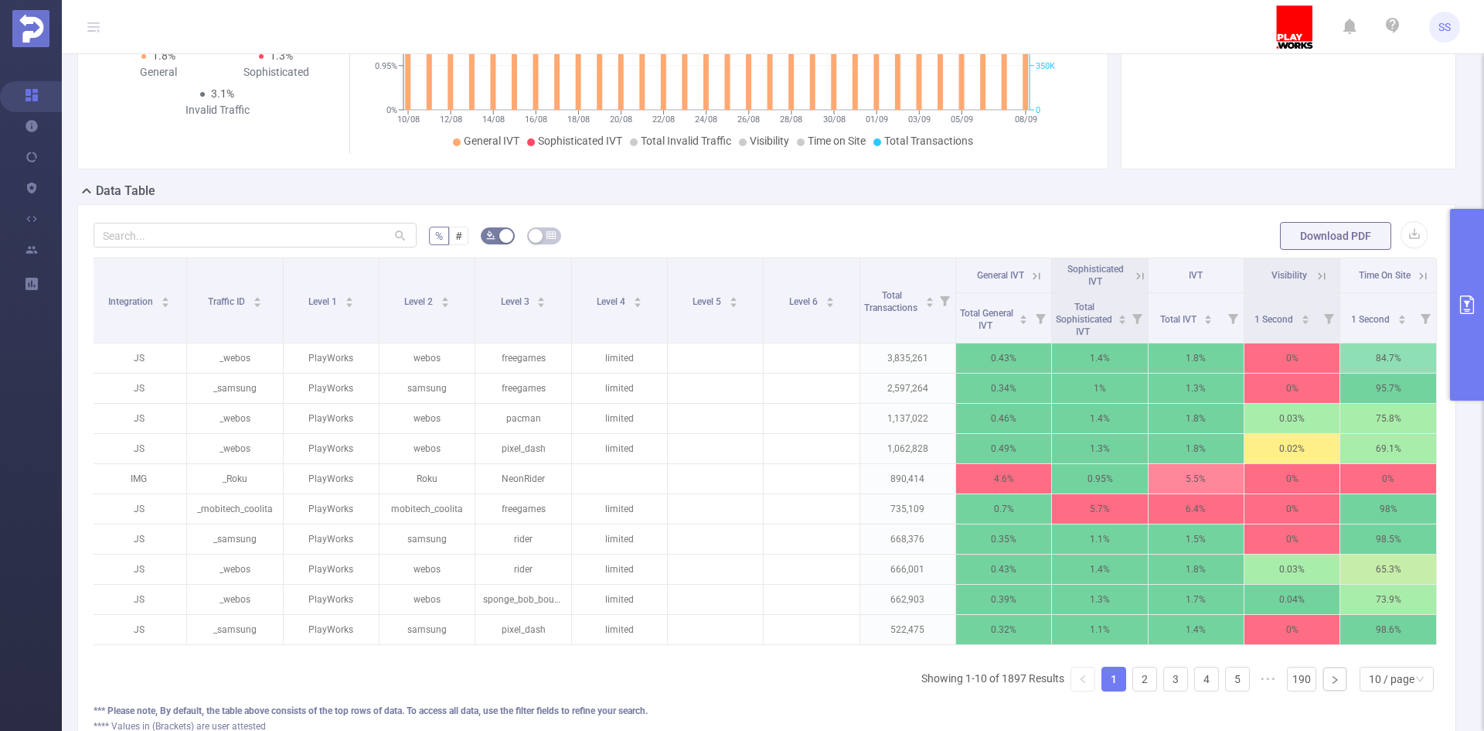
scroll to position [309, 0]
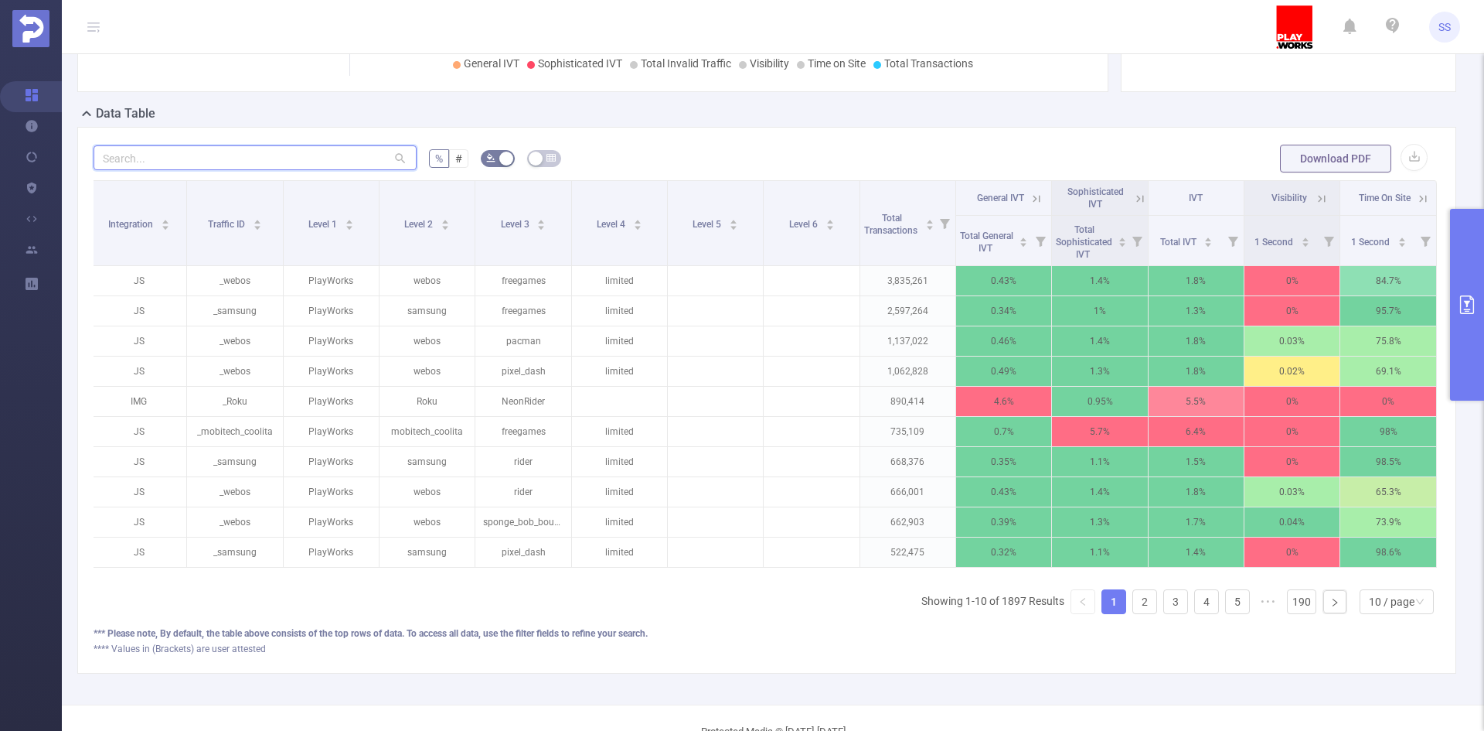
click at [223, 145] on input "text" at bounding box center [255, 157] width 323 height 25
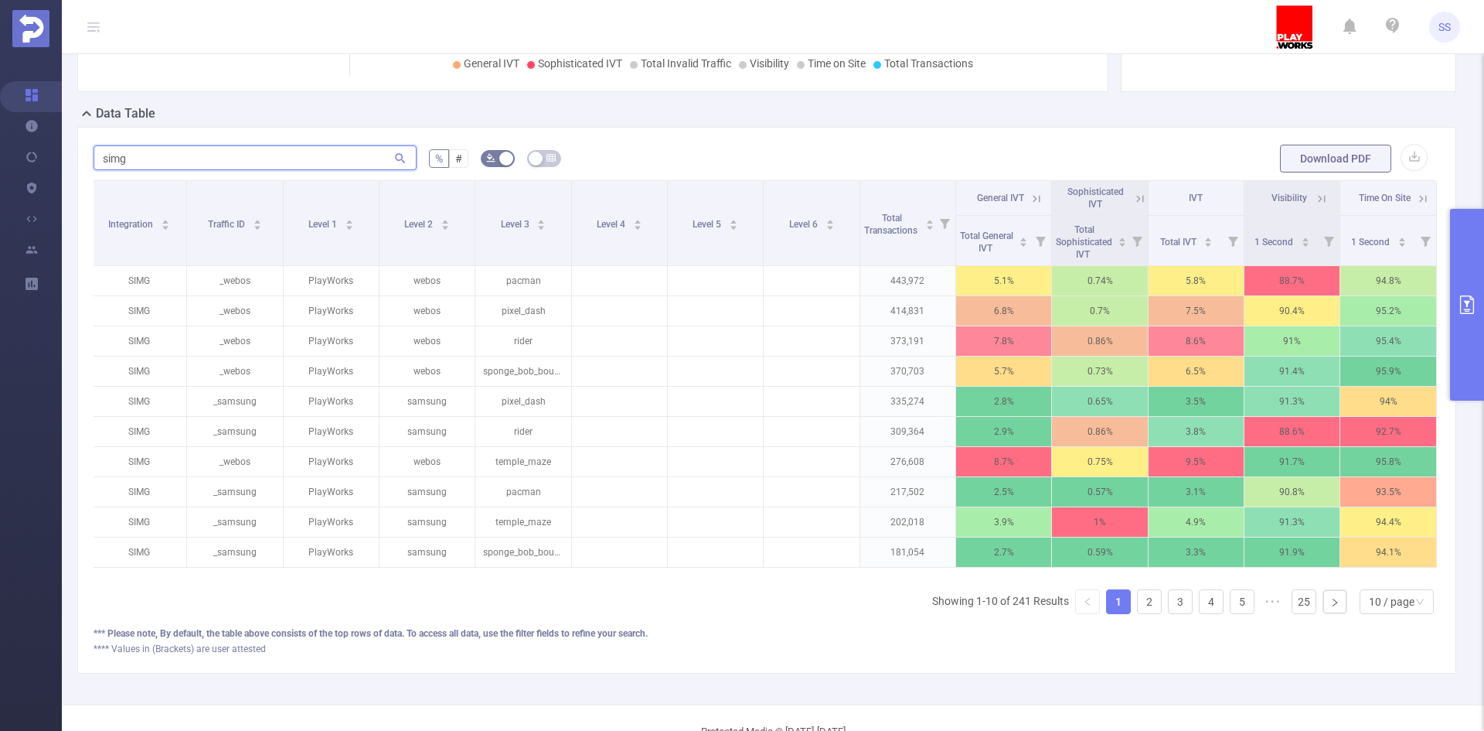
type input "simg"
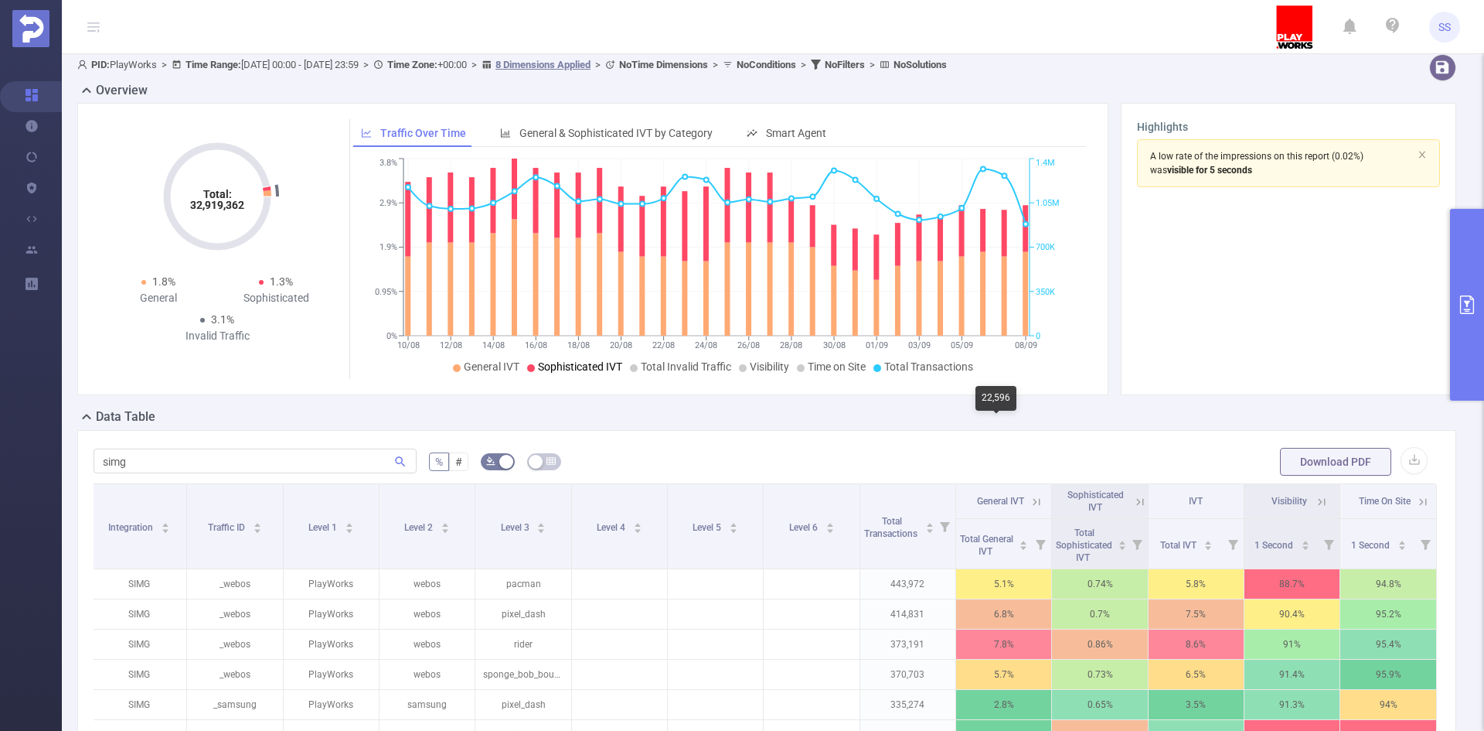
scroll to position [0, 0]
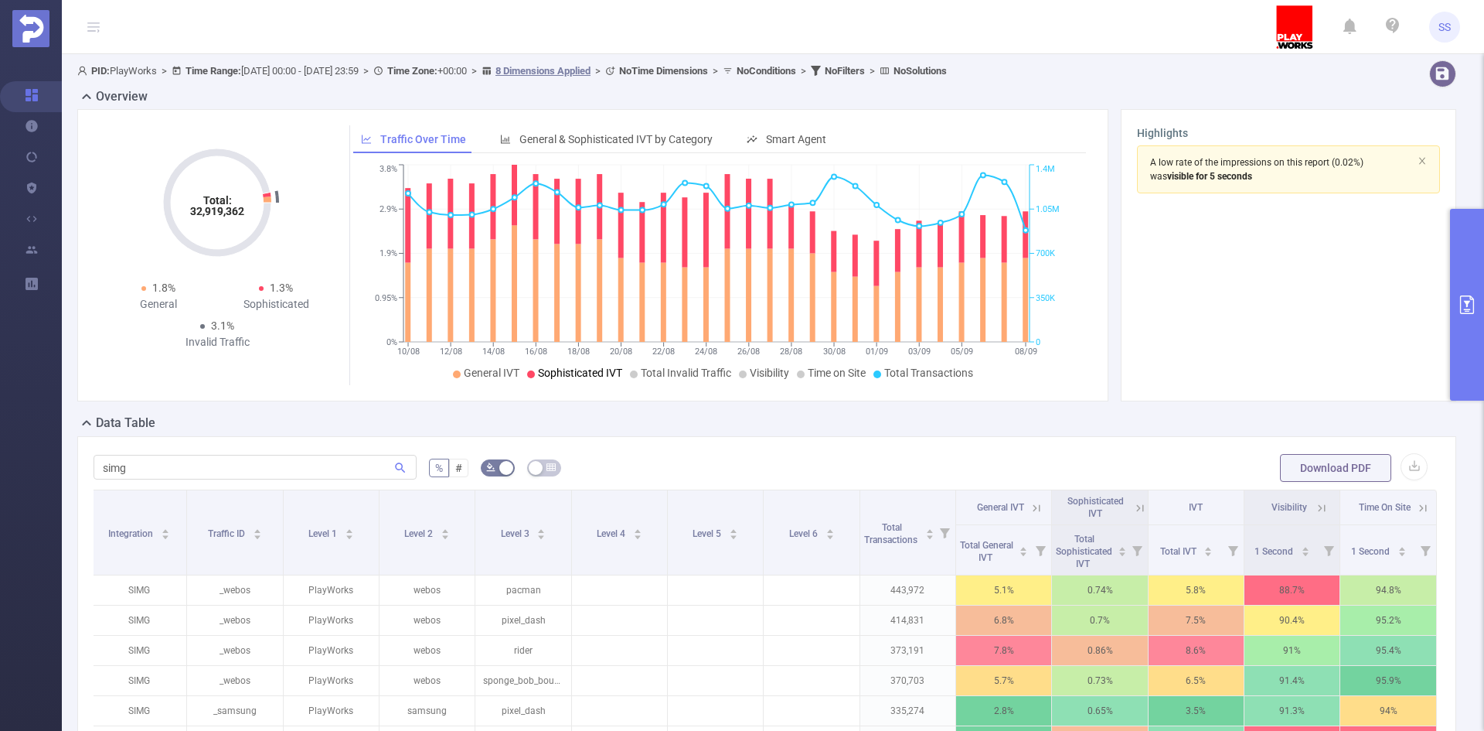
click at [1462, 316] on button "primary" at bounding box center [1467, 305] width 34 height 192
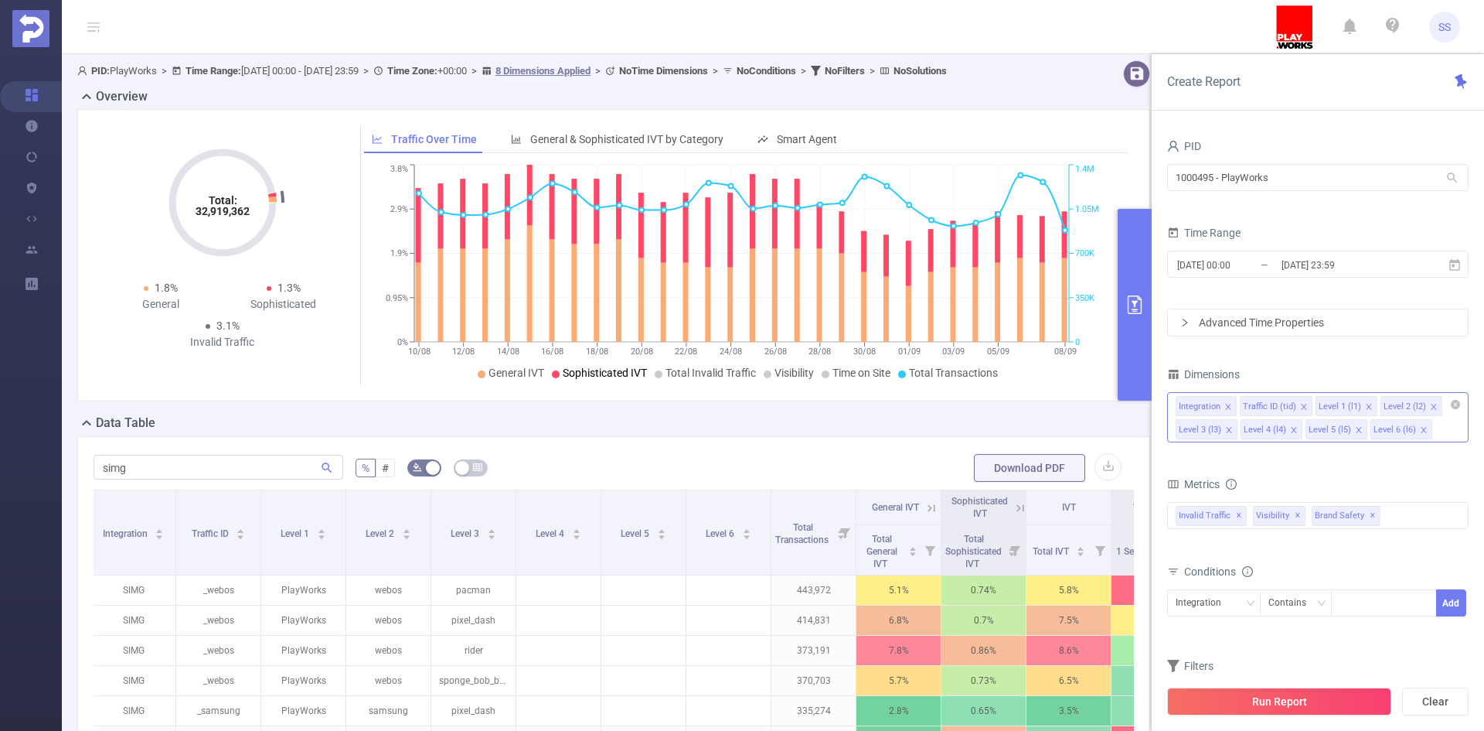
click at [1422, 429] on icon "icon: close" at bounding box center [1424, 430] width 8 height 8
click at [1357, 431] on icon "icon: close" at bounding box center [1358, 429] width 5 height 5
click at [1292, 431] on icon "icon: close" at bounding box center [1294, 430] width 8 height 8
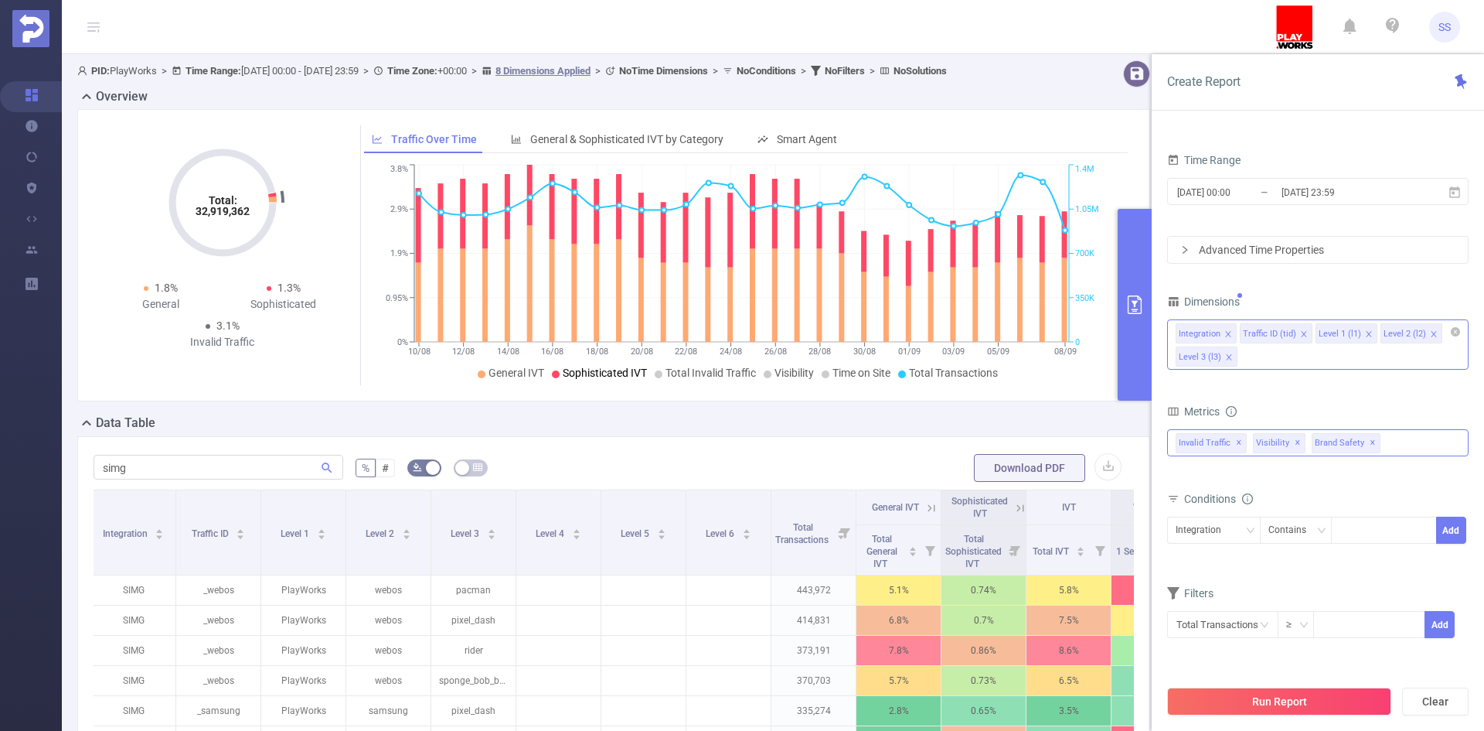
click at [1370, 441] on span "✕" at bounding box center [1373, 443] width 6 height 19
click at [1301, 698] on button "Run Report" at bounding box center [1279, 701] width 224 height 28
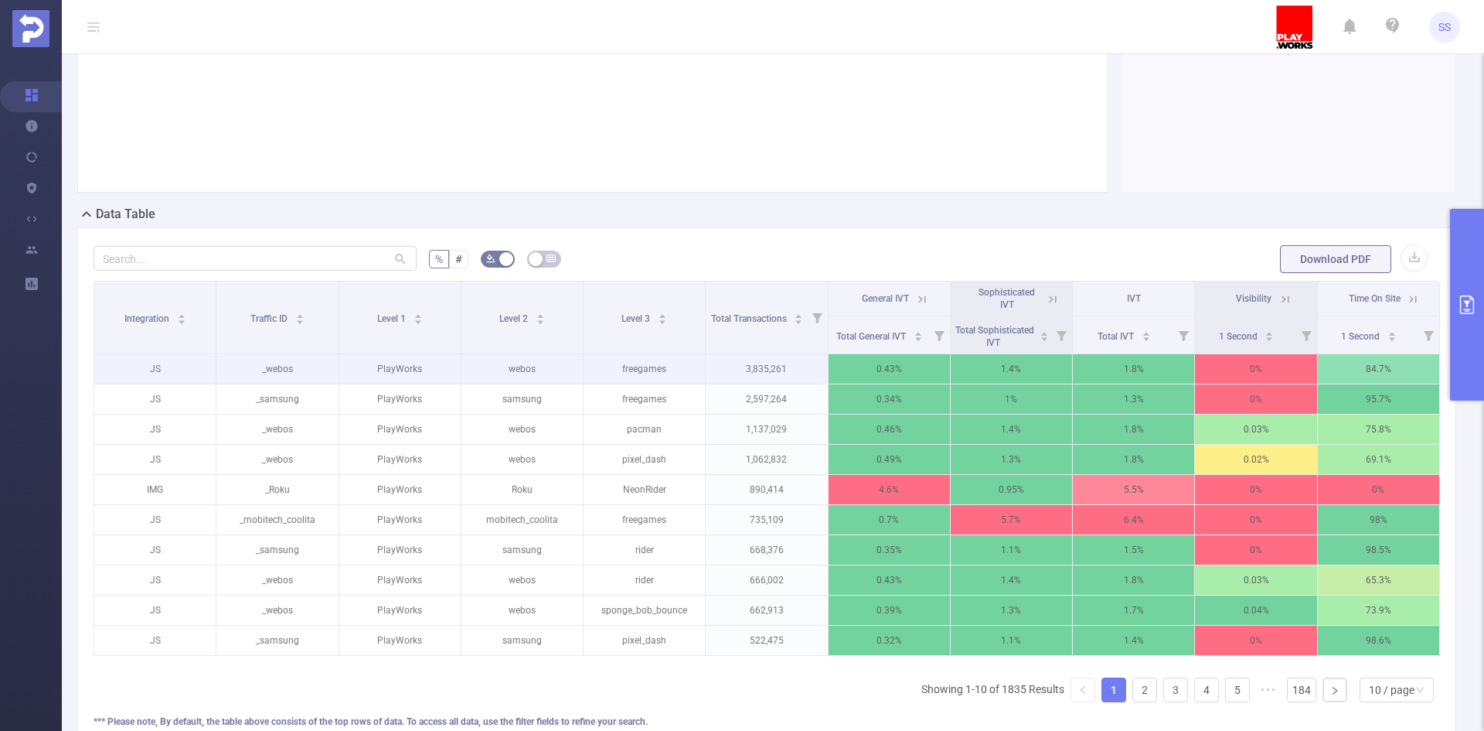
scroll to position [232, 0]
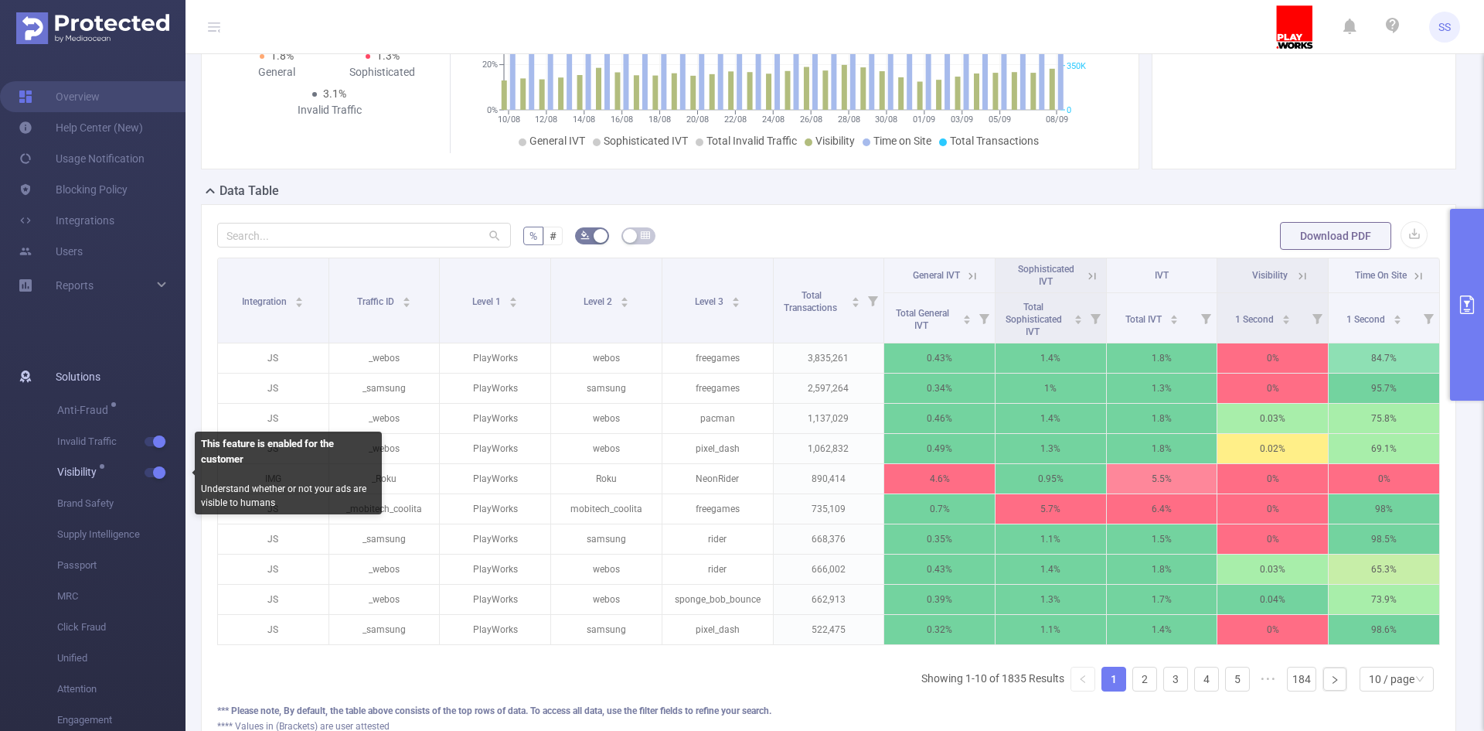
click at [152, 470] on span "button" at bounding box center [158, 473] width 20 height 8
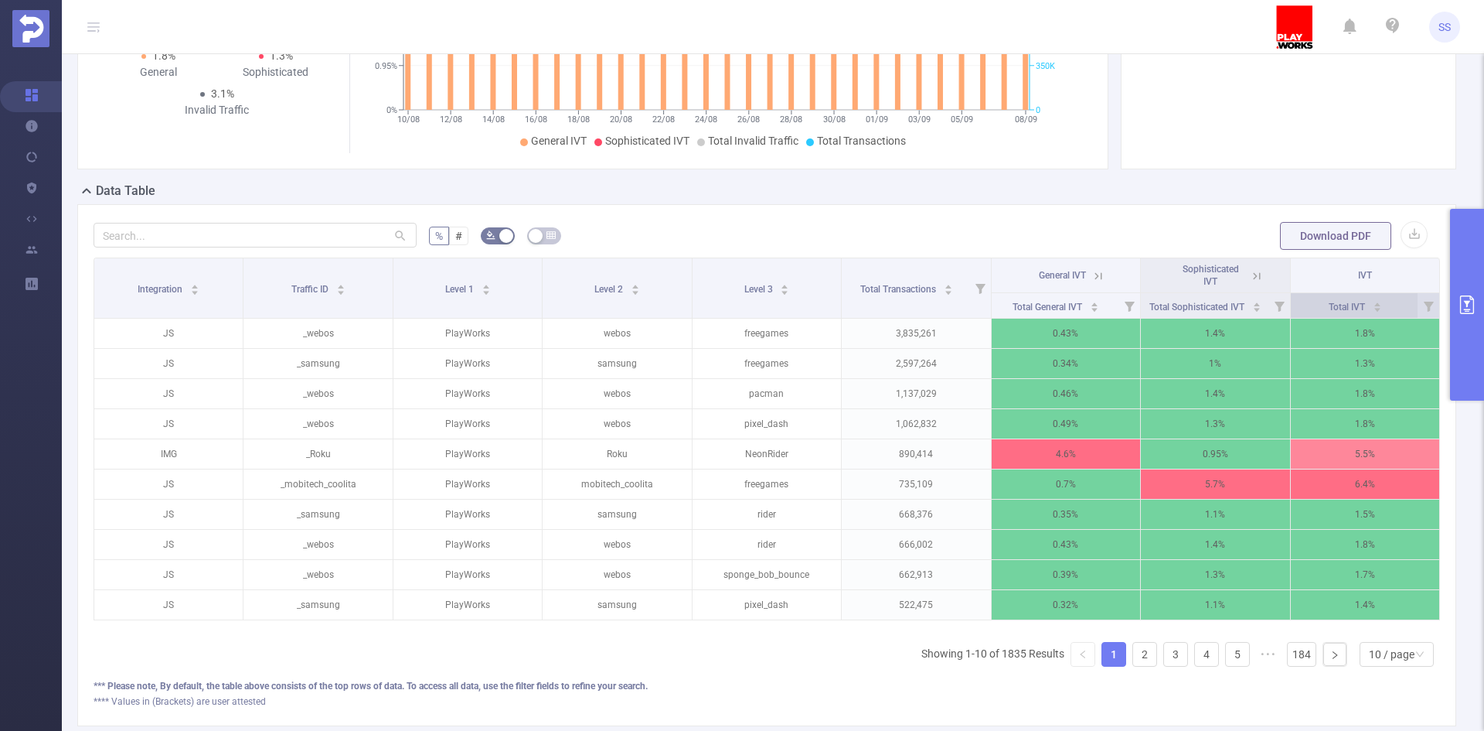
click at [1373, 305] on icon "icon: caret-down" at bounding box center [1377, 309] width 9 height 9
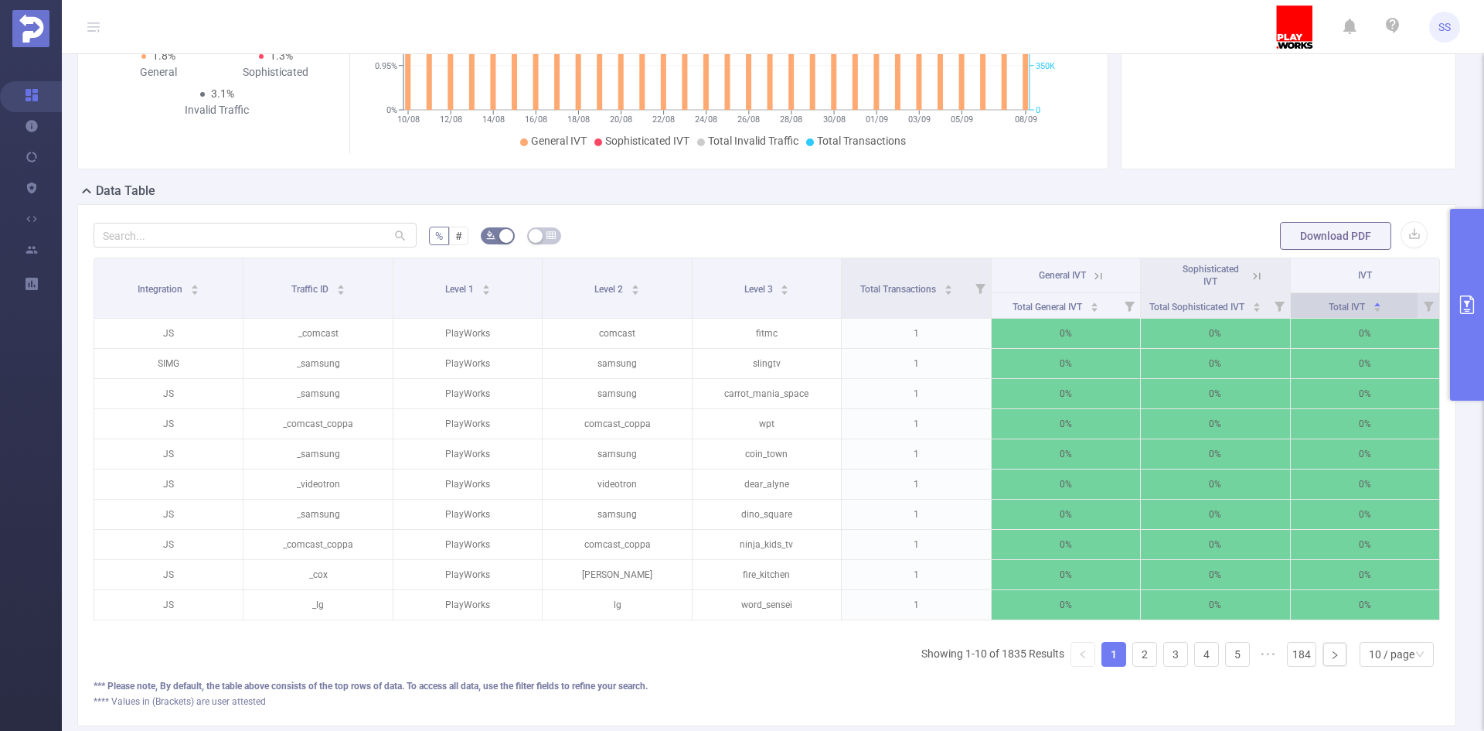
click at [1373, 305] on icon "icon: caret-down" at bounding box center [1377, 309] width 9 height 9
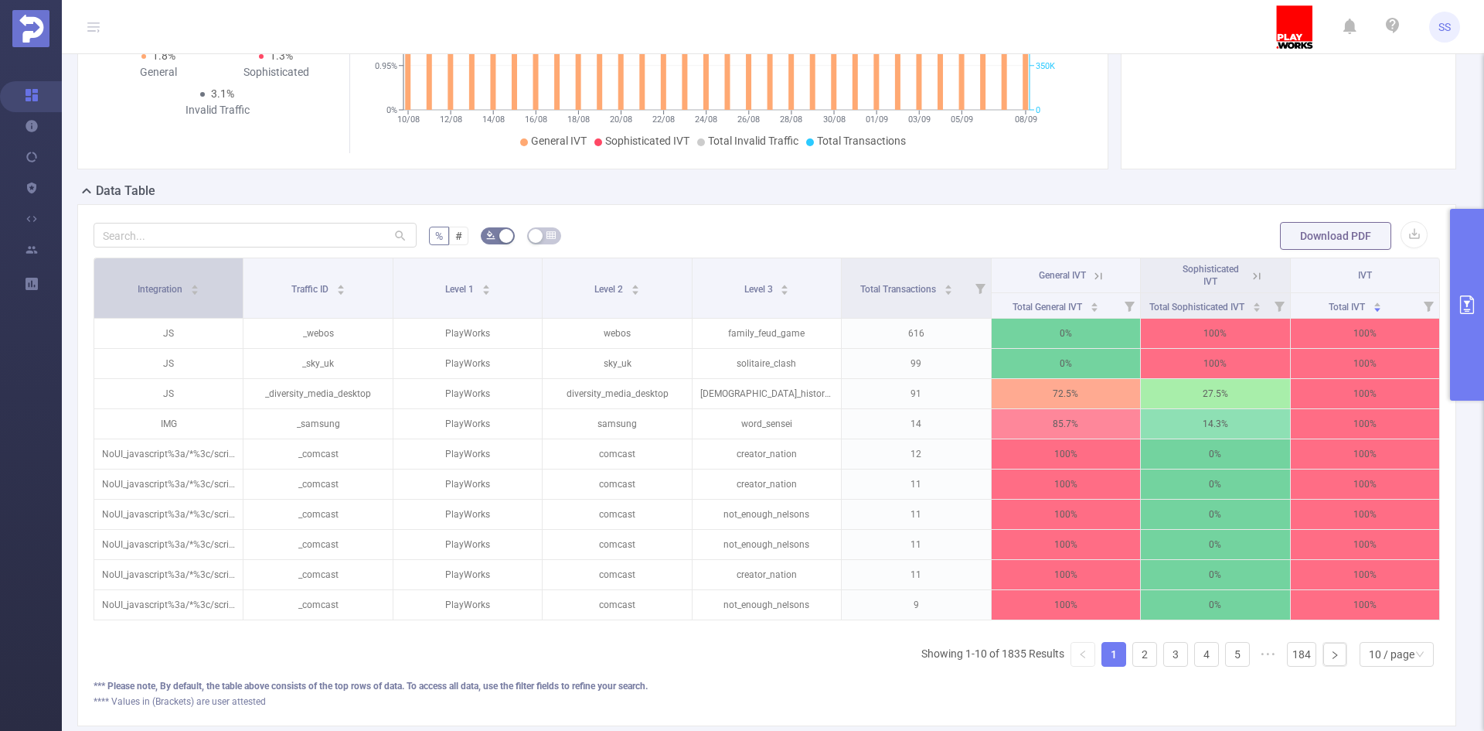
click at [199, 295] on div "Integration" at bounding box center [169, 287] width 62 height 15
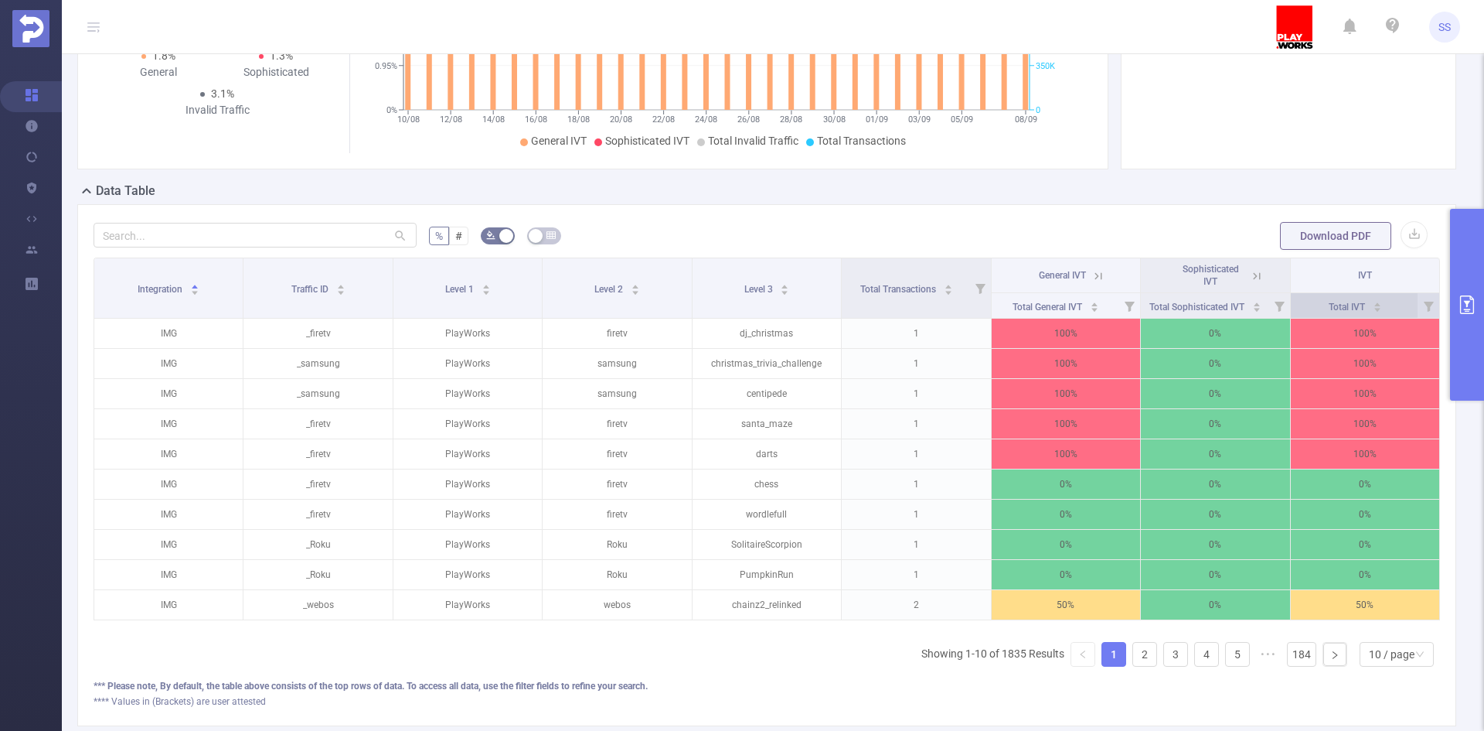
click at [1356, 309] on span "Total IVT" at bounding box center [1348, 307] width 39 height 11
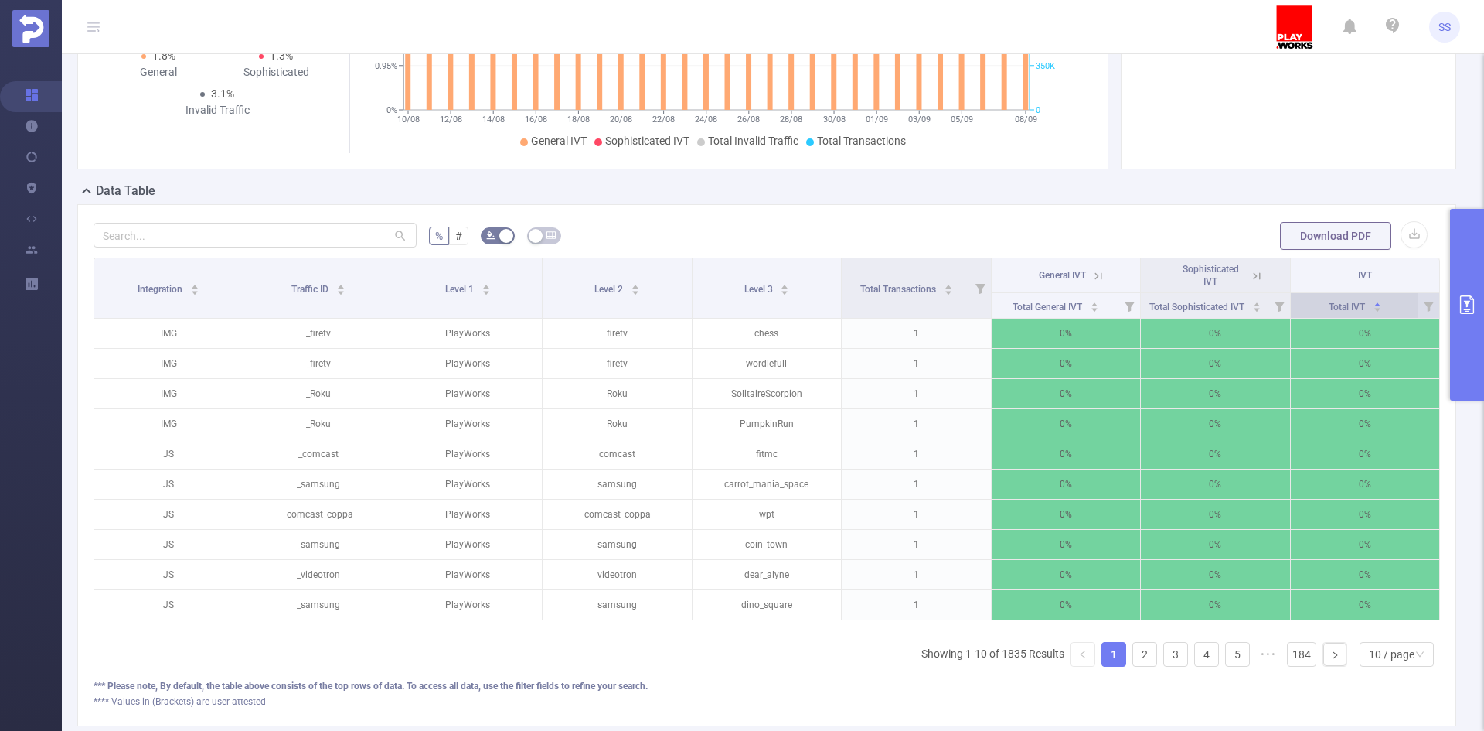
click at [1356, 309] on span "Total IVT" at bounding box center [1348, 307] width 39 height 11
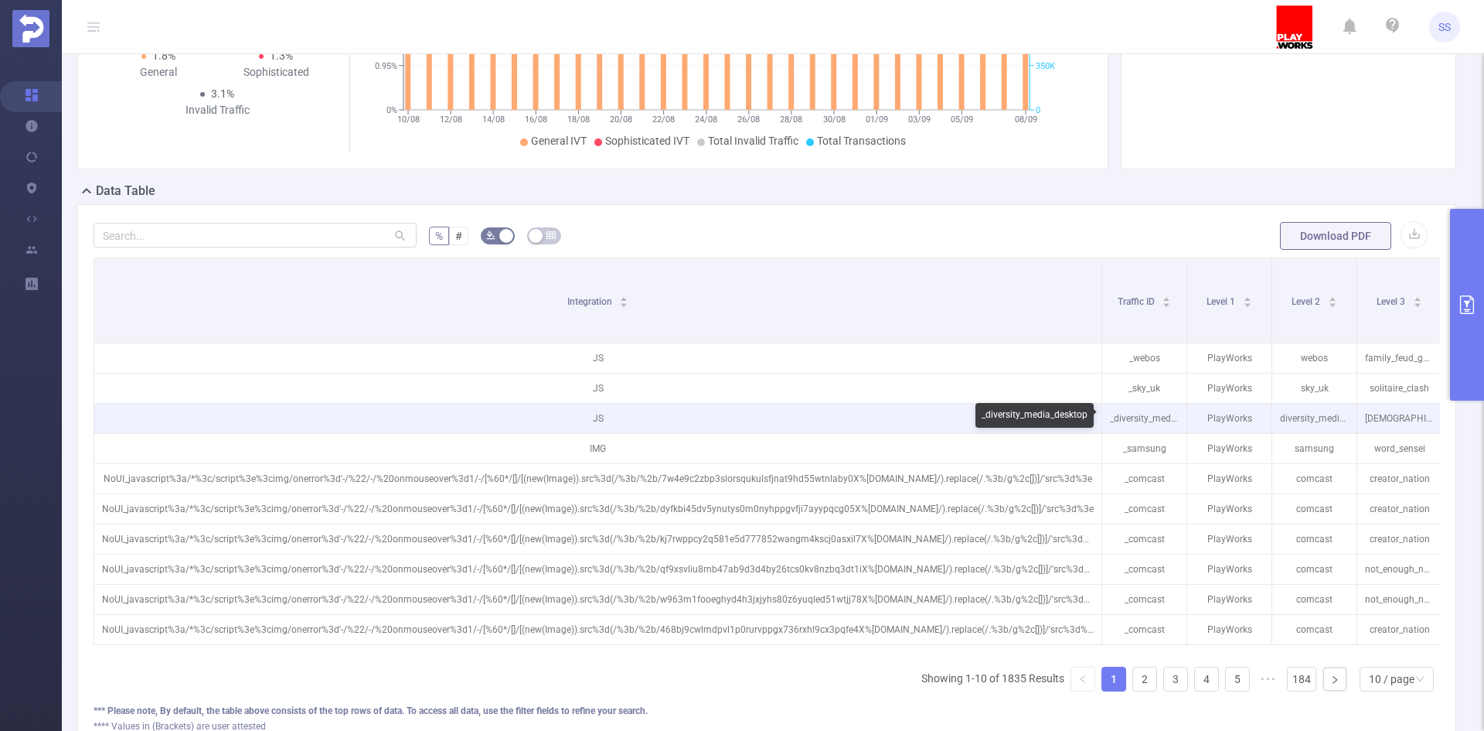
drag, startPoint x: 240, startPoint y: 281, endPoint x: 1164, endPoint y: 427, distance: 934.6
click at [1164, 427] on table "Integration Traffic ID Level 1 Level 2 Level 3 Total Transactions General IVT S…" at bounding box center [938, 450] width 1689 height 387
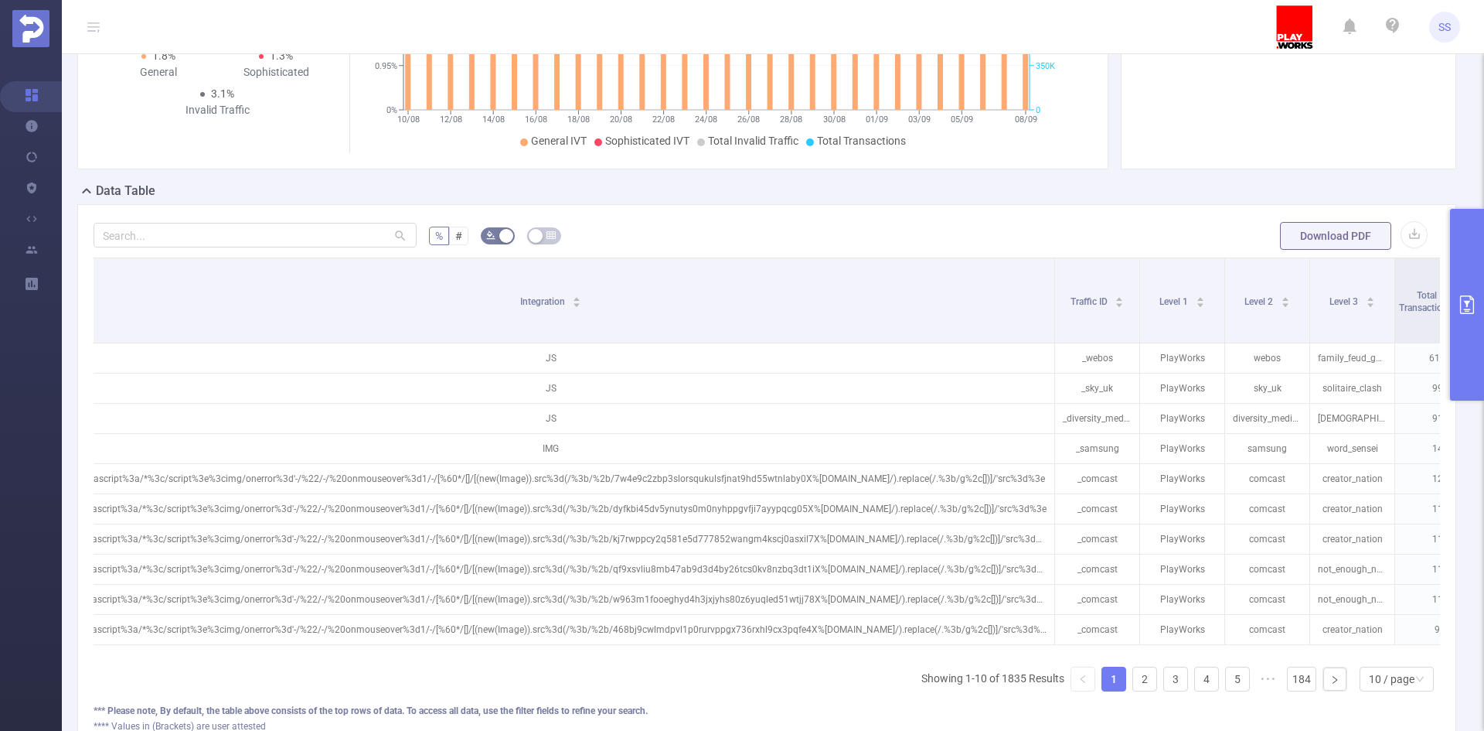
scroll to position [0, 0]
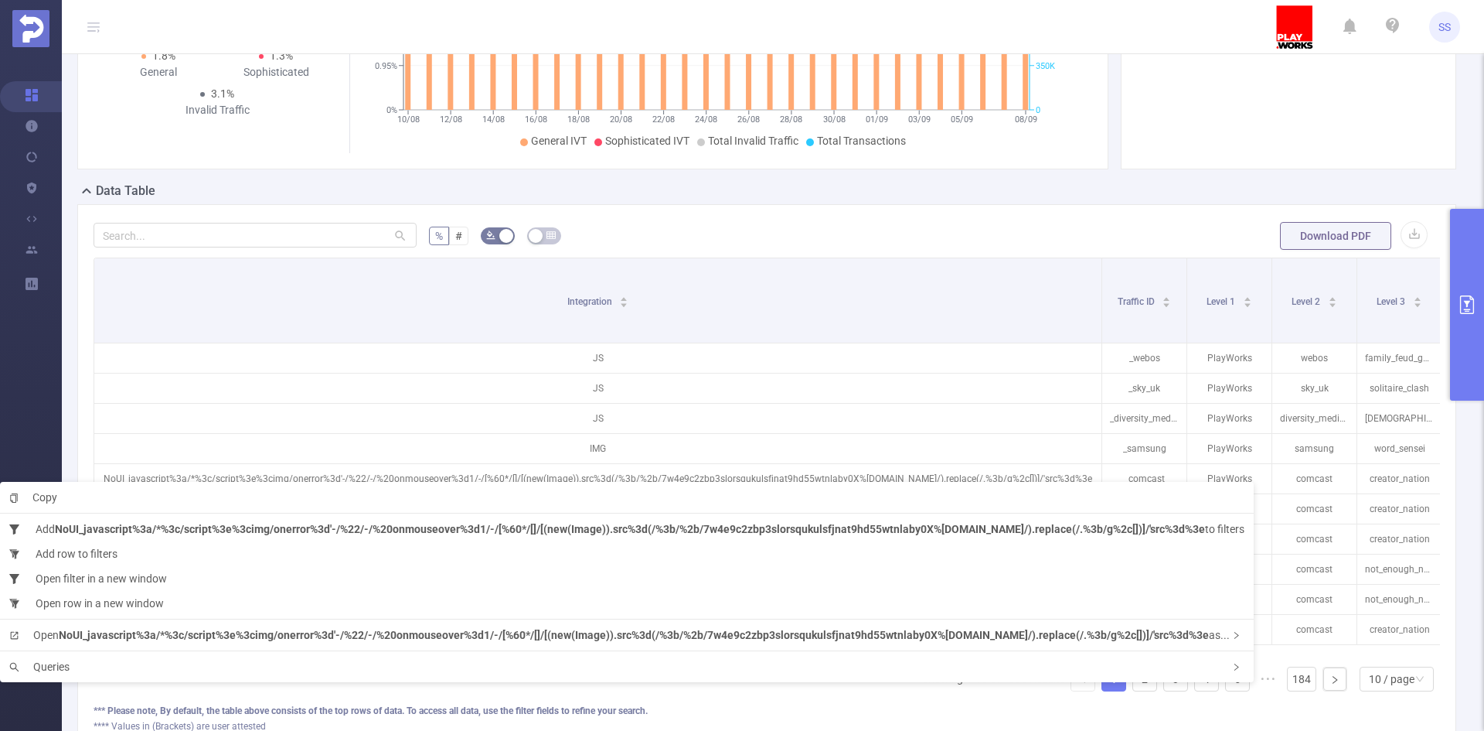
click at [949, 220] on form "% # Download PDF" at bounding box center [767, 235] width 1347 height 31
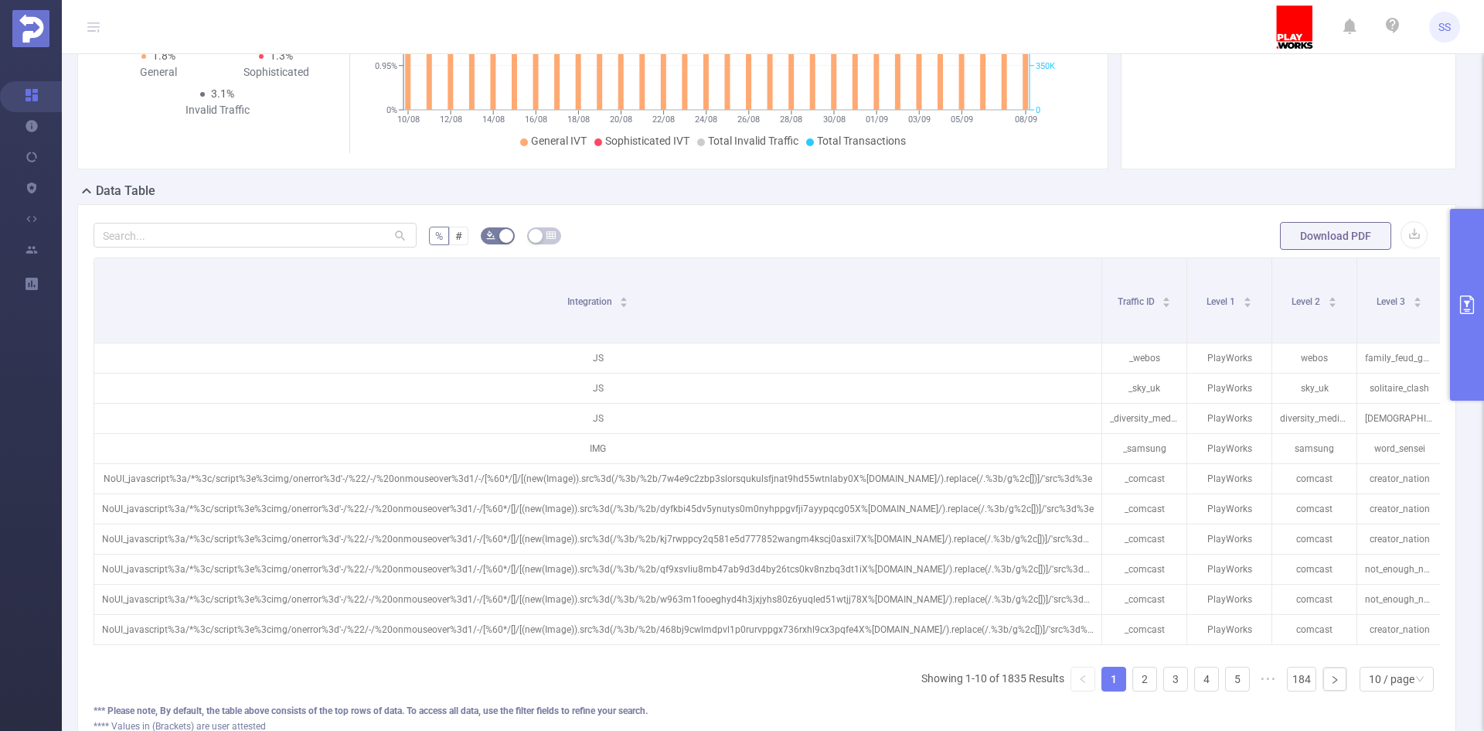
click at [1470, 324] on button "primary" at bounding box center [1467, 305] width 34 height 192
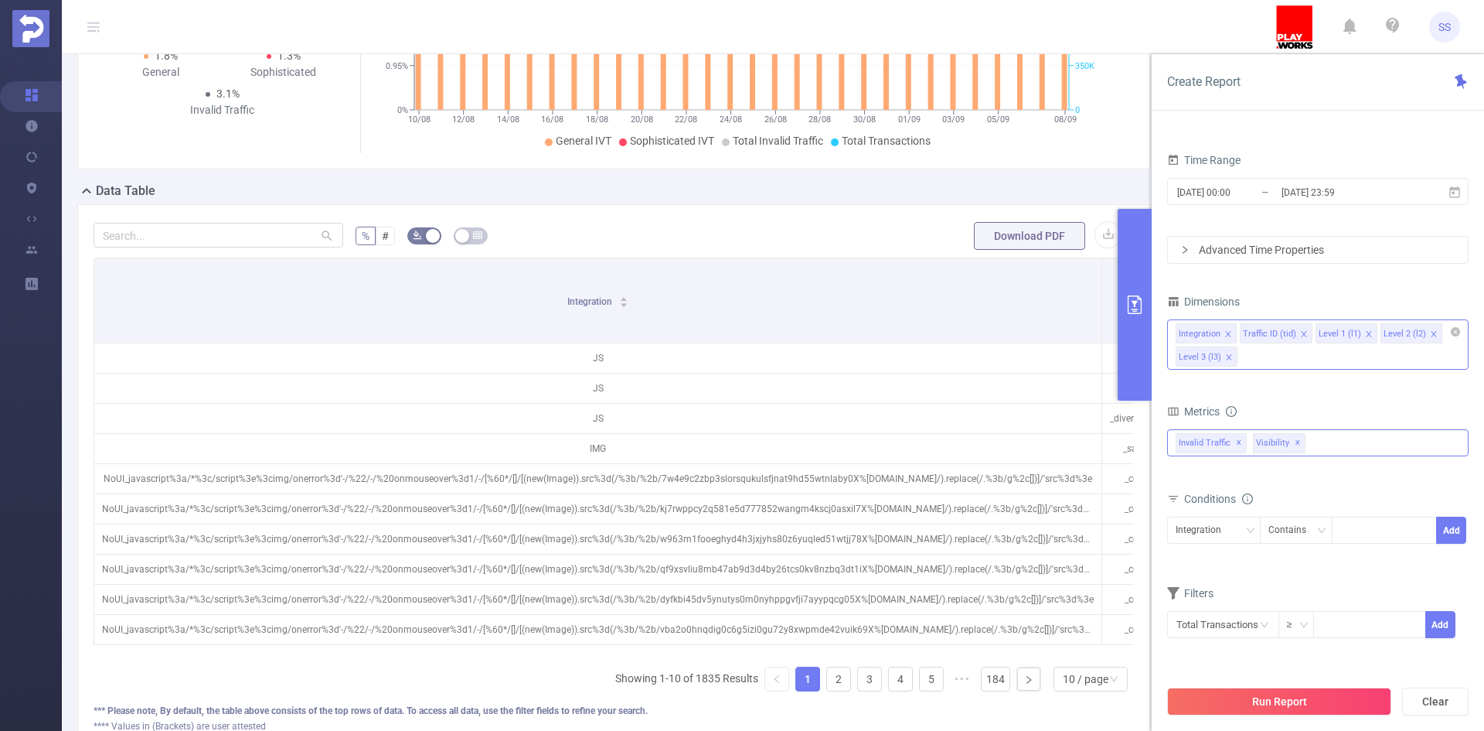
click at [1230, 358] on icon "icon: close" at bounding box center [1229, 357] width 8 height 8
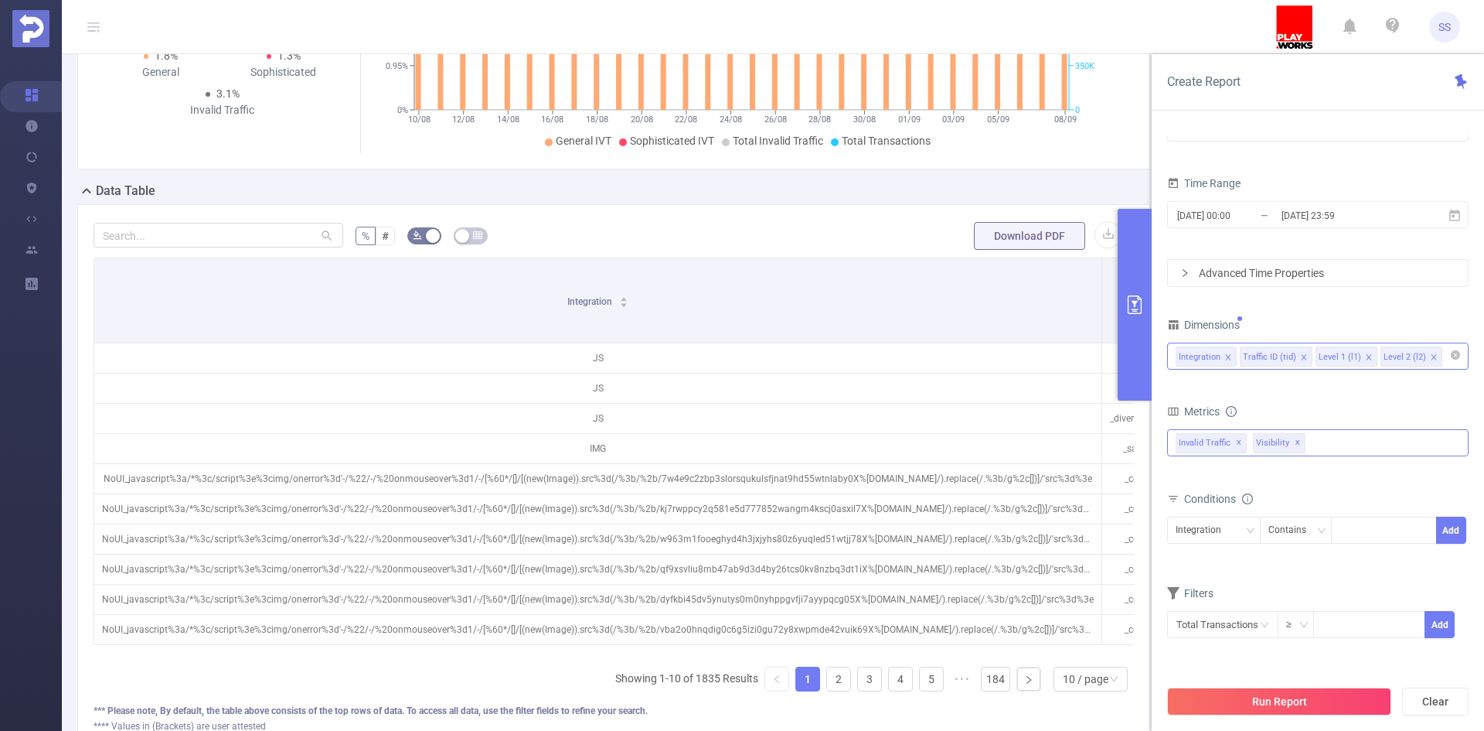
drag, startPoint x: 1429, startPoint y: 352, endPoint x: 1398, endPoint y: 355, distance: 31.8
click at [1430, 353] on span at bounding box center [1434, 357] width 8 height 17
click at [1365, 351] on span at bounding box center [1369, 357] width 8 height 17
drag, startPoint x: 1304, startPoint y: 353, endPoint x: 1285, endPoint y: 394, distance: 45.3
click at [1303, 356] on icon "icon: close" at bounding box center [1304, 357] width 8 height 8
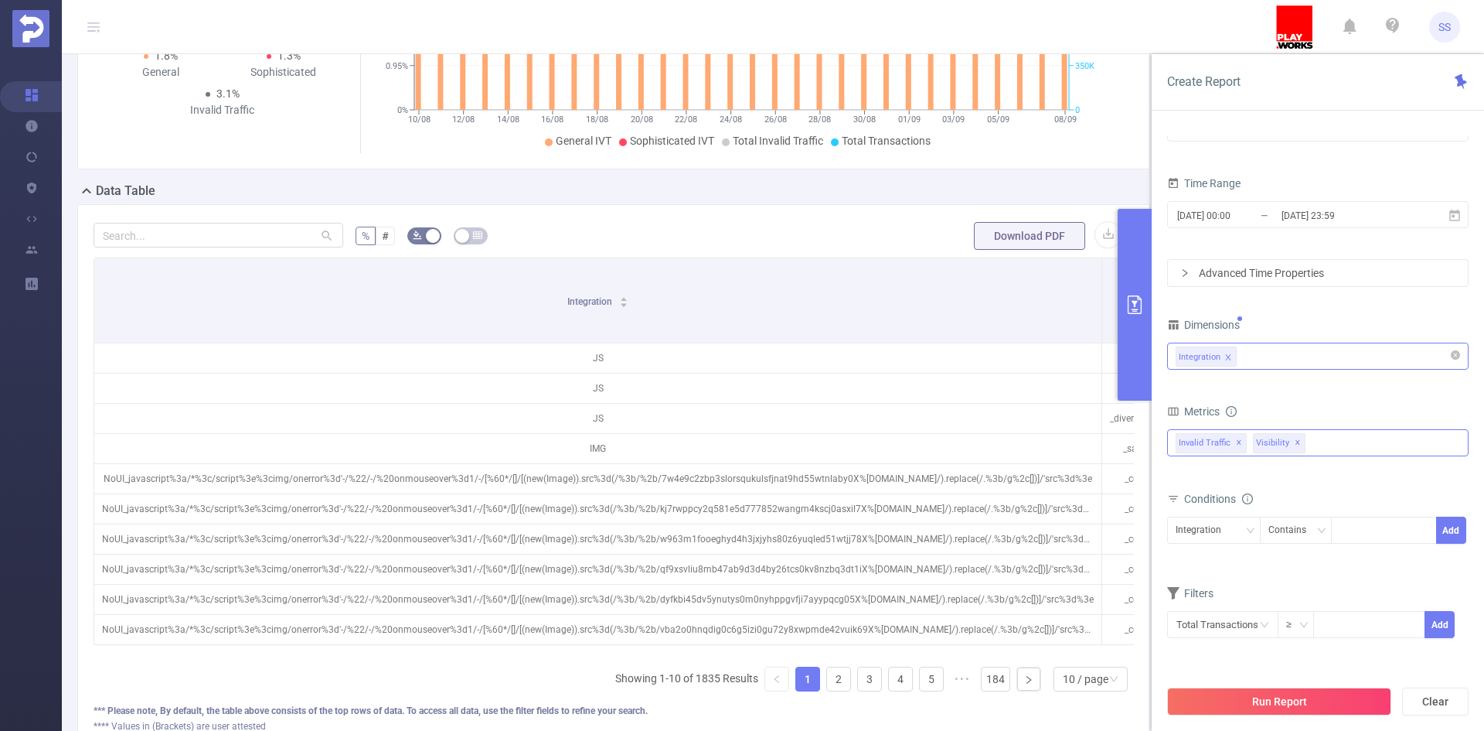
click at [1263, 717] on div "Run Report Clear" at bounding box center [1318, 701] width 332 height 59
click at [1271, 704] on button "Run Report" at bounding box center [1279, 701] width 224 height 28
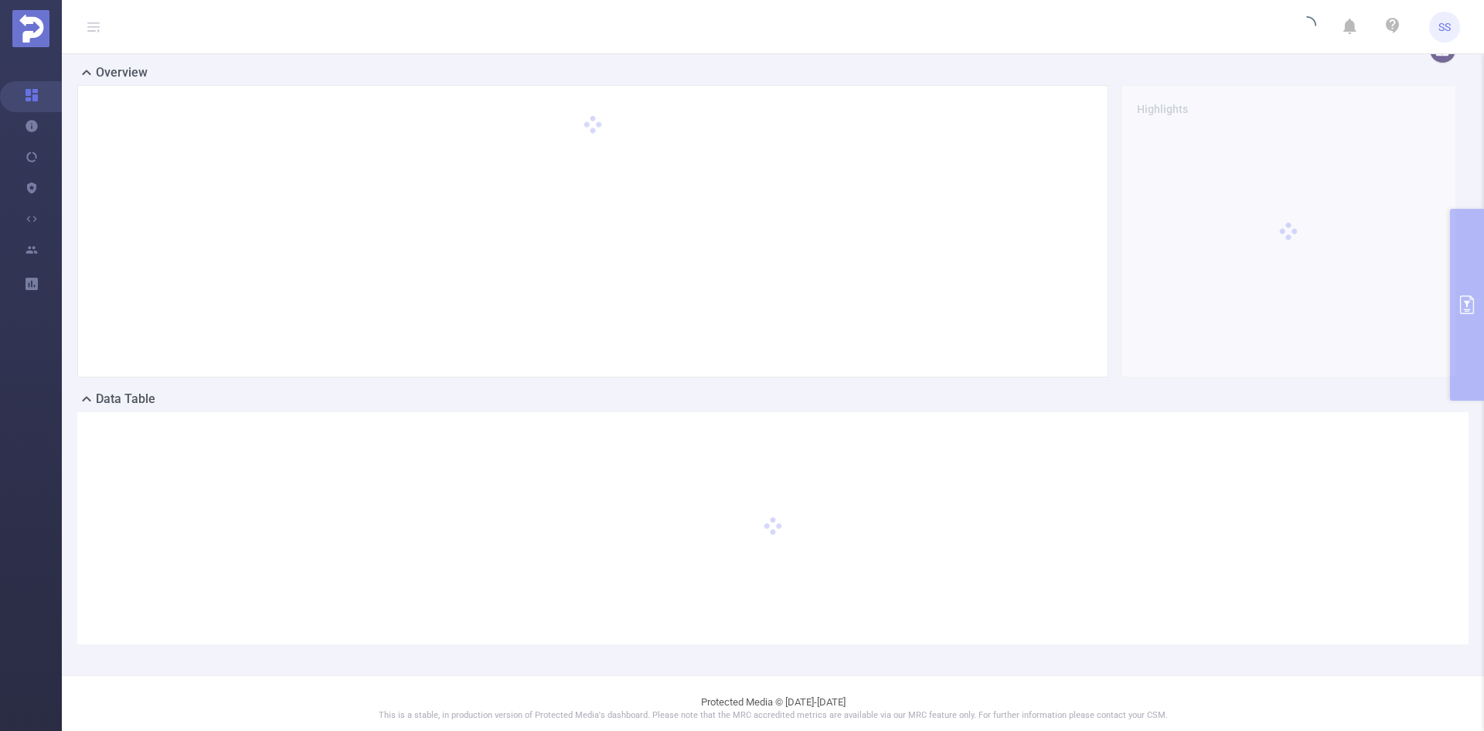
scroll to position [34, 0]
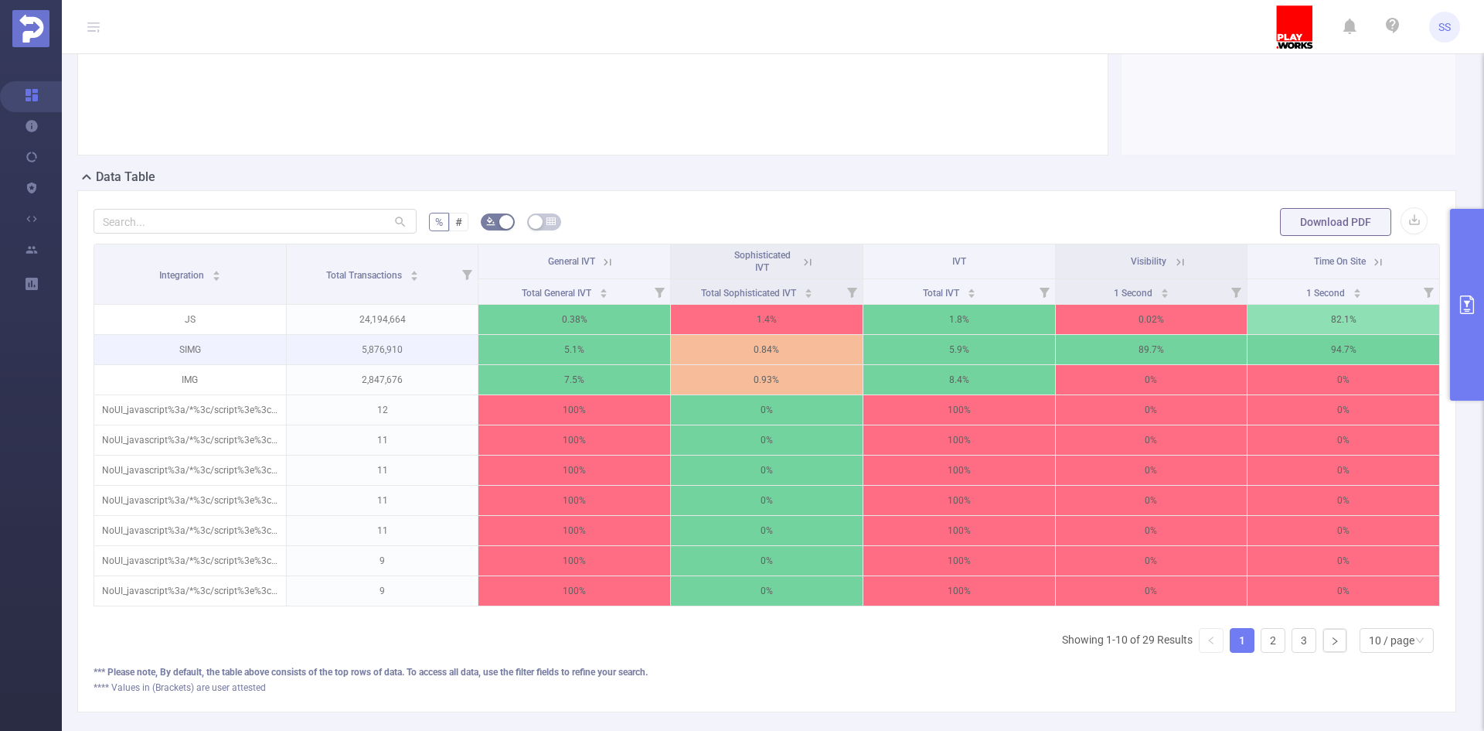
scroll to position [266, 0]
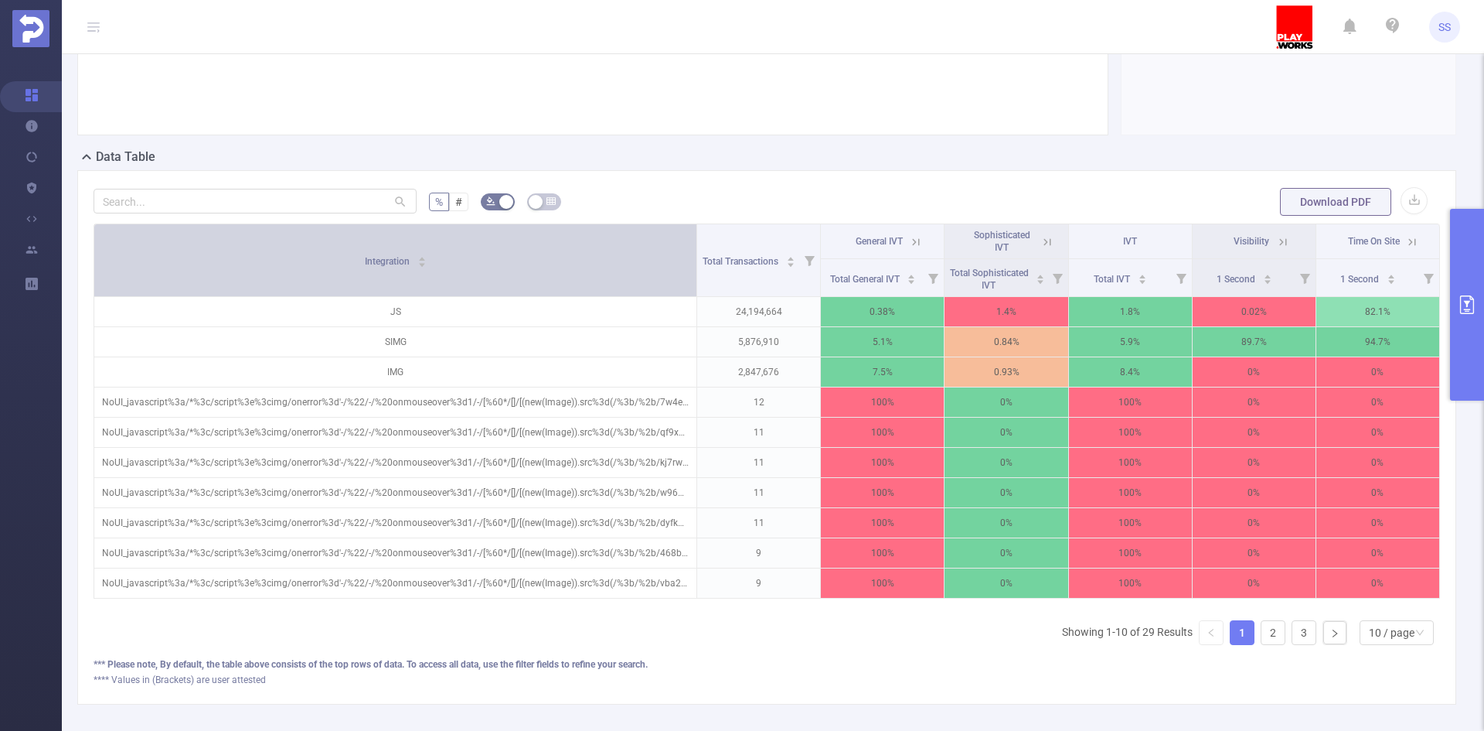
drag, startPoint x: 283, startPoint y: 250, endPoint x: 612, endPoint y: 295, distance: 332.3
click at [612, 295] on th "Integration" at bounding box center [395, 260] width 603 height 73
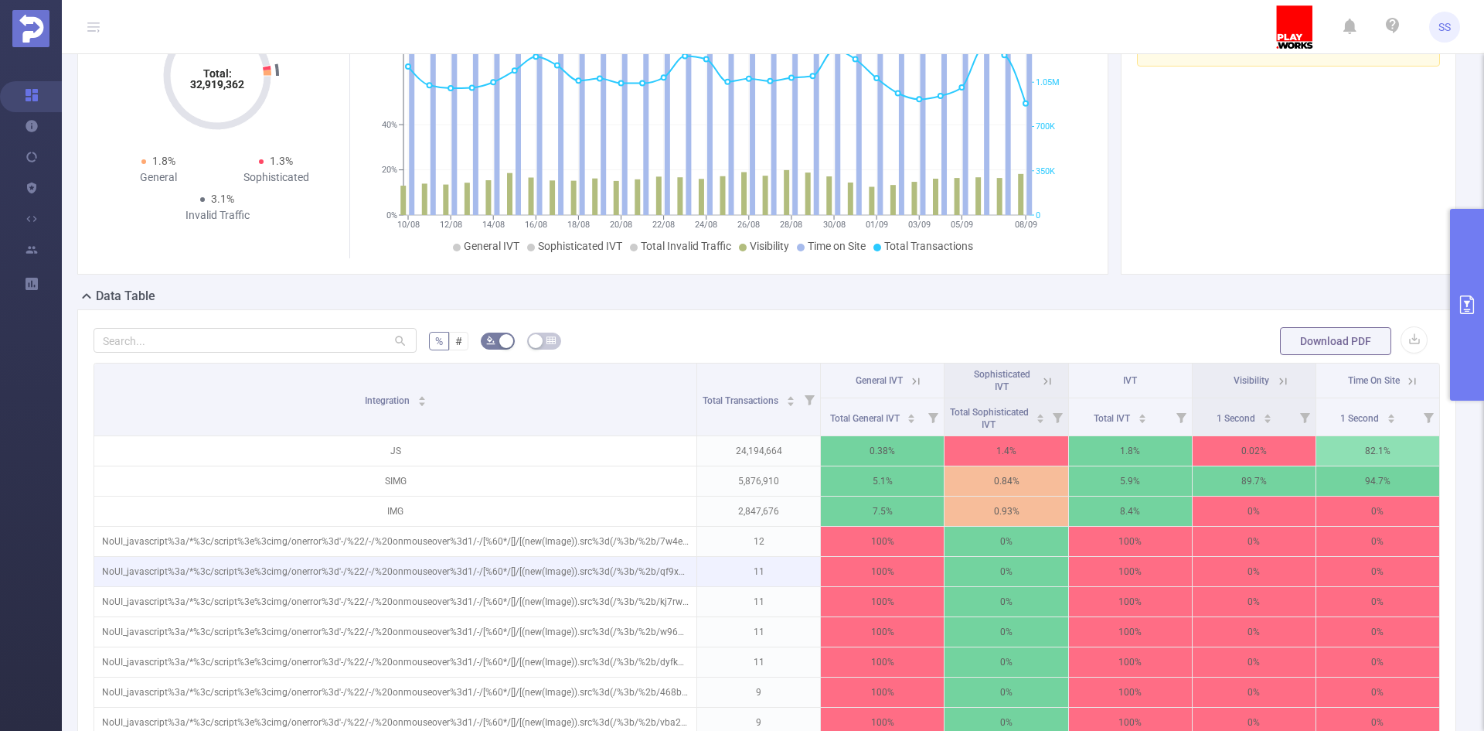
scroll to position [155, 0]
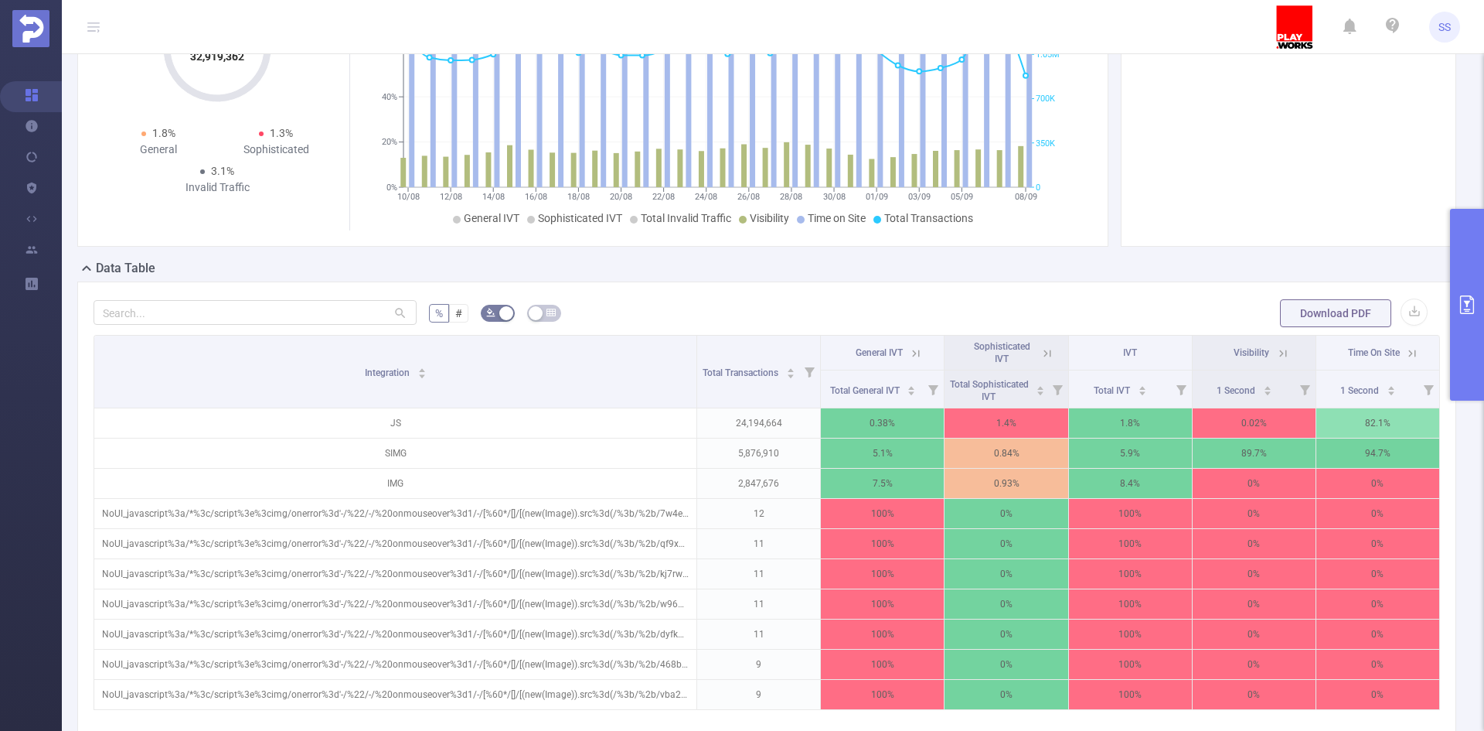
click at [1467, 338] on button "primary" at bounding box center [1467, 305] width 34 height 192
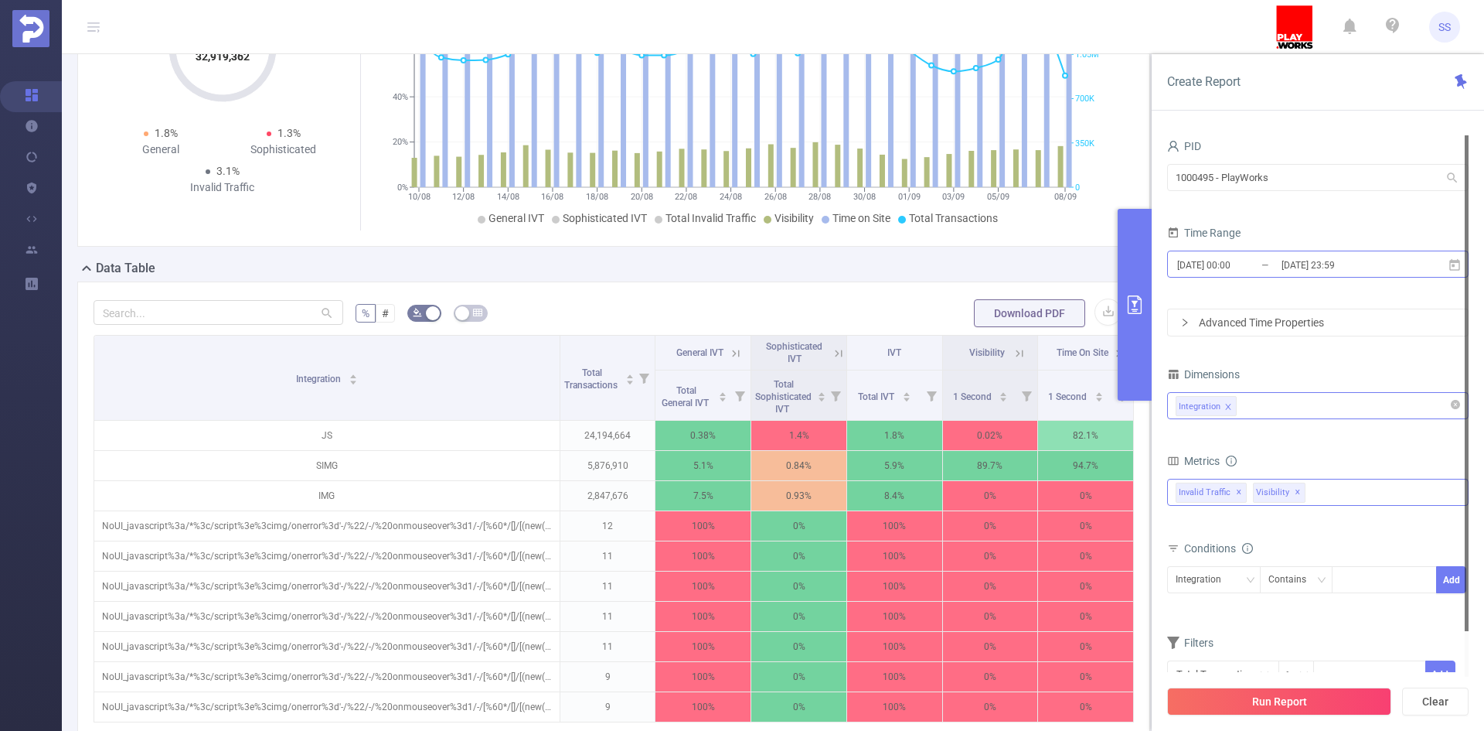
click at [1354, 260] on input "[DATE] 23:59" at bounding box center [1342, 264] width 125 height 21
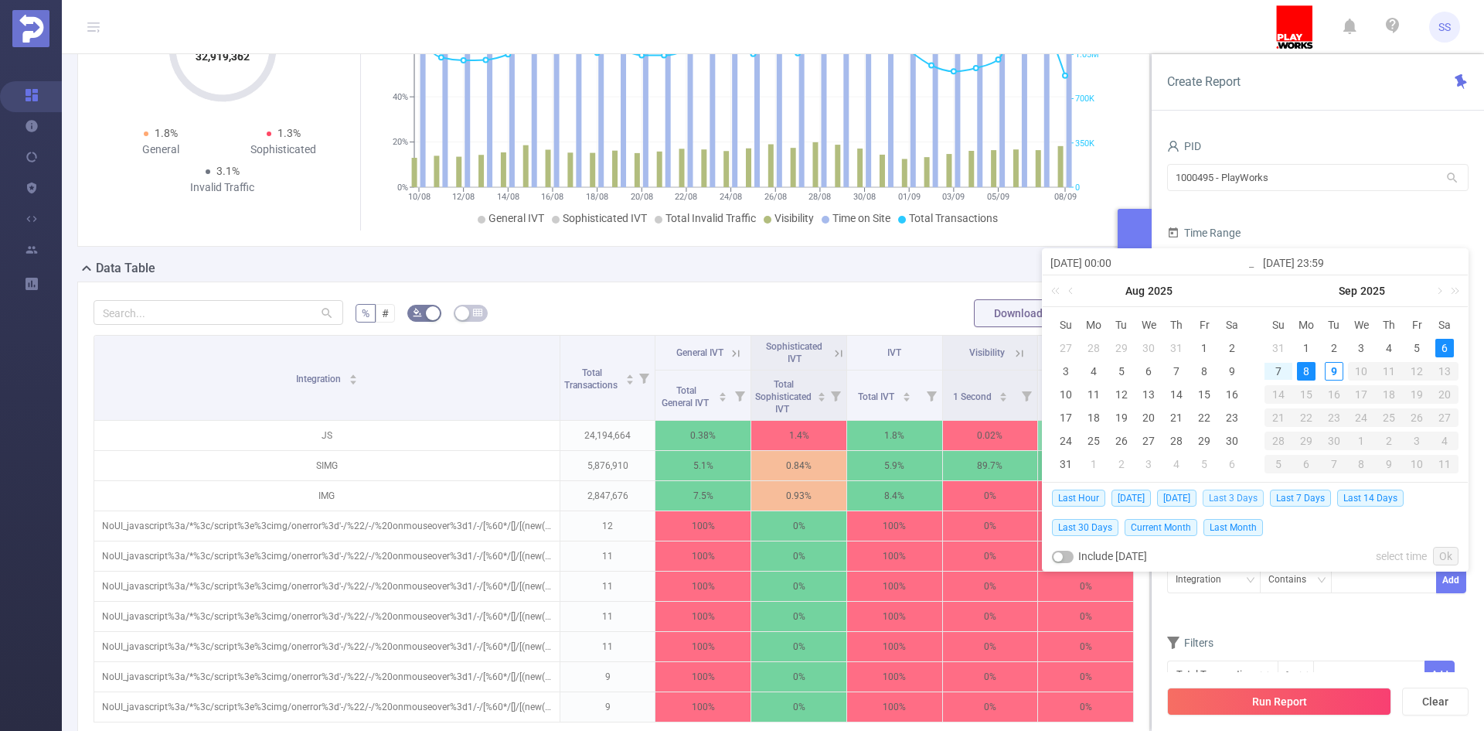
click at [1251, 498] on span "Last 3 Days" at bounding box center [1233, 497] width 61 height 17
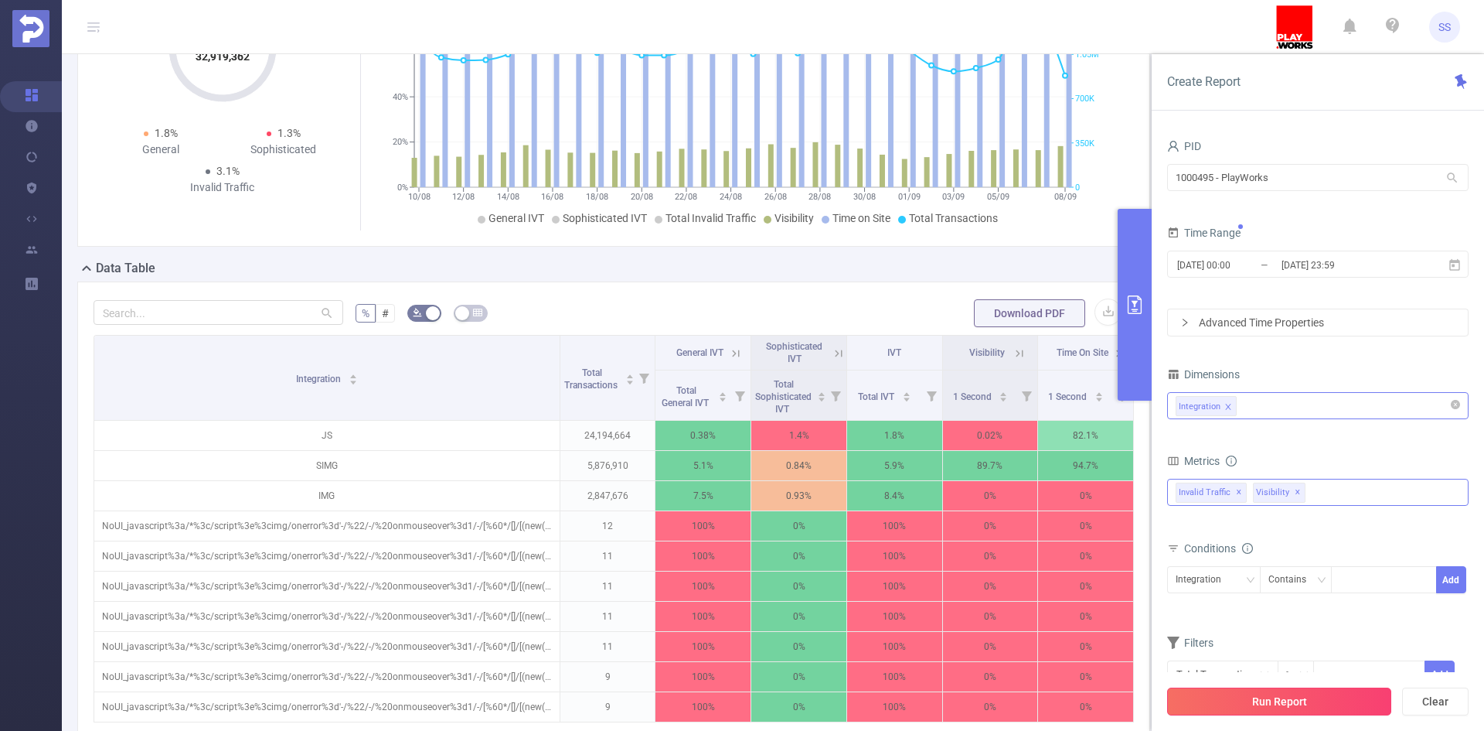
click at [1302, 699] on button "Run Report" at bounding box center [1279, 701] width 224 height 28
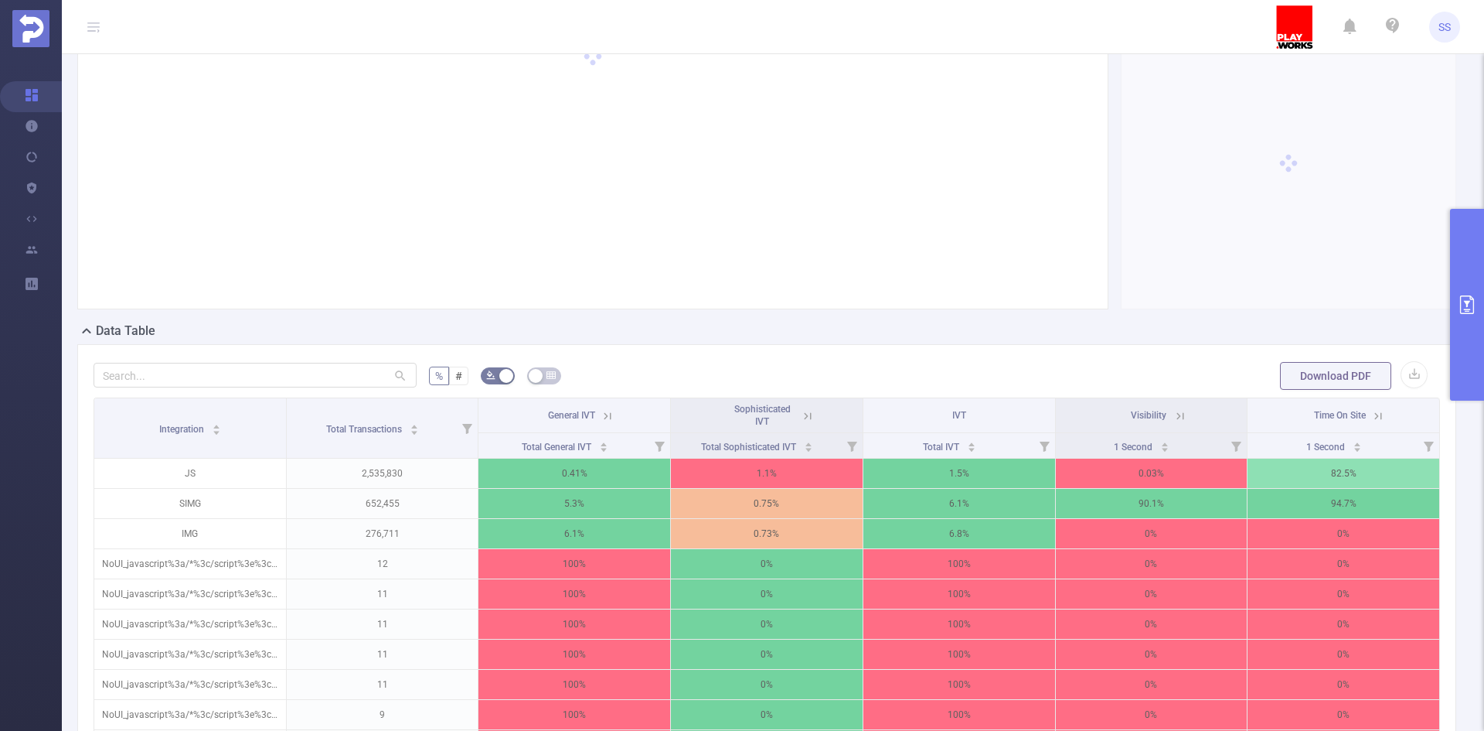
scroll to position [189, 0]
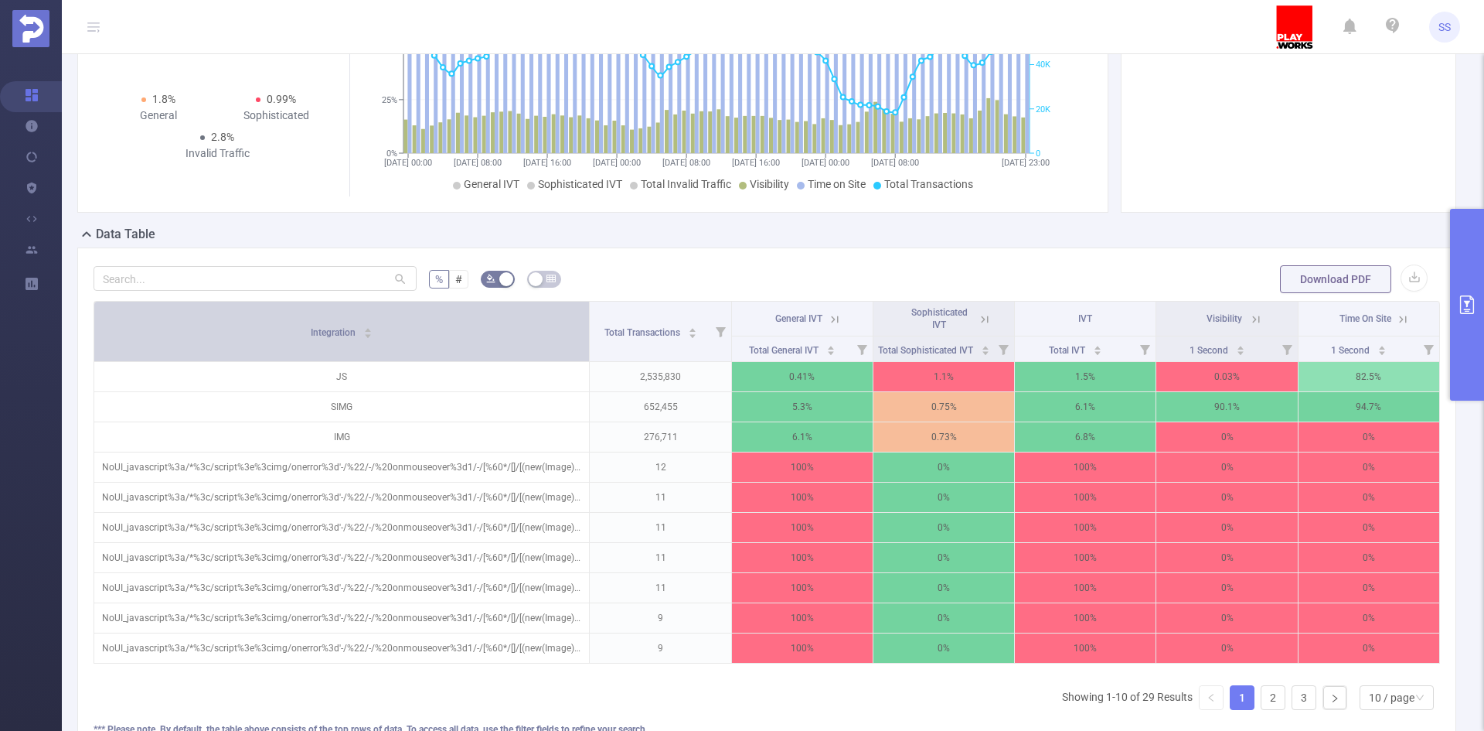
drag, startPoint x: 281, startPoint y: 332, endPoint x: 498, endPoint y: 342, distance: 216.7
click at [498, 342] on th "Integration" at bounding box center [342, 332] width 496 height 60
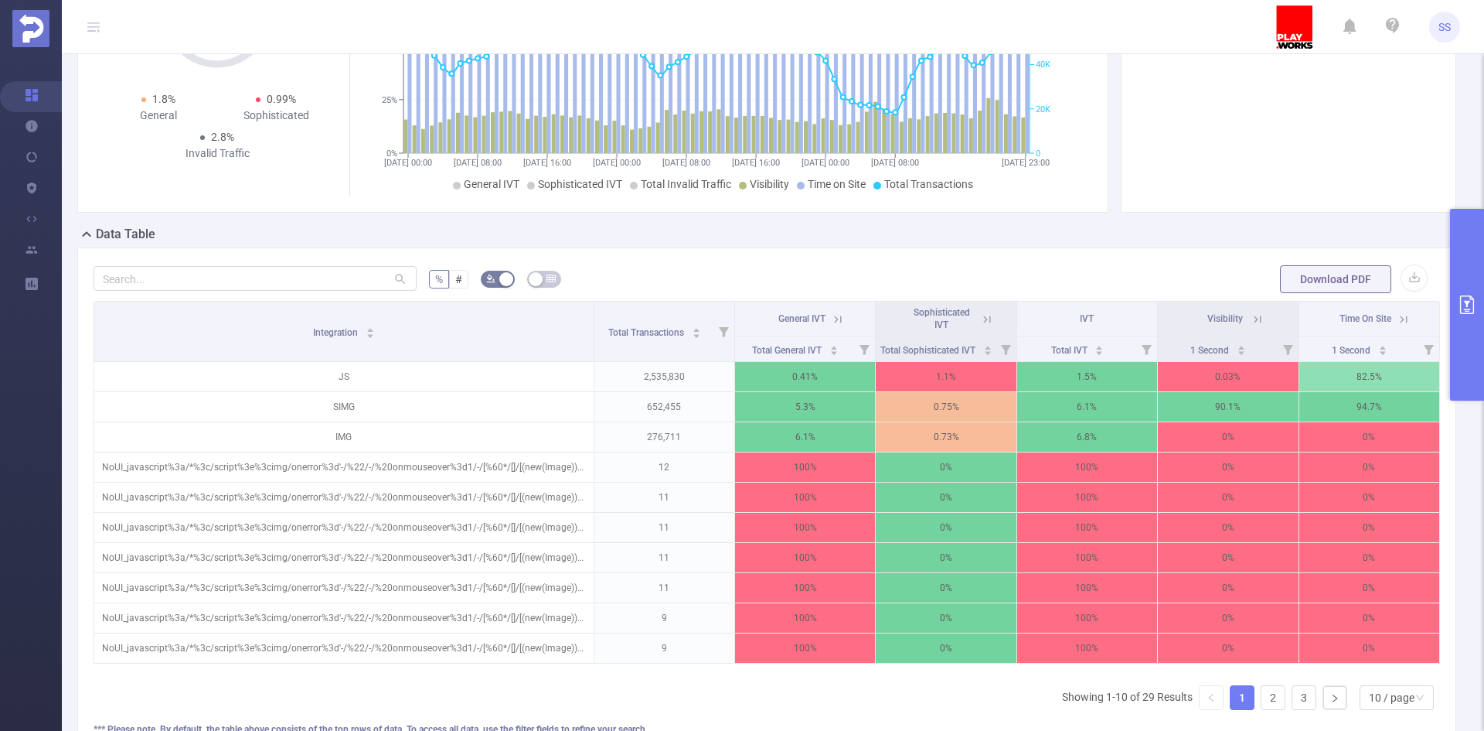
drag, startPoint x: 1476, startPoint y: 291, endPoint x: 1453, endPoint y: 305, distance: 27.0
click at [1475, 291] on button "primary" at bounding box center [1467, 305] width 34 height 192
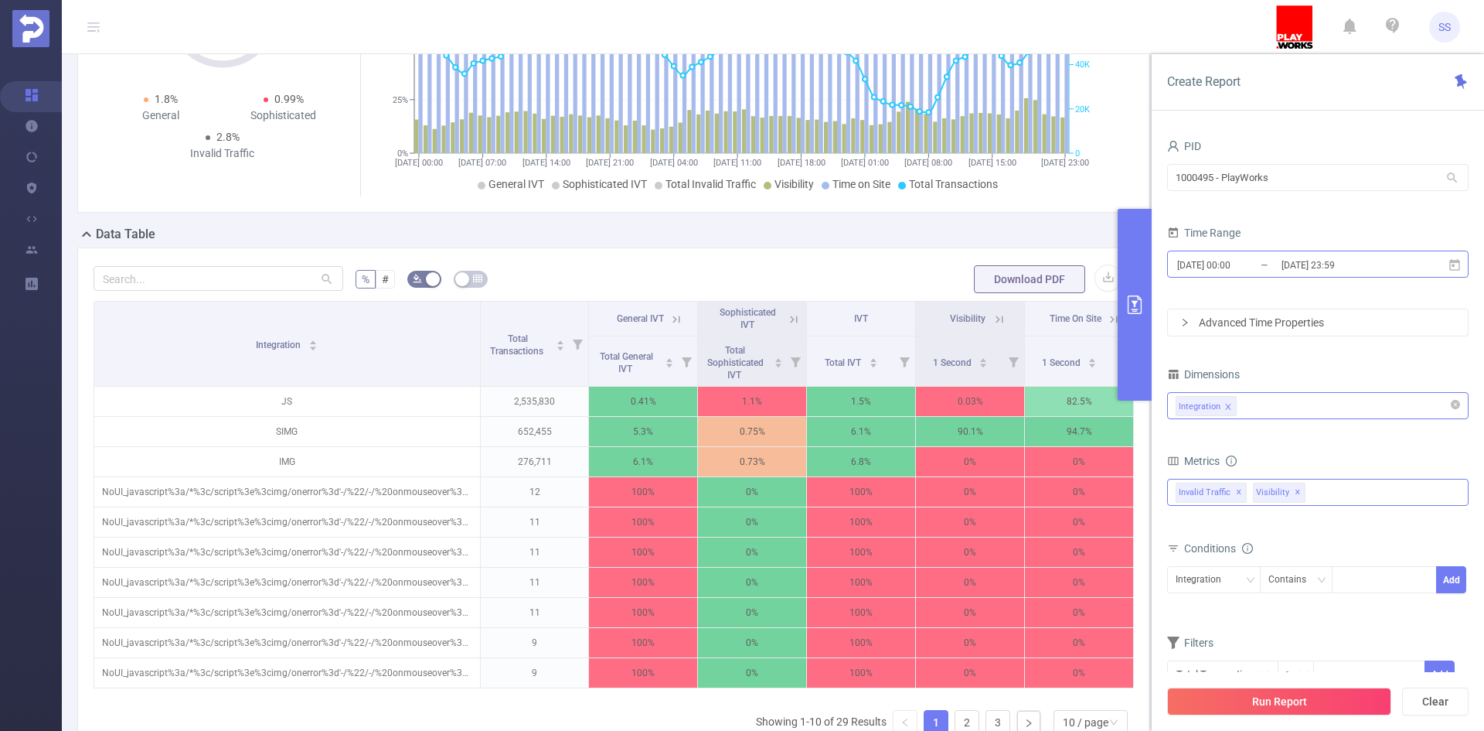
click at [1354, 265] on input "[DATE] 23:59" at bounding box center [1342, 264] width 125 height 21
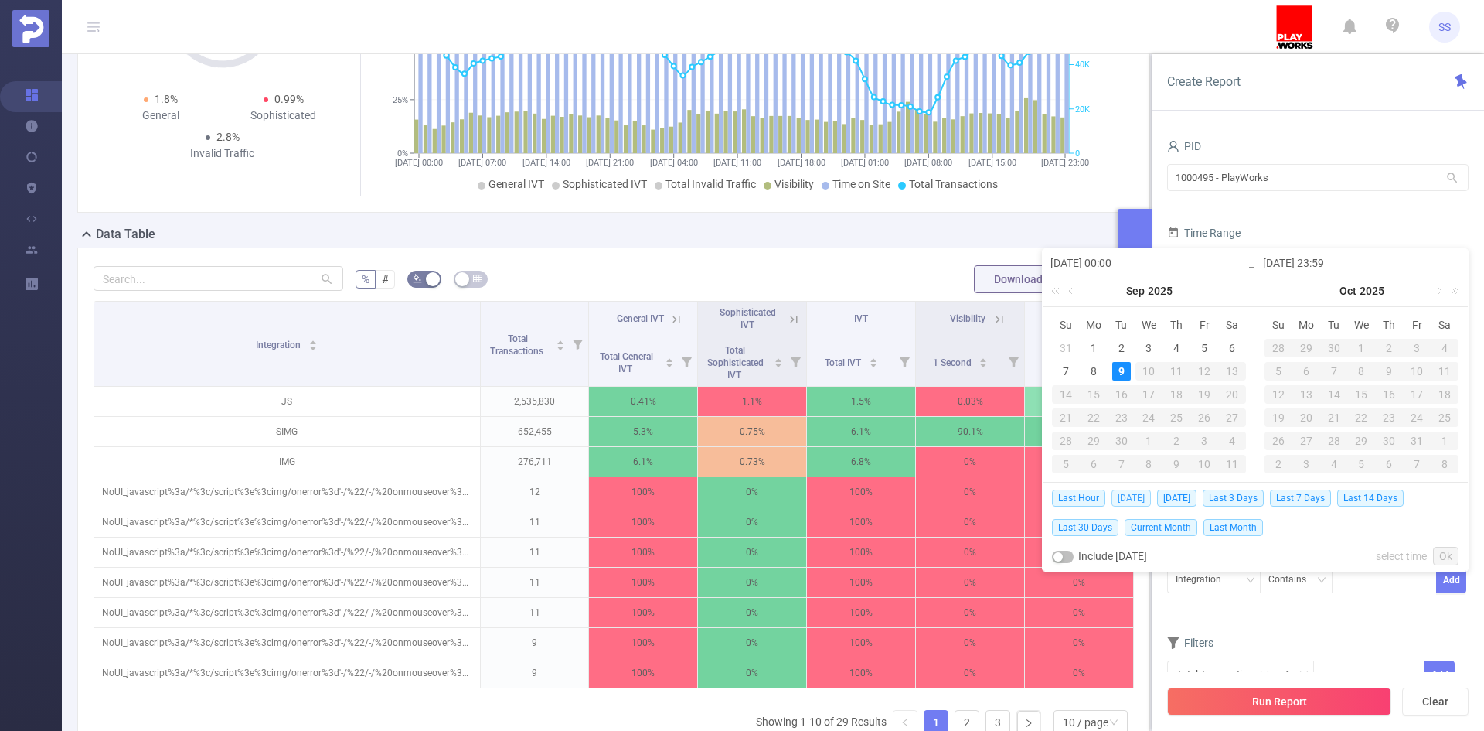
click at [1132, 505] on span "[DATE]" at bounding box center [1131, 497] width 39 height 17
type input "[DATE] 00:00"
type input "[DATE] 23:59"
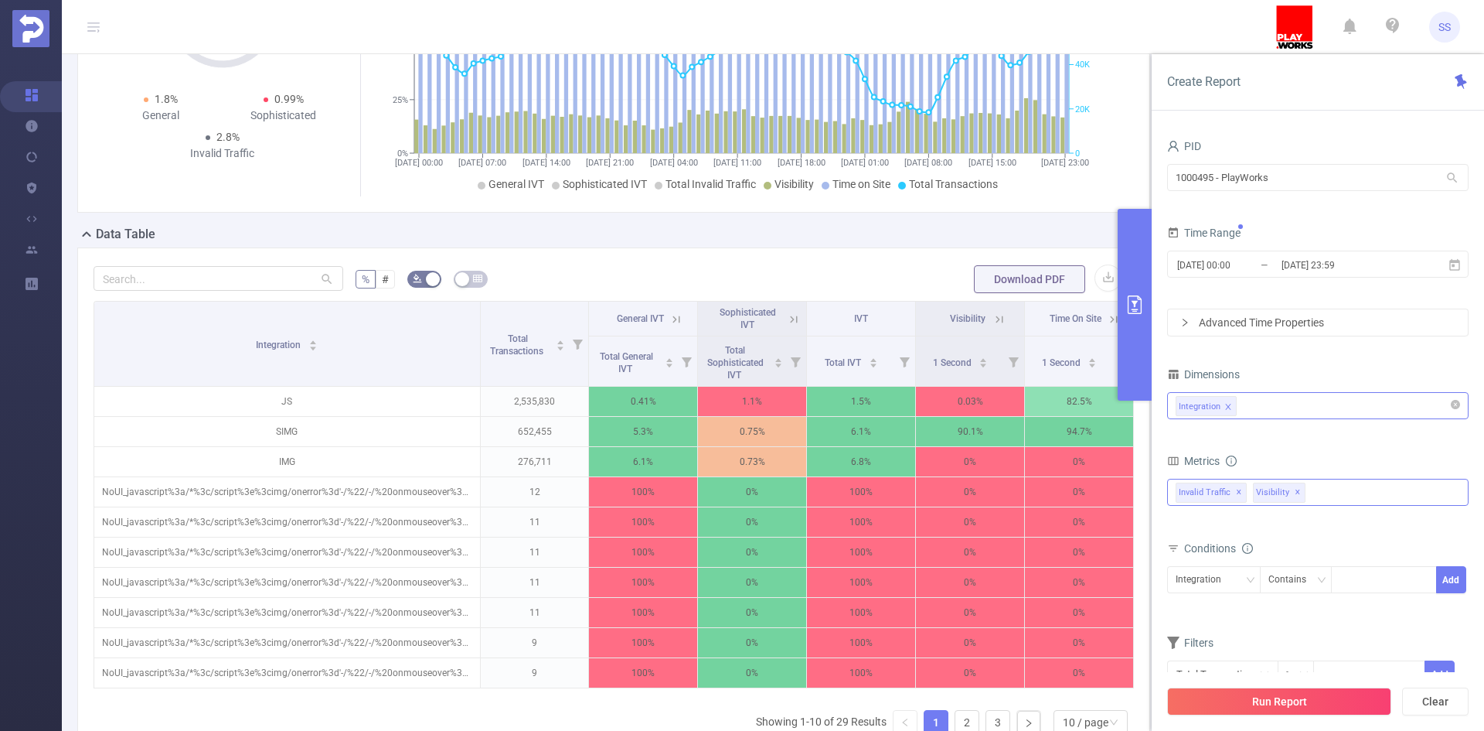
click at [1310, 716] on div "Run Report Clear" at bounding box center [1318, 701] width 332 height 59
click at [1306, 708] on button "Run Report" at bounding box center [1279, 701] width 224 height 28
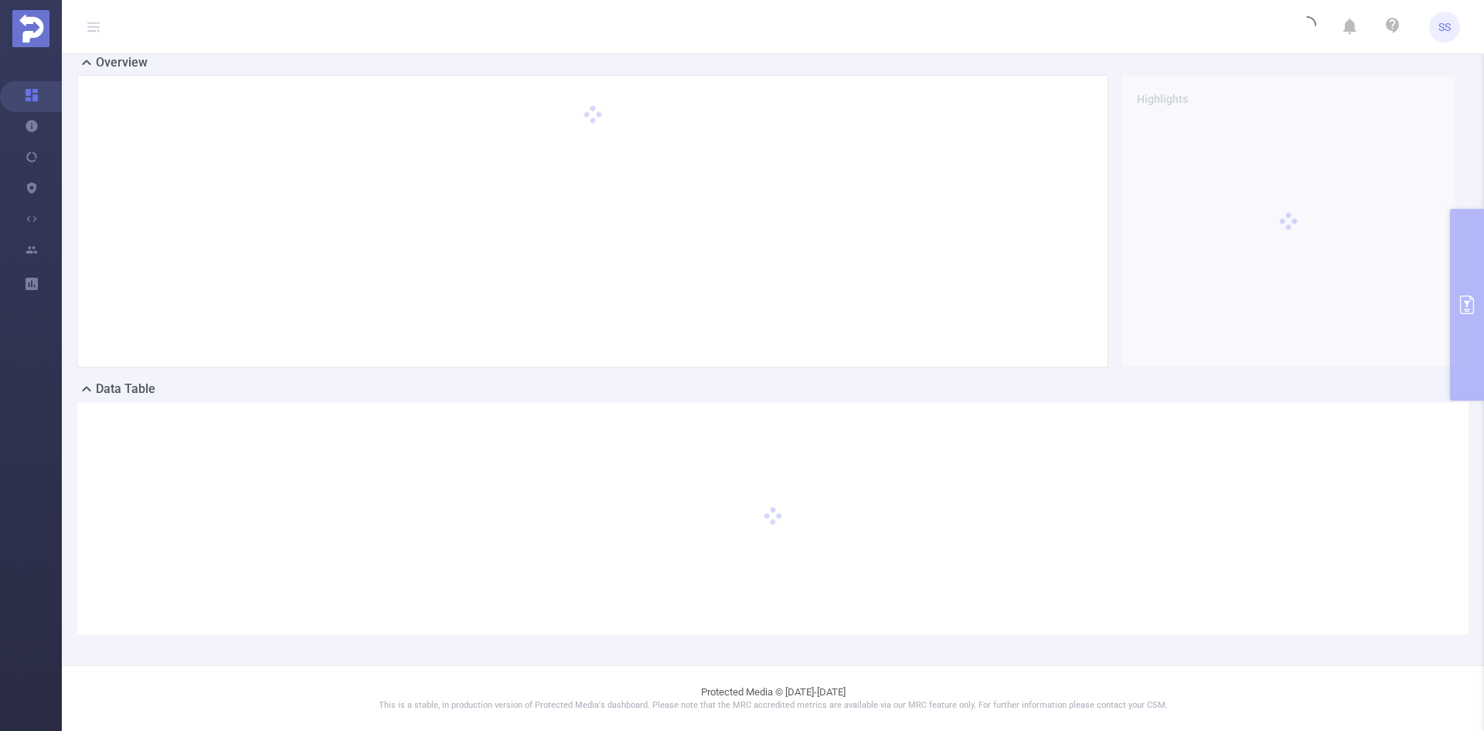
scroll to position [34, 0]
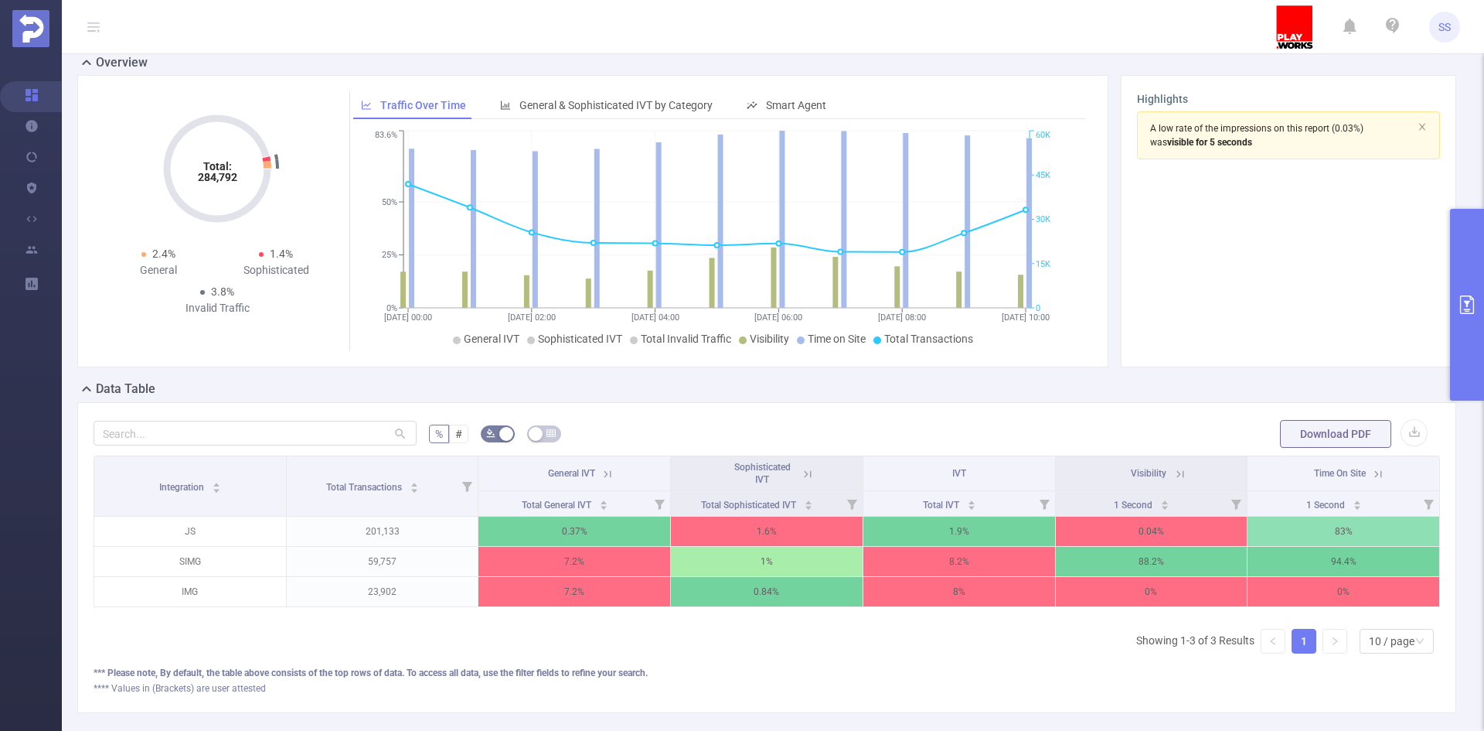
click at [1481, 269] on button "primary" at bounding box center [1467, 305] width 34 height 192
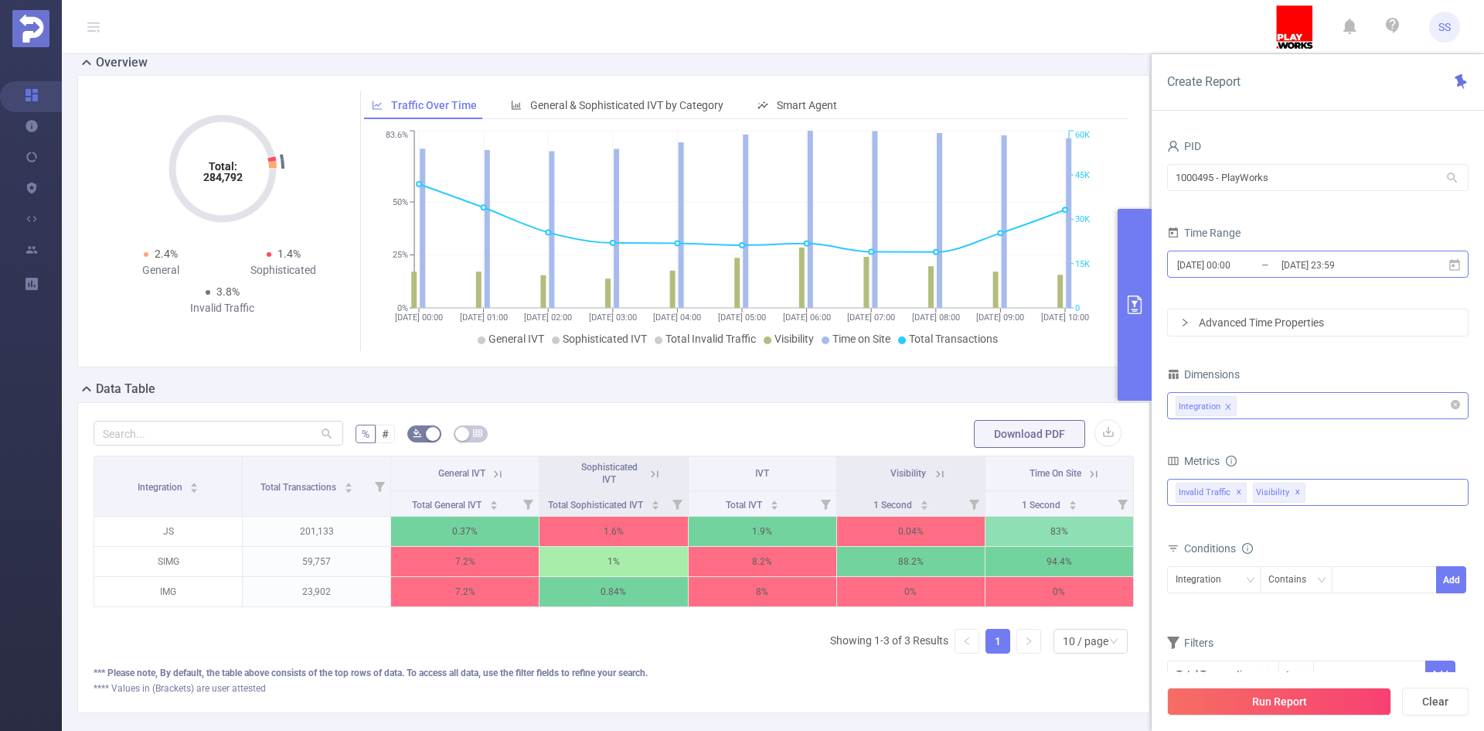
click at [1360, 260] on input "[DATE] 23:59" at bounding box center [1342, 264] width 125 height 21
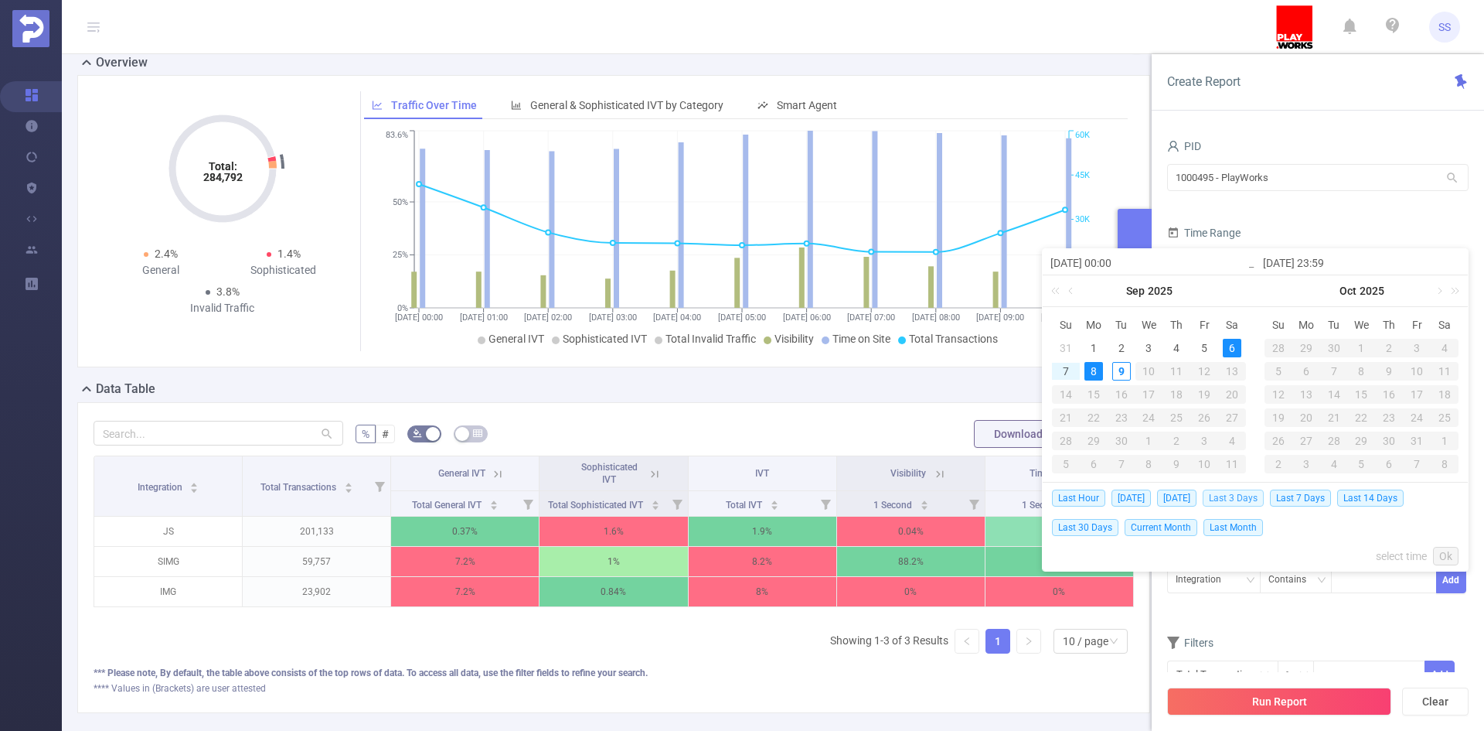
click at [1249, 499] on span "Last 3 Days" at bounding box center [1233, 497] width 61 height 17
type input "[DATE] 00:00"
type input "[DATE] 23:59"
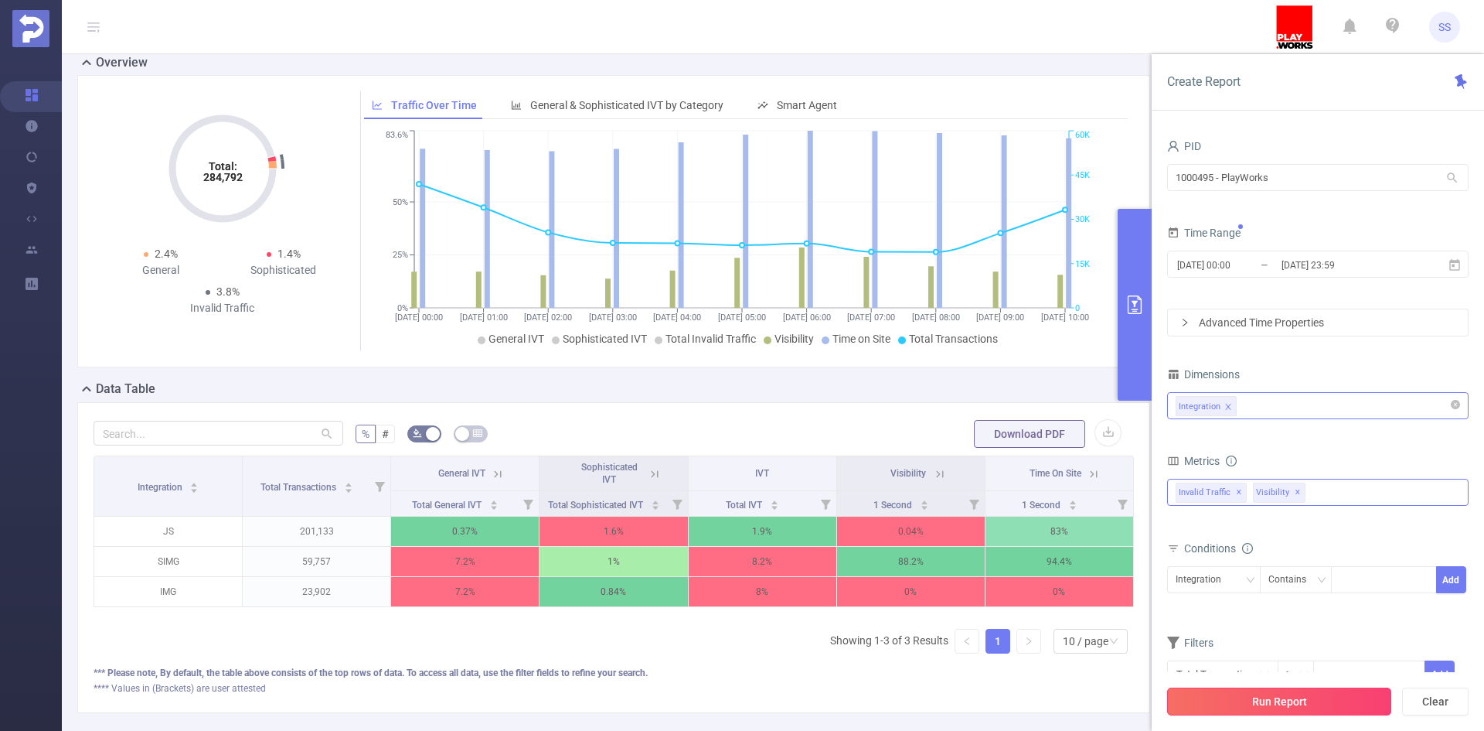
click at [1251, 704] on button "Run Report" at bounding box center [1279, 701] width 224 height 28
